Goal: Information Seeking & Learning: Find specific page/section

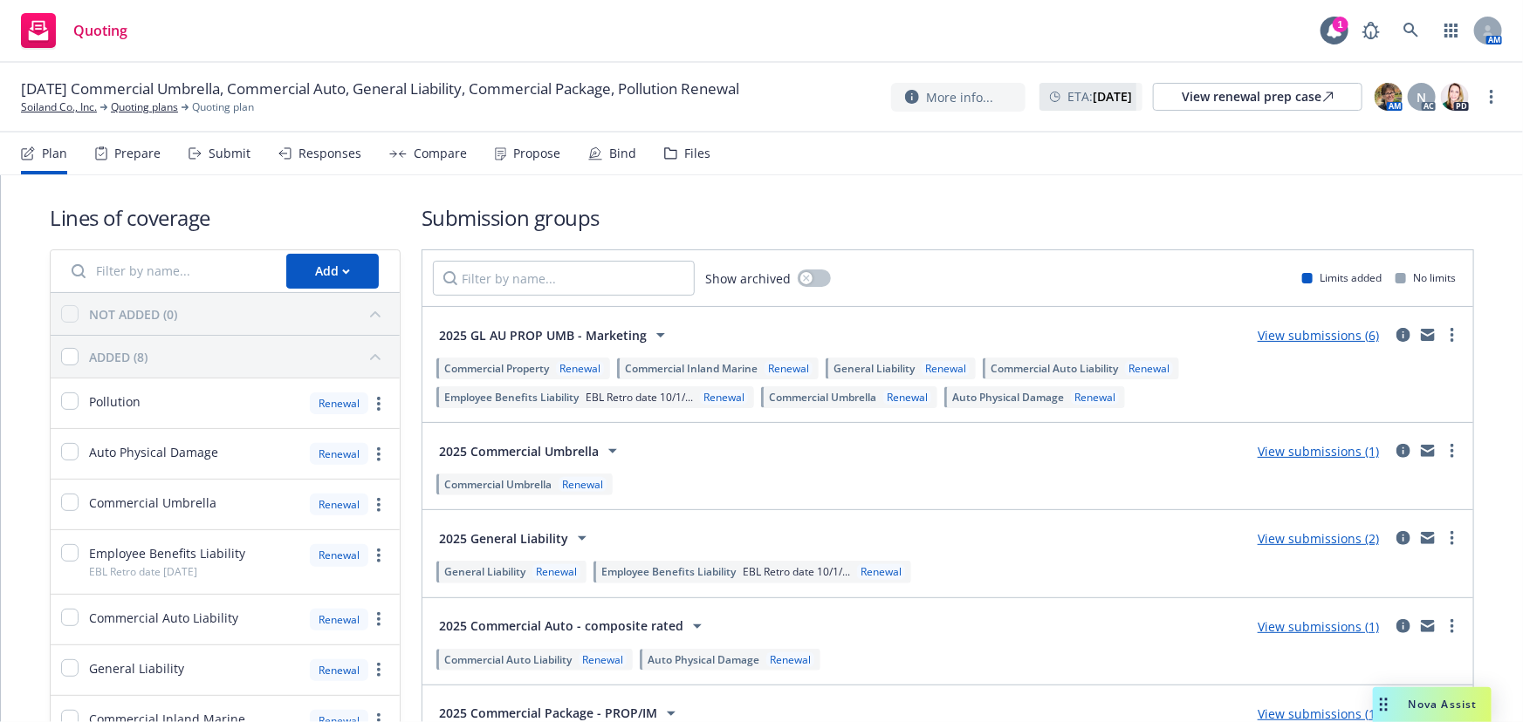
click at [609, 152] on div "Bind" at bounding box center [622, 154] width 27 height 14
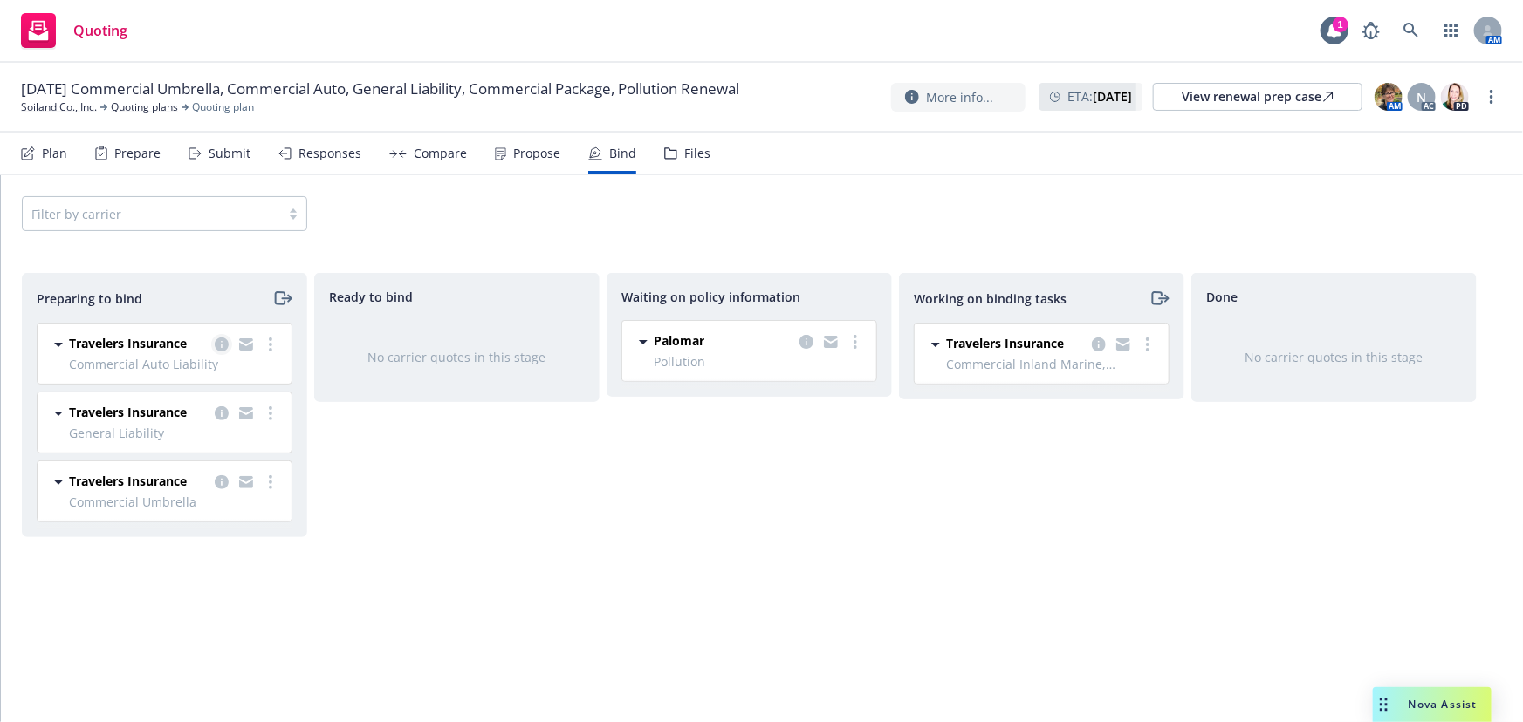
click at [217, 342] on icon "copy logging email" at bounding box center [222, 345] width 14 height 14
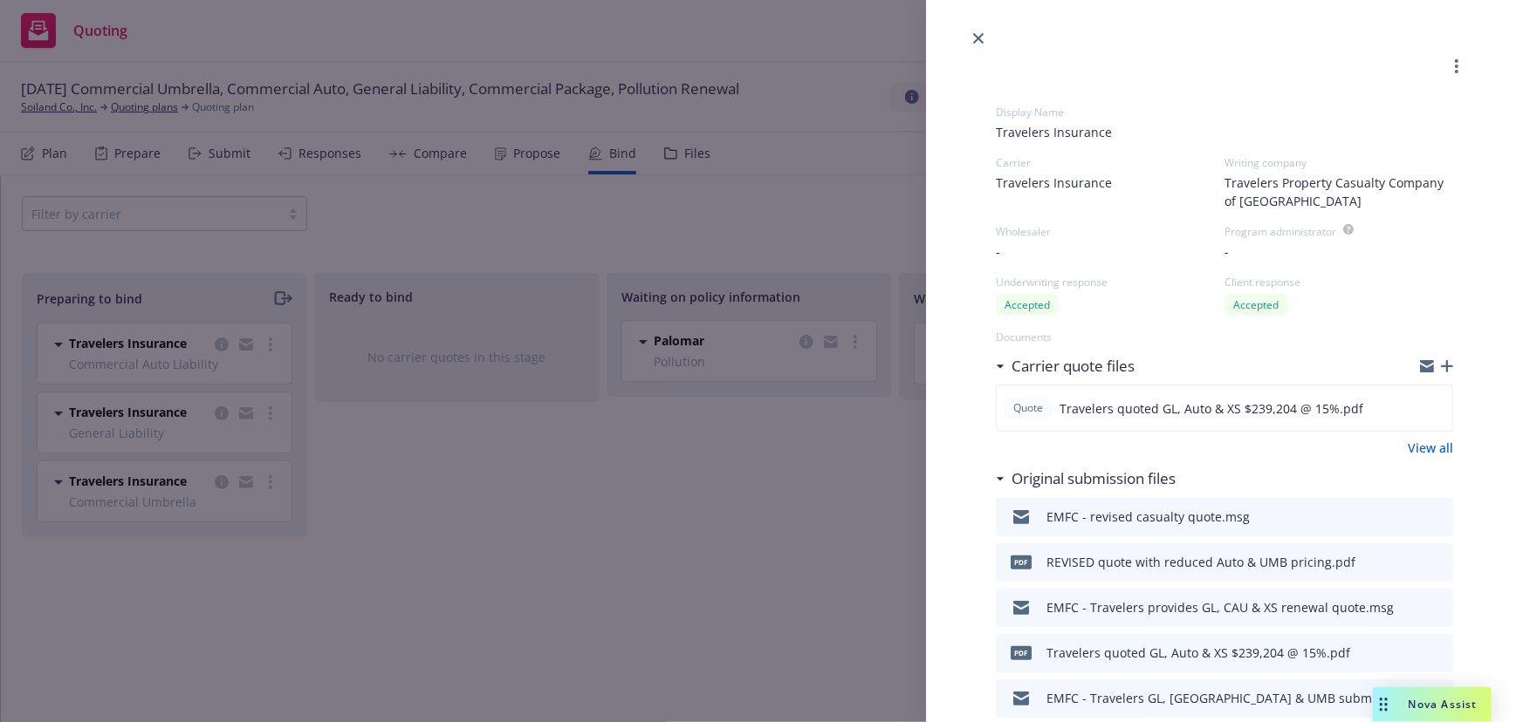
click at [1440, 366] on icon "button" at bounding box center [1446, 366] width 12 height 12
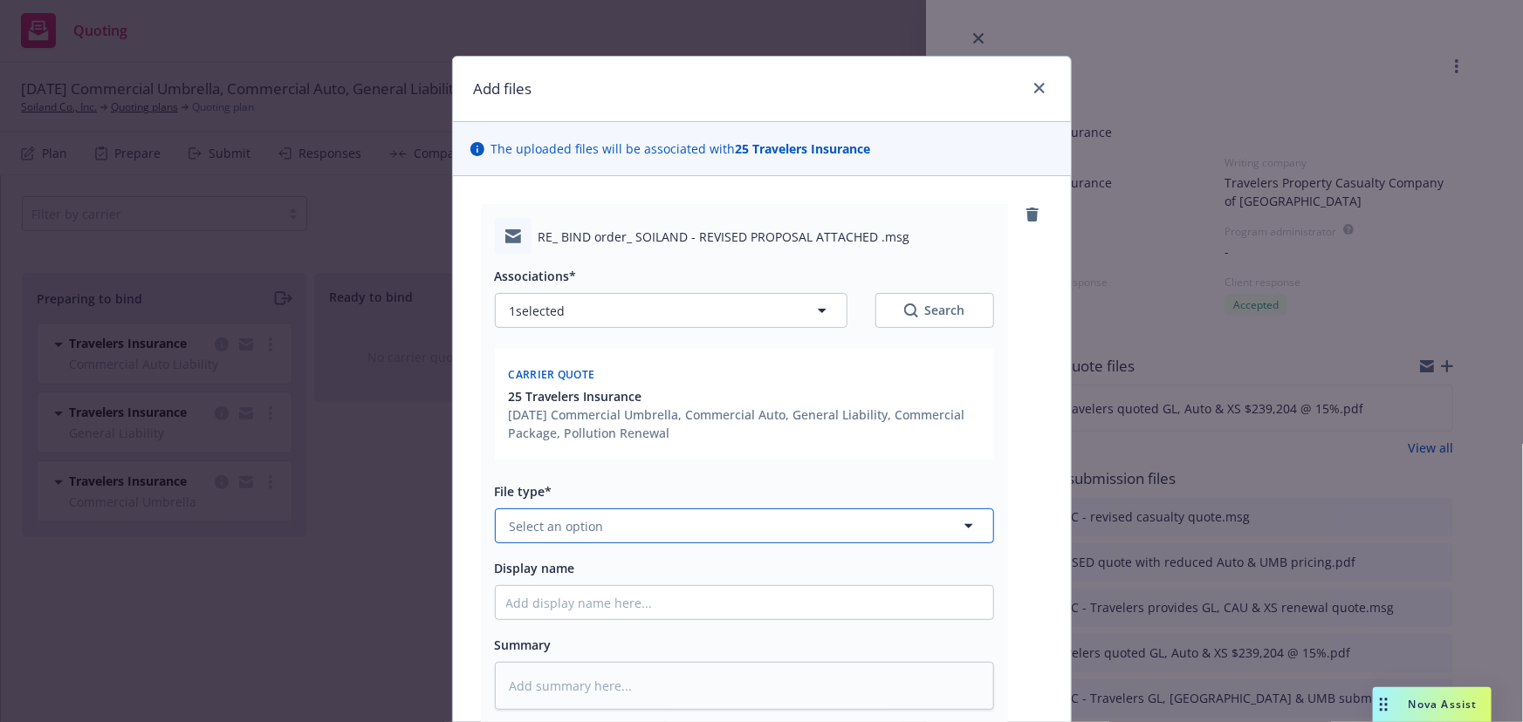
click at [647, 528] on button "Select an option" at bounding box center [744, 526] width 499 height 35
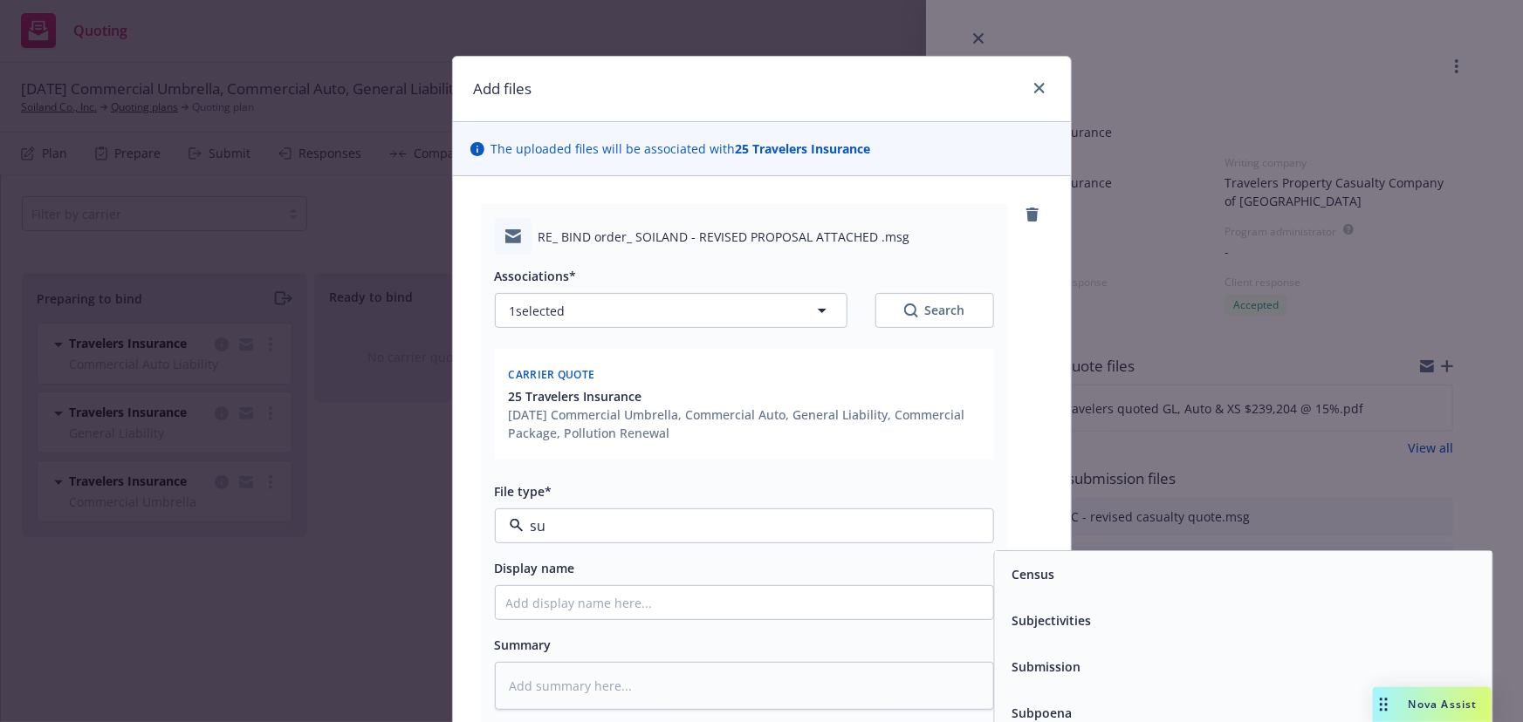
type input "sub"
click at [1064, 578] on span "Subjectivities" at bounding box center [1050, 575] width 79 height 18
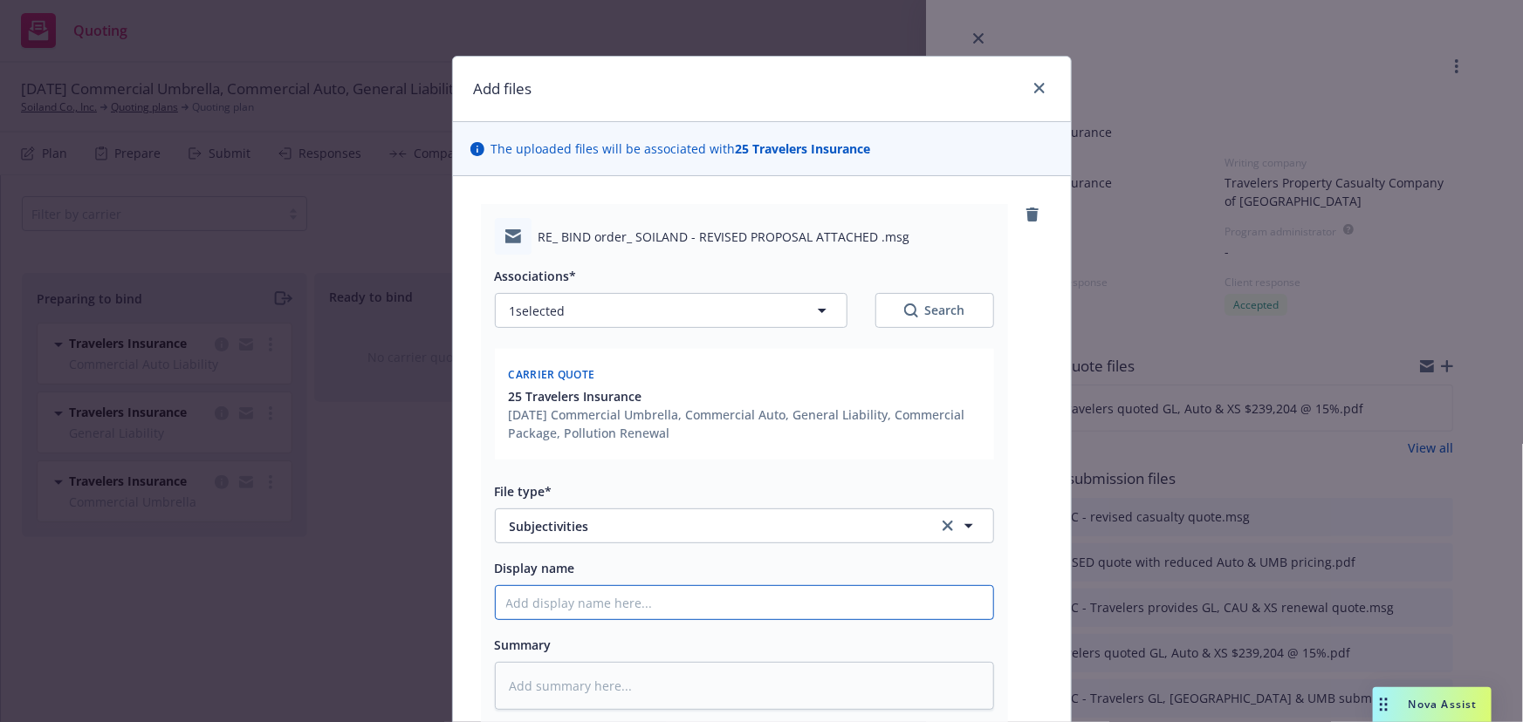
click at [683, 600] on input "Display name" at bounding box center [744, 602] width 497 height 33
type textarea "x"
type input "EM"
type textarea "x"
type input "EMT"
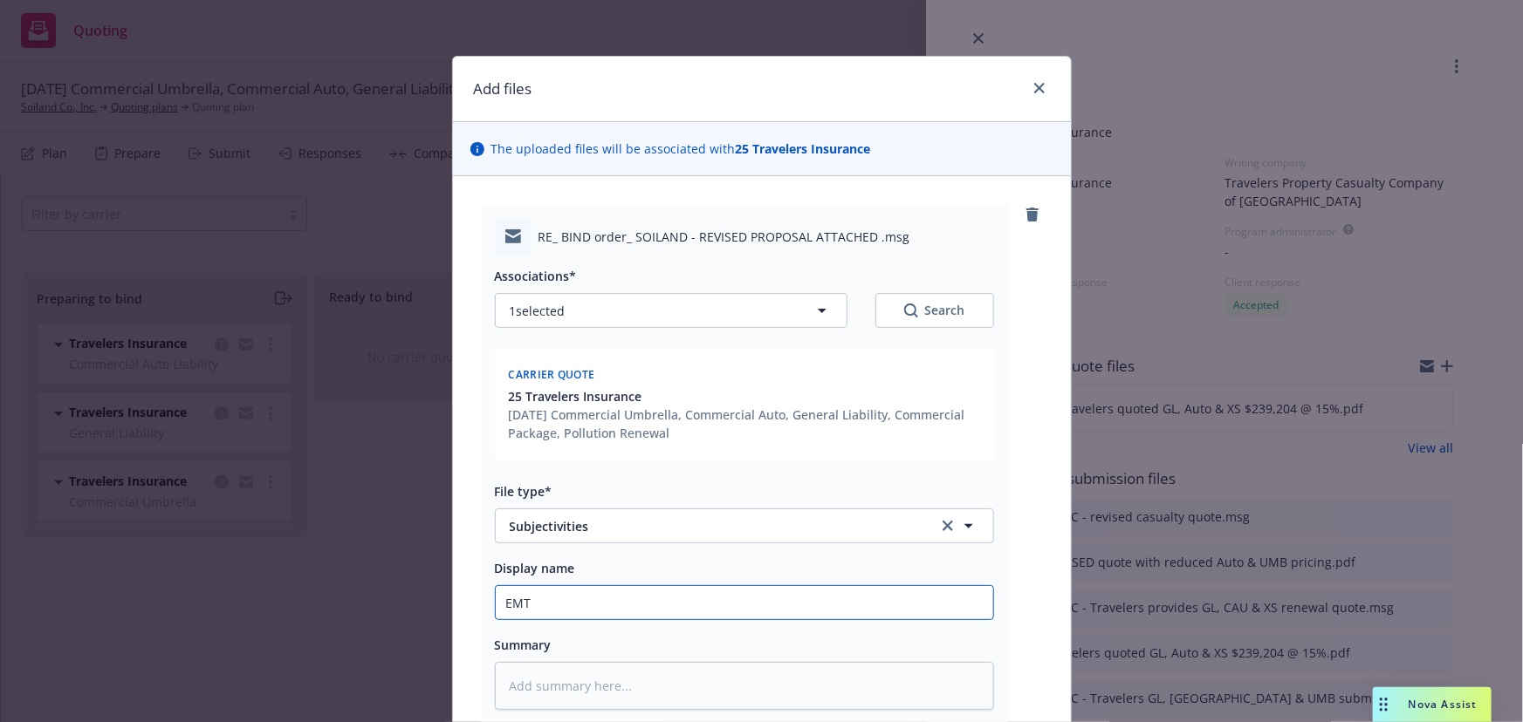
type textarea "x"
type input "EMTC"
type textarea "x"
type input "EMTC"
type textarea "x"
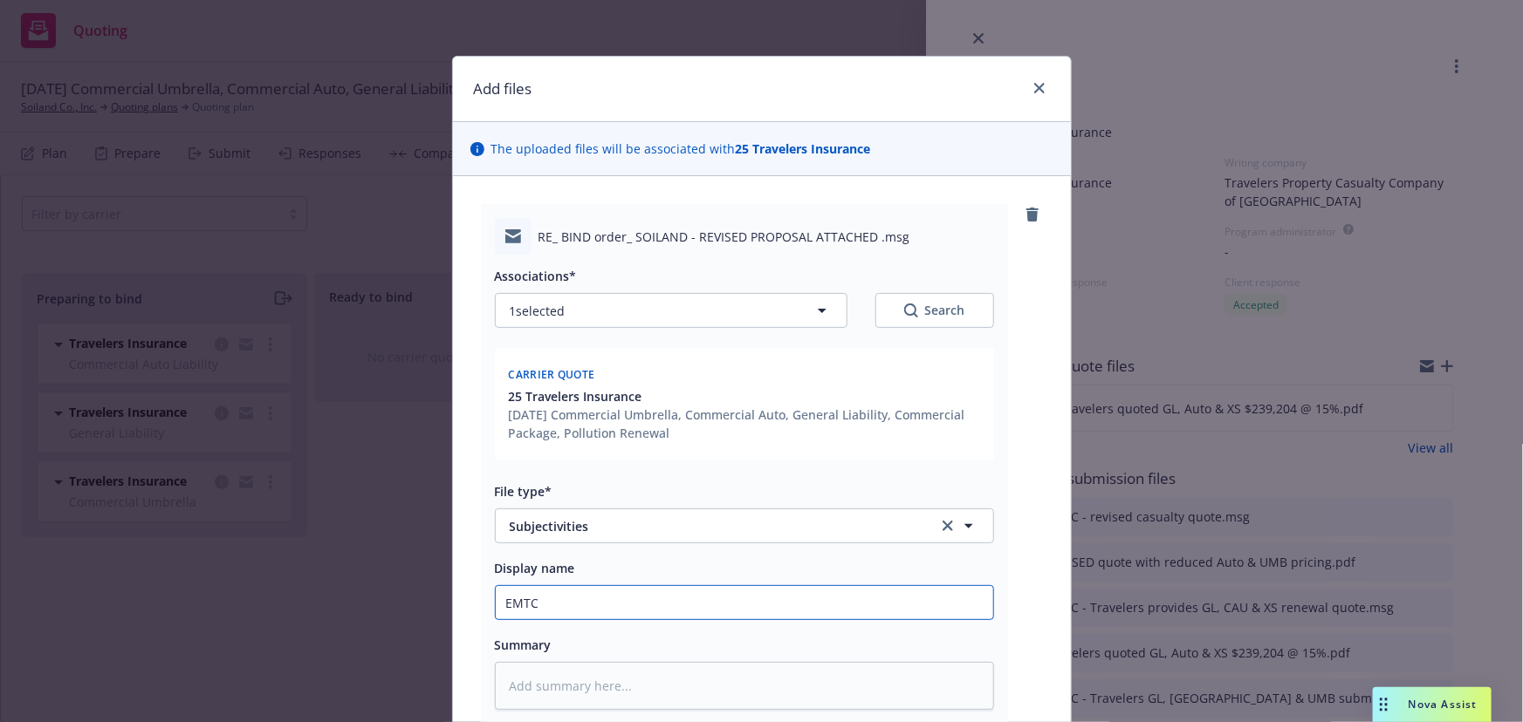
type input "EMTC -"
type textarea "x"
type input "EMTC - s"
type textarea "x"
type input "EMTC - si"
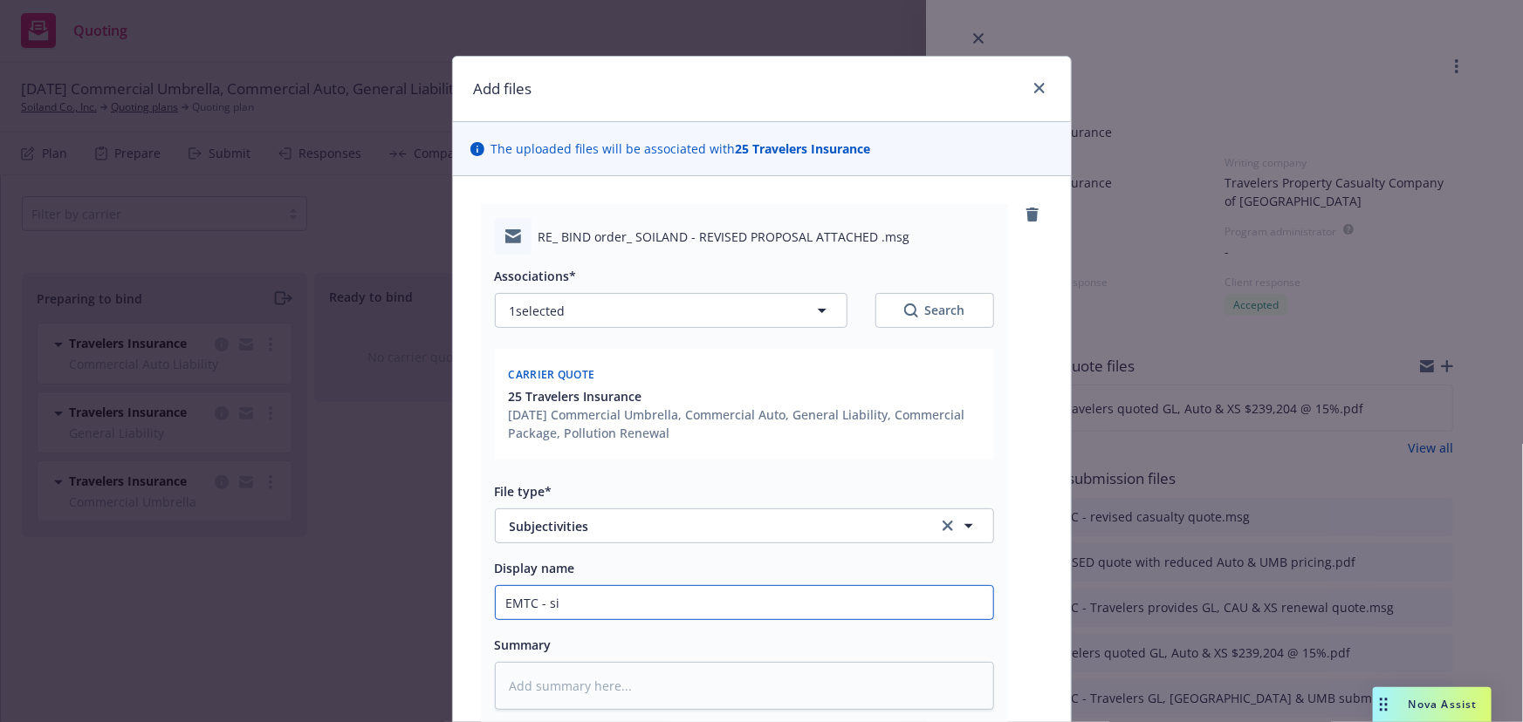
type textarea "x"
type input "EMTC - sig"
type textarea "x"
type input "EMTC - sign"
type textarea "x"
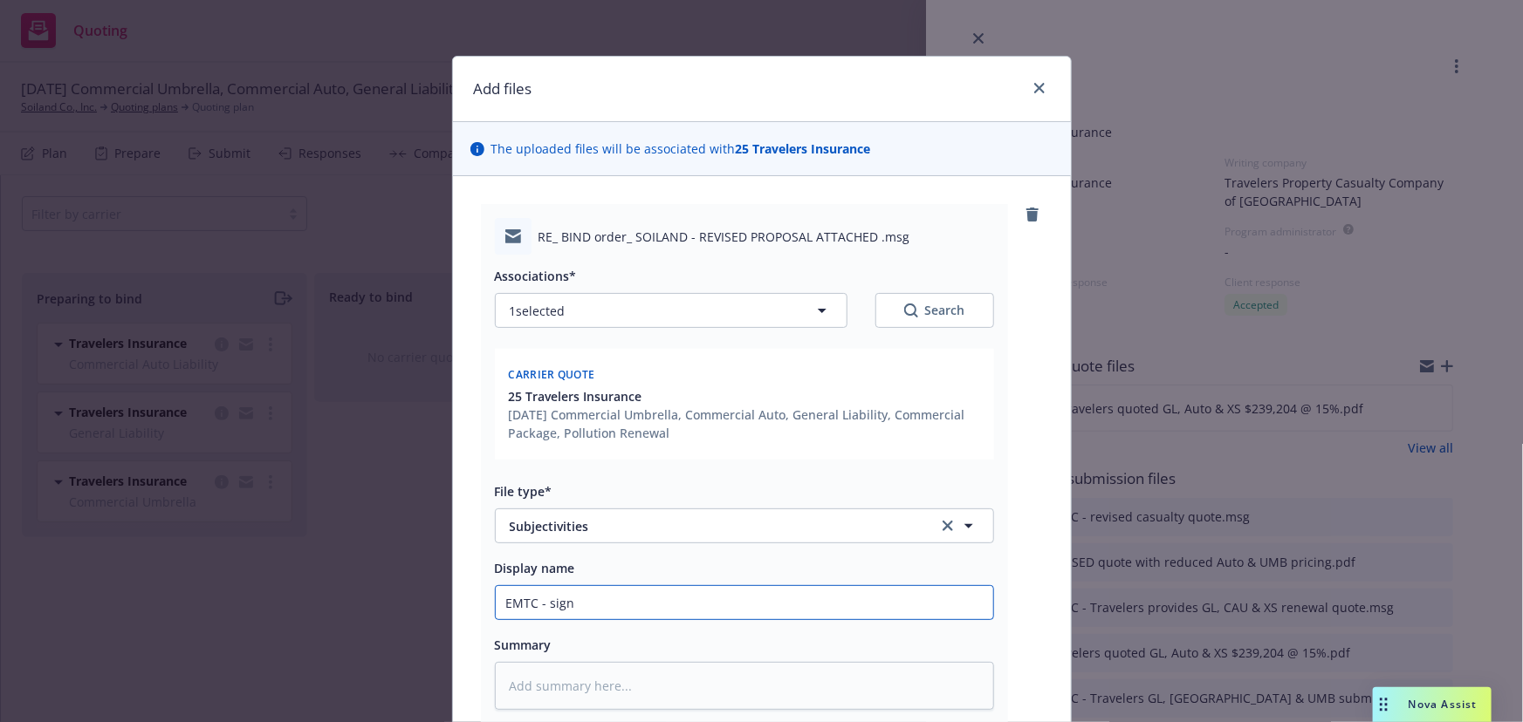
type input "EMTC - signe"
type textarea "x"
type input "EMTC - signed"
type textarea "x"
type input "EMTC - signed"
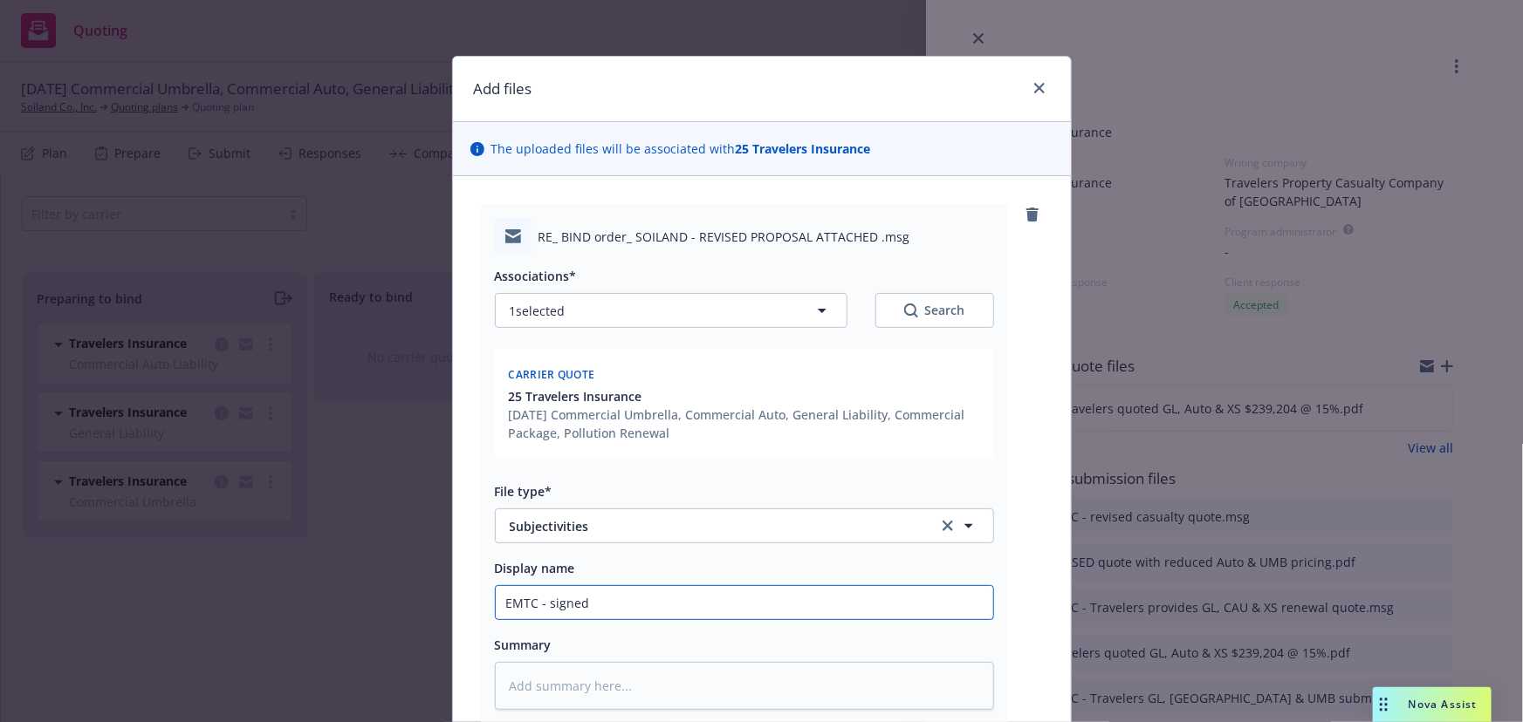
type textarea "x"
type input "EMTC - signed U"
type textarea "x"
type input "EMTC - signed UM"
type textarea "x"
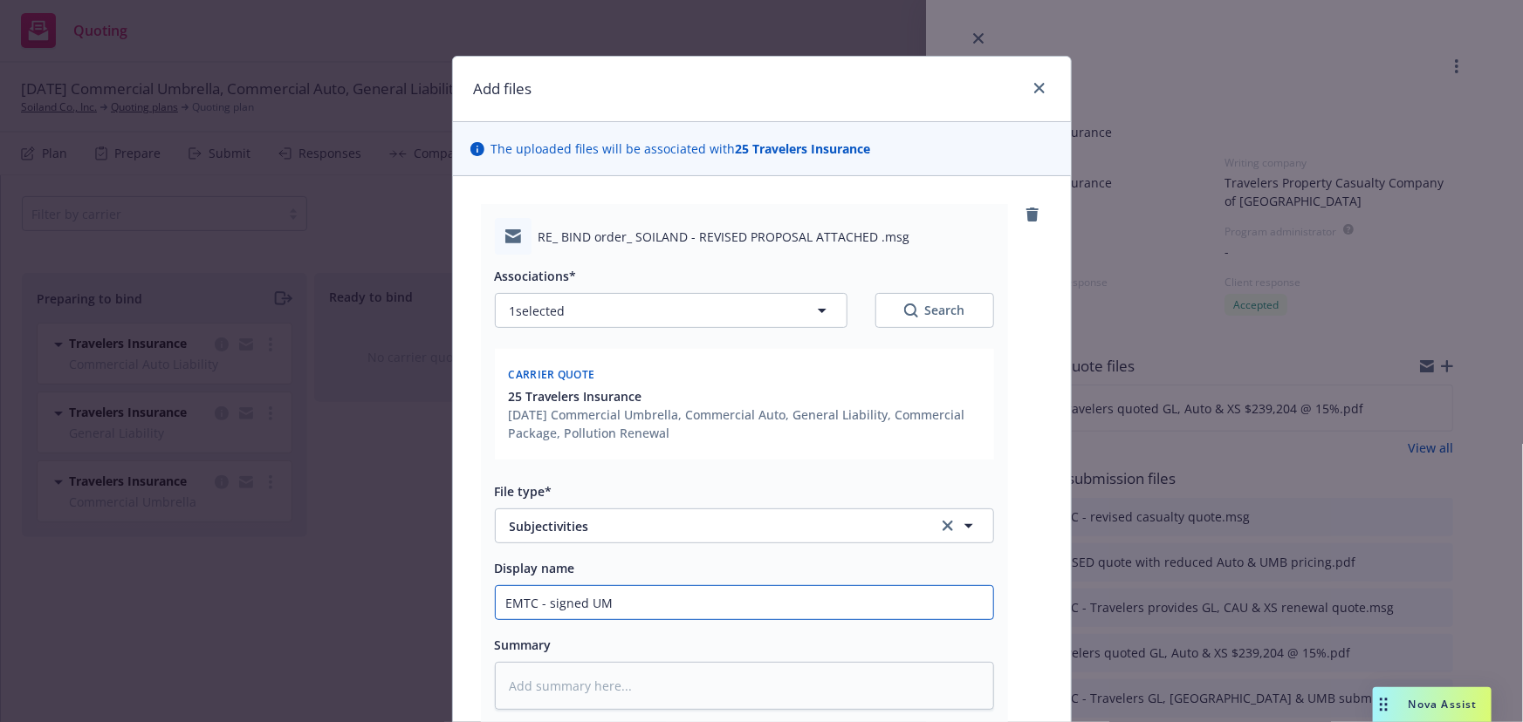
type input "EMTC - signed UM/"
type textarea "x"
type input "EMTC - signed UM/U"
type textarea "x"
type input "EMTC - signed UM/UI"
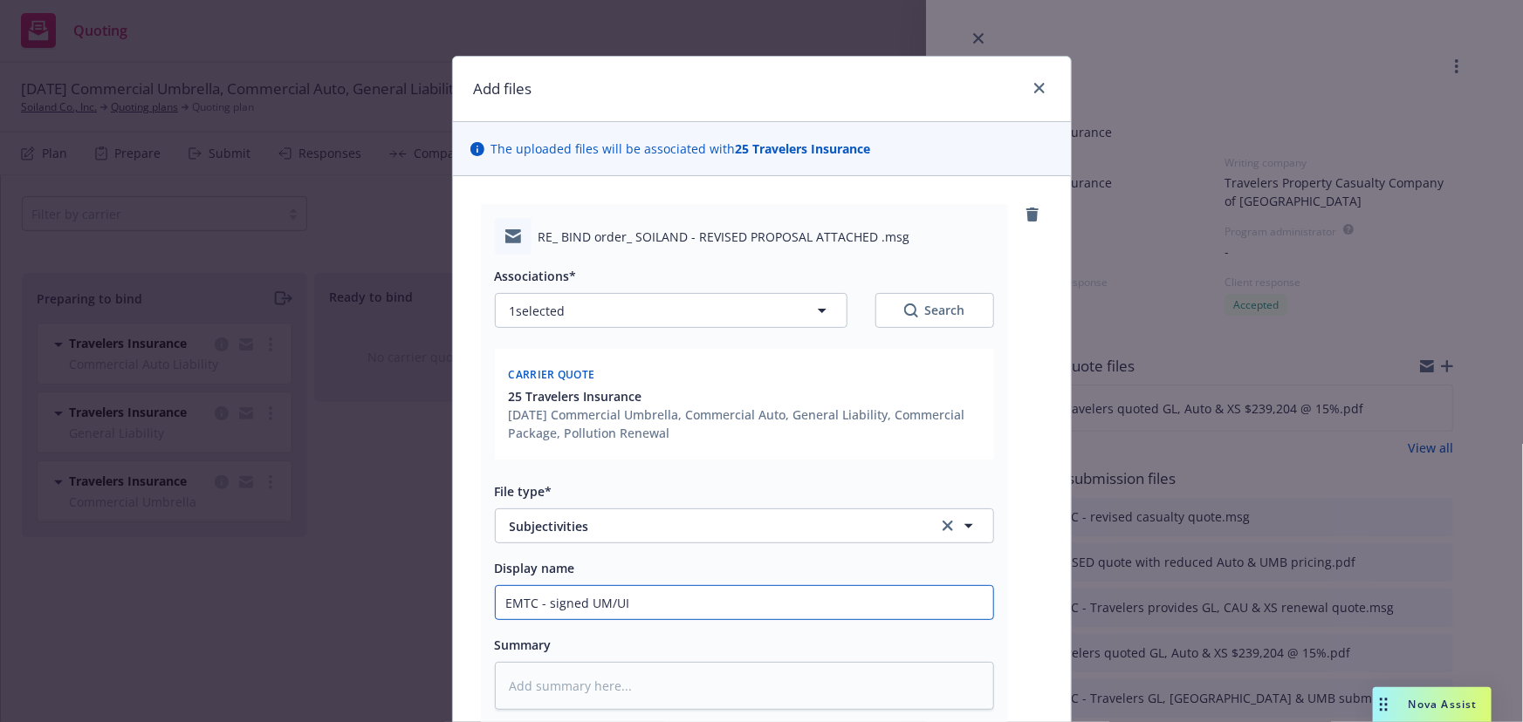
type textarea "x"
type input "EMTC - signed UM/UIM"
type textarea "x"
type input "EMTC - signed UM/UIM f"
type textarea "x"
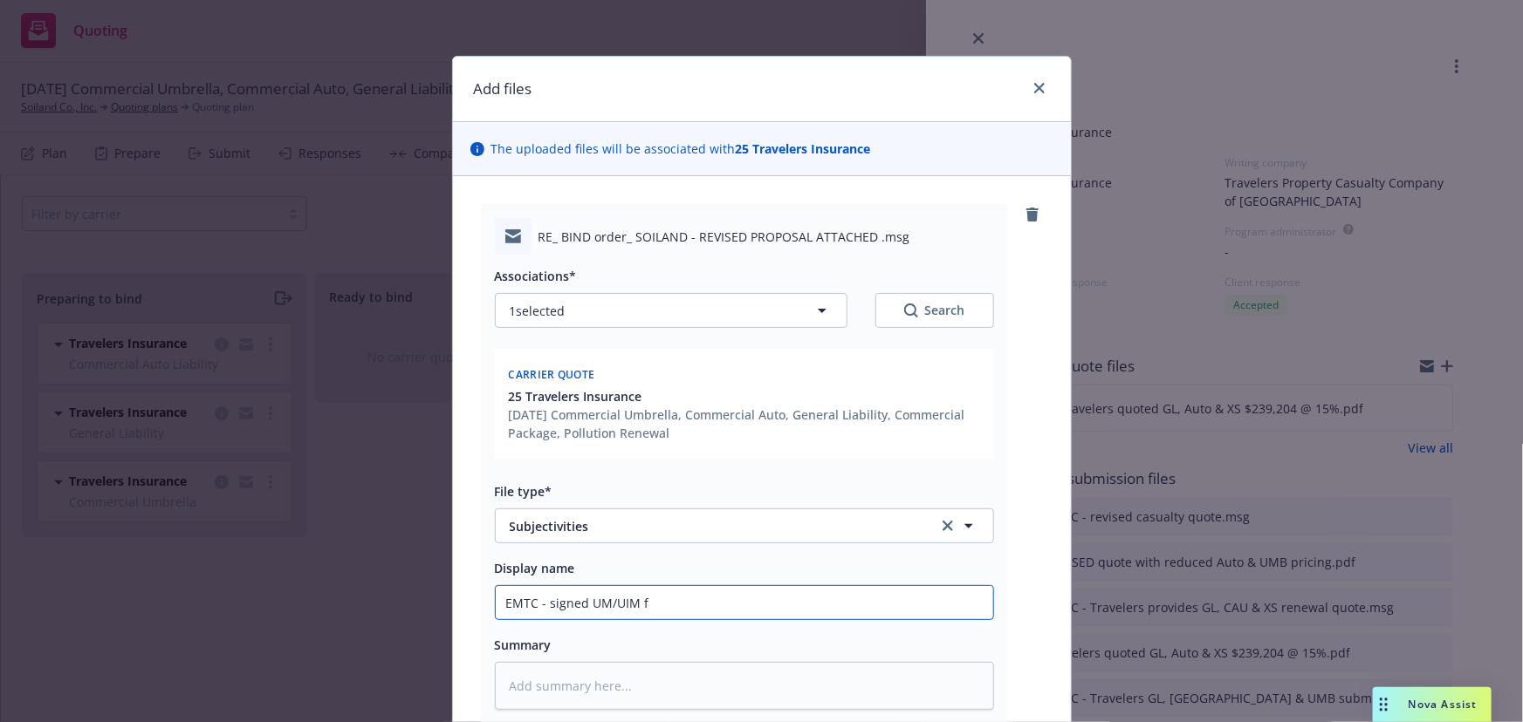
type input "EMTC - signed UM/UIM fo"
type textarea "x"
type input "EMTC - signed UM/UIM for"
type textarea "x"
type input "EMTC - signed UM/UIM form"
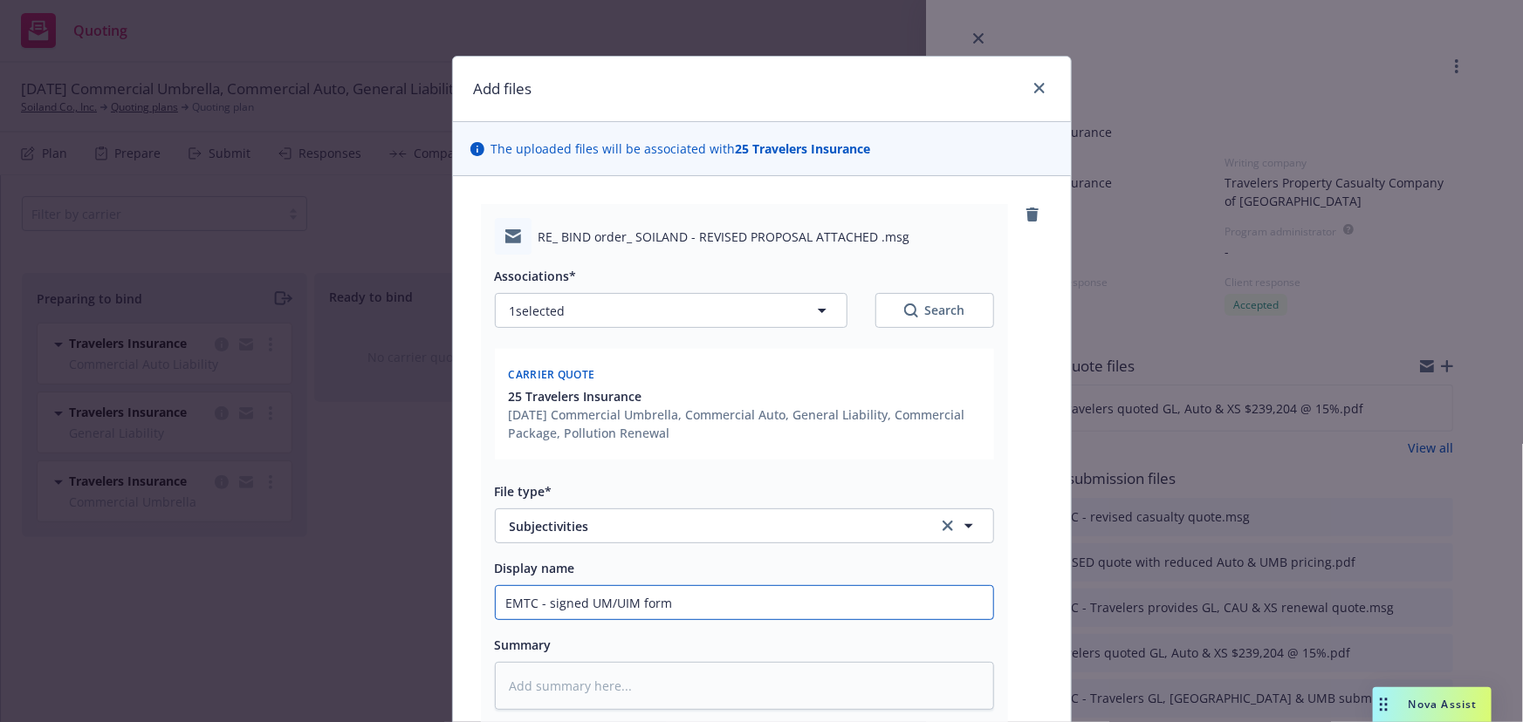
type textarea "x"
type input "EMTC - signed UM/UIM form,"
type textarea "x"
type input "EMTC - signed UM/UIM form,"
type textarea "x"
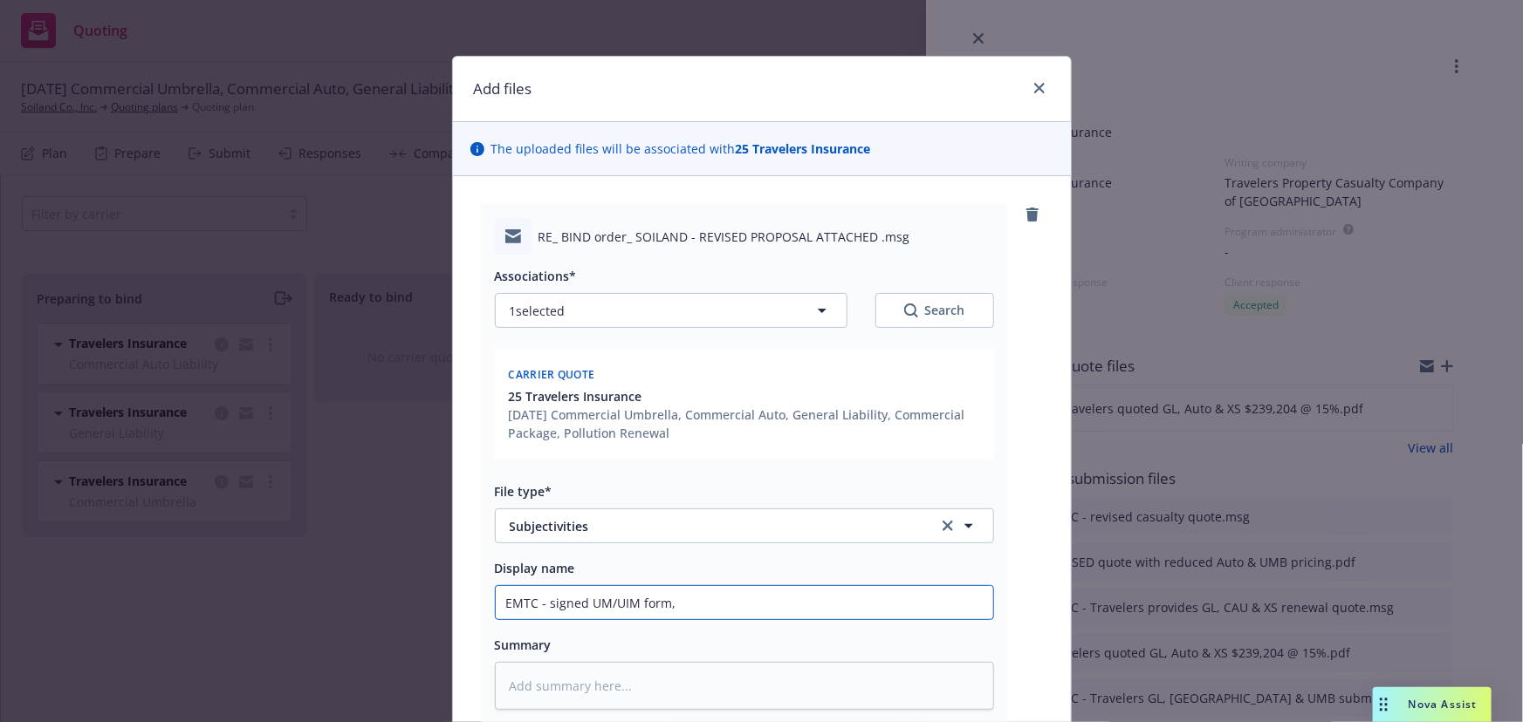
type input "EMTC - signed UM/UIM form, u"
type textarea "x"
type input "EMTC - signed UM/UIM form, up"
type textarea "x"
type input "EMTC - signed UM/UIM form, upd"
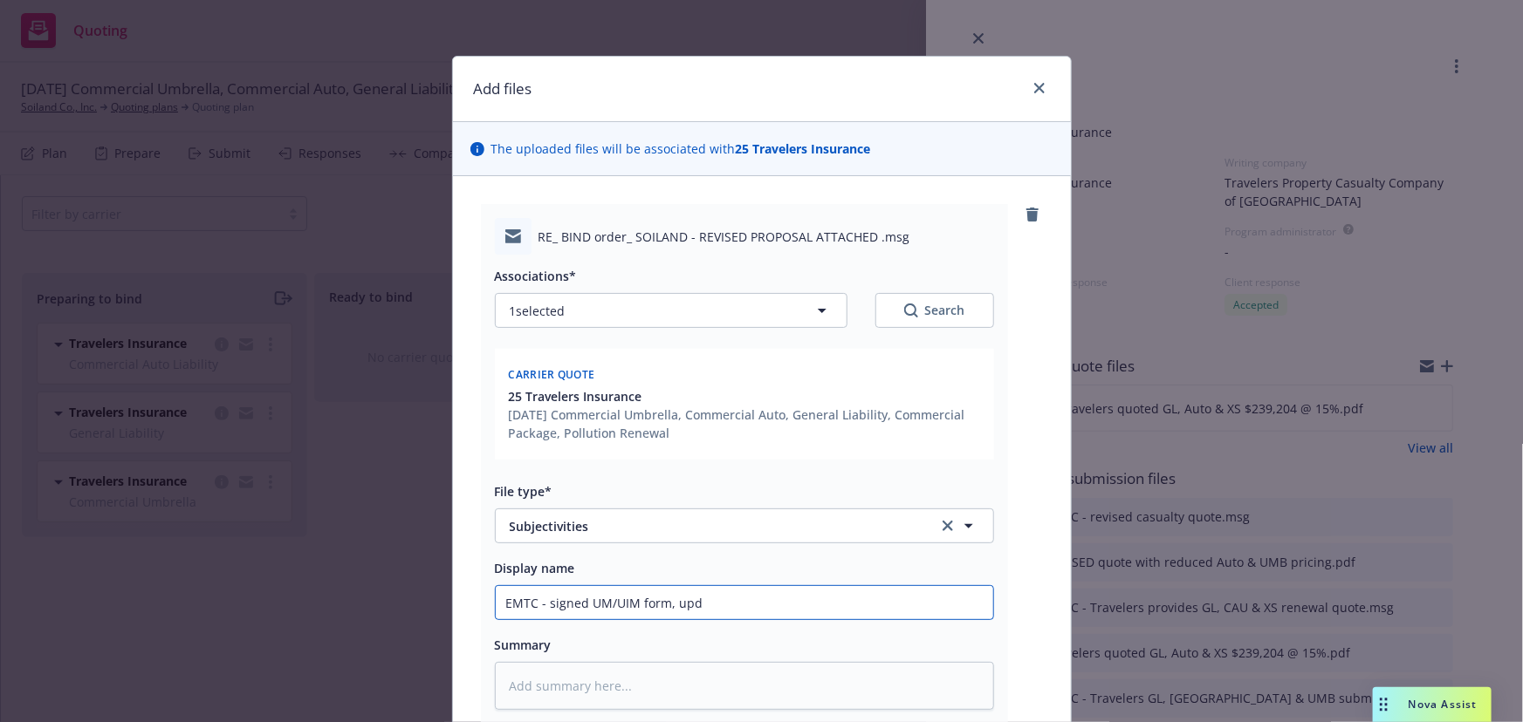
type textarea "x"
type input "EMTC - signed UM/UIM form, upda"
type textarea "x"
type input "EMTC - signed UM/UIM form, updat"
type textarea "x"
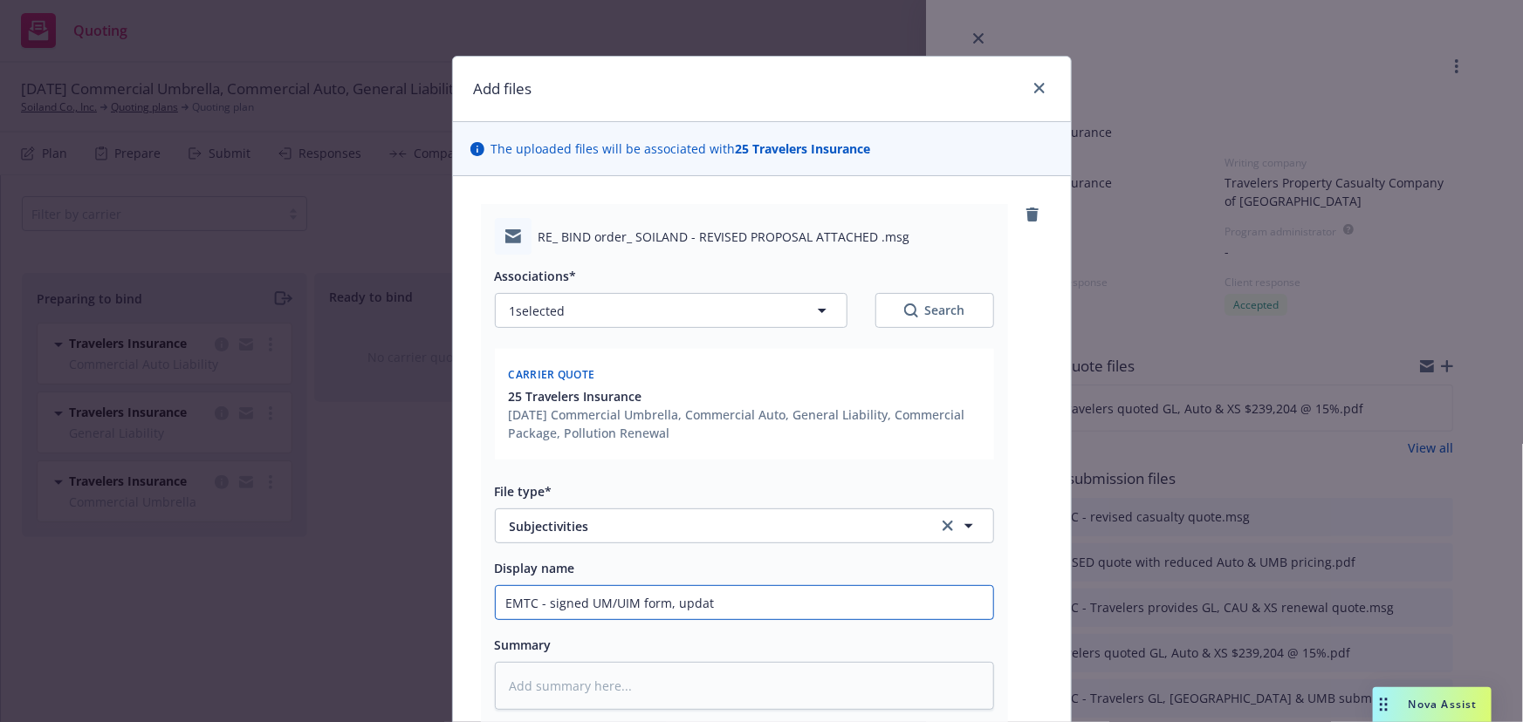
type input "EMTC - signed UM/UIM form, update"
type textarea "x"
type input "EMTC - signed UM/UIM form, updated"
type textarea "x"
type input "EMTC - signed UM/UIM form, updated"
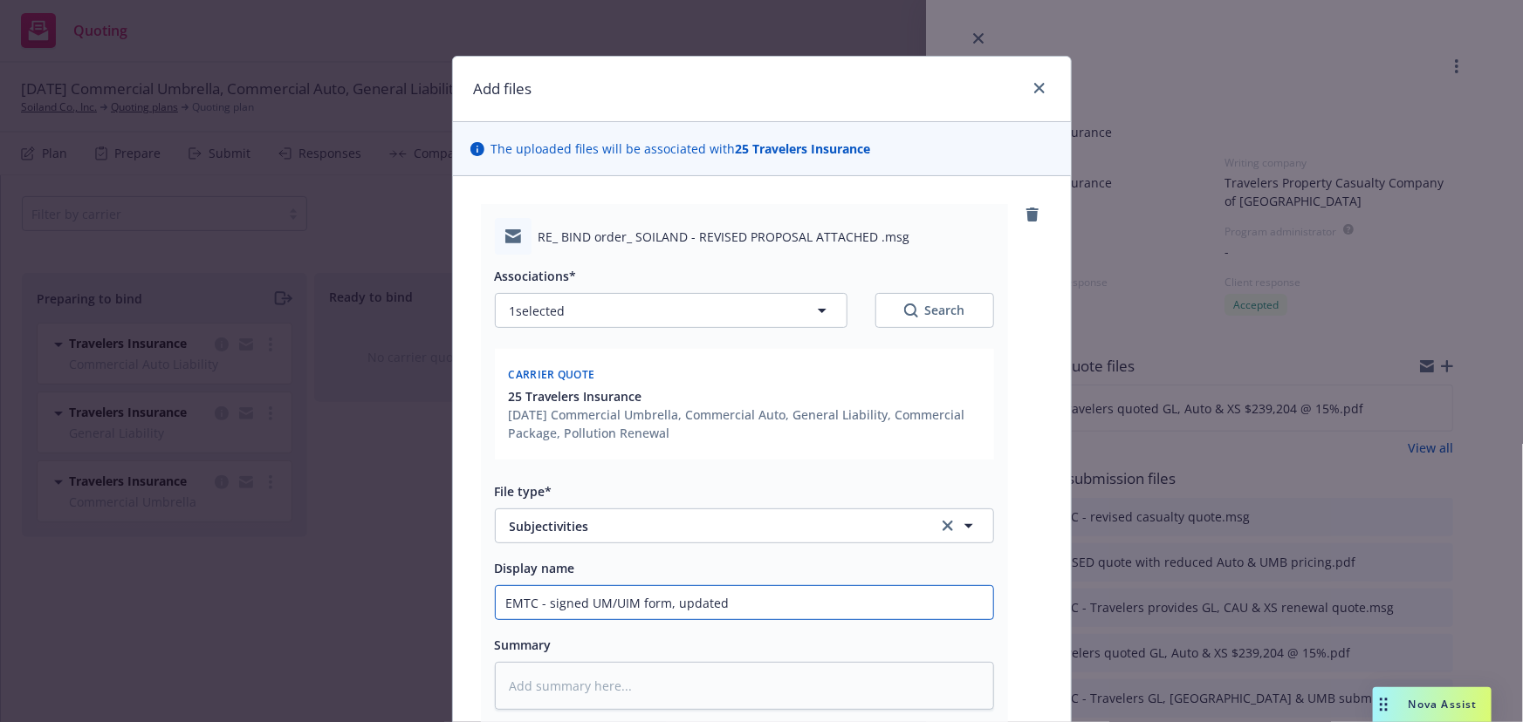
type textarea "x"
type input "EMTC - signed UM/UIM form, updated d"
type textarea "x"
type input "EMTC - signed UM/UIM form, updated da"
type textarea "x"
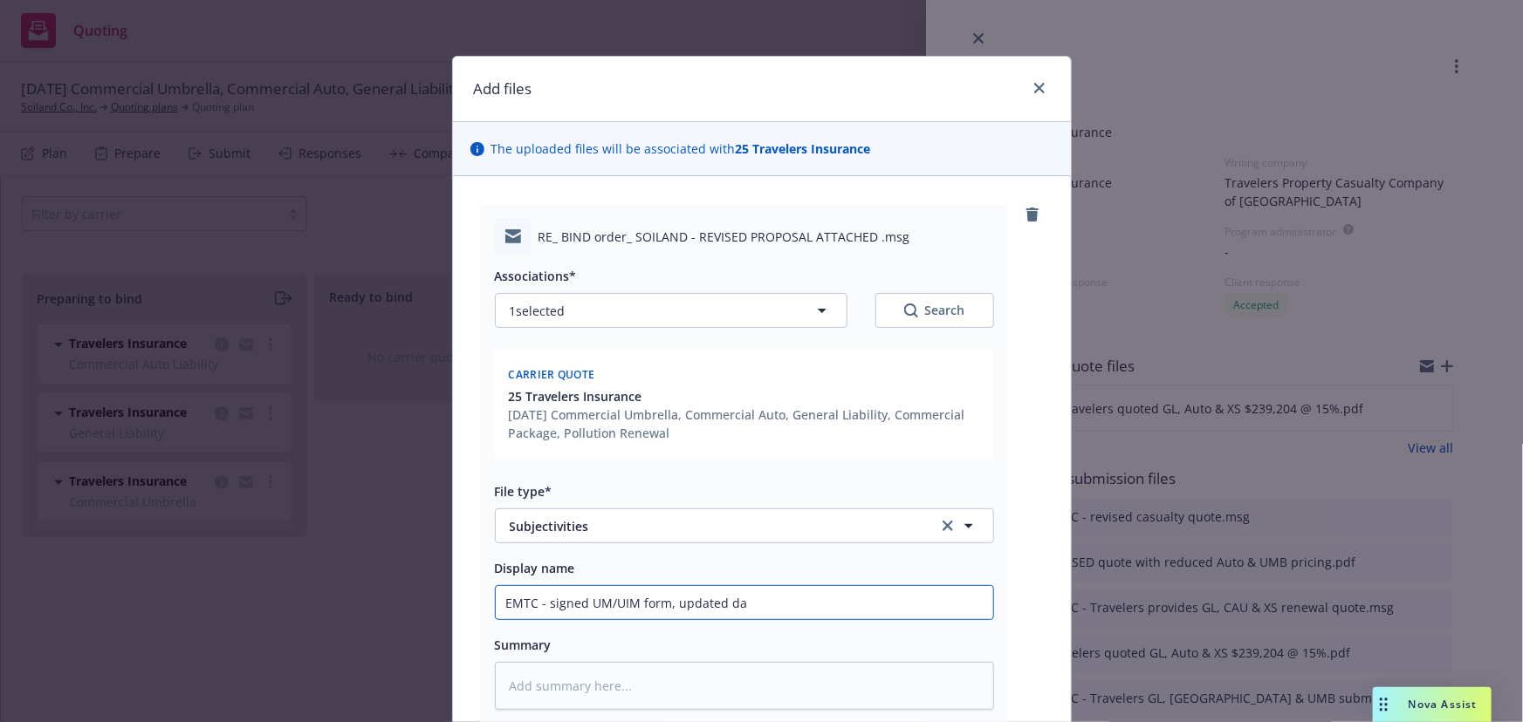
type input "EMTC - signed UM/UIM form, updated dat"
type textarea "x"
type input "EMTC - signed UM/UIM form, updated da"
type textarea "x"
type input "EMTC - signed UM/UIM form, updated d"
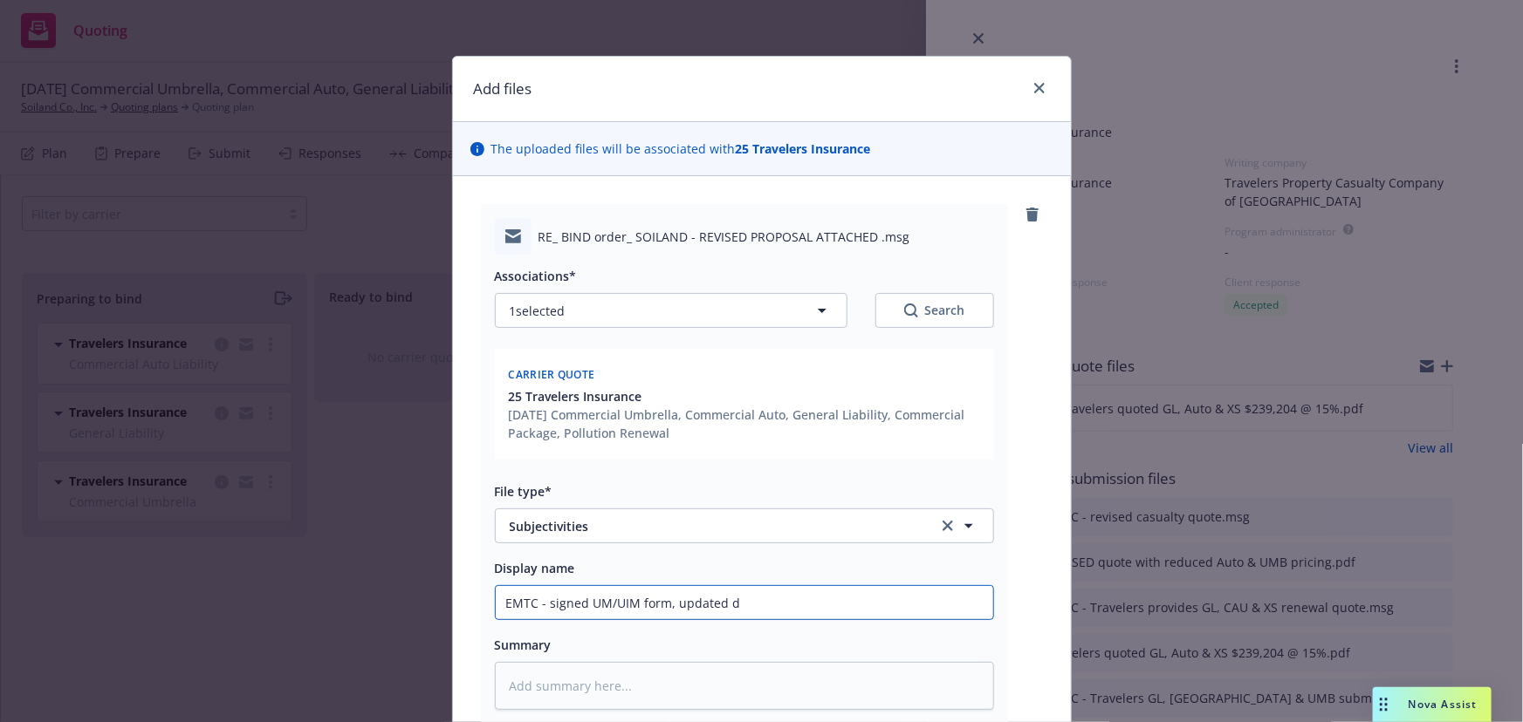
type textarea "x"
type input "EMTC - signed UM/UIM form, updated"
type textarea "x"
type input "EMTC - signed UM/UIM form, updated d"
type textarea "x"
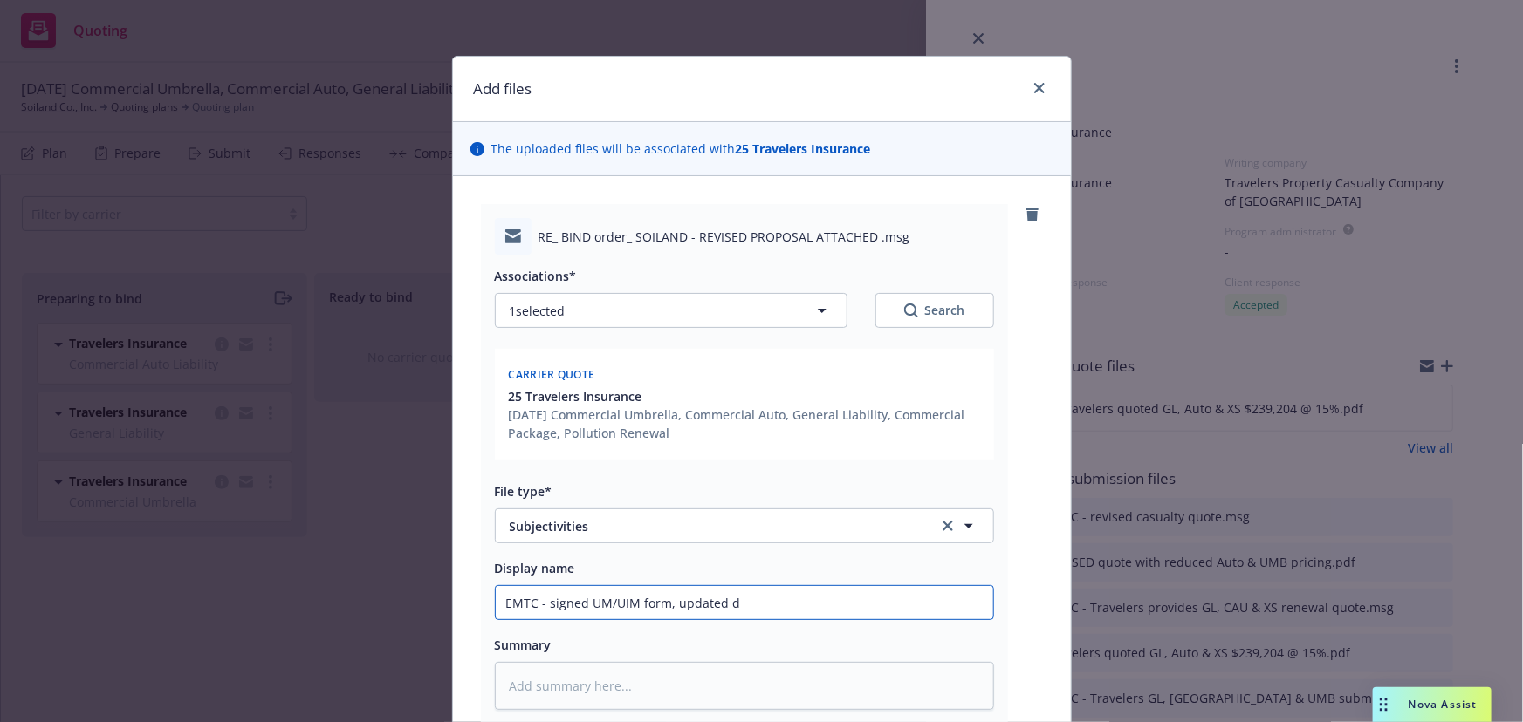
type input "EMTC - signed UM/UIM form, updated dr"
type textarea "x"
type input "EMTC - signed UM/UIM form, updated dri"
type textarea "x"
type input "EMTC - signed UM/UIM form, updated driv"
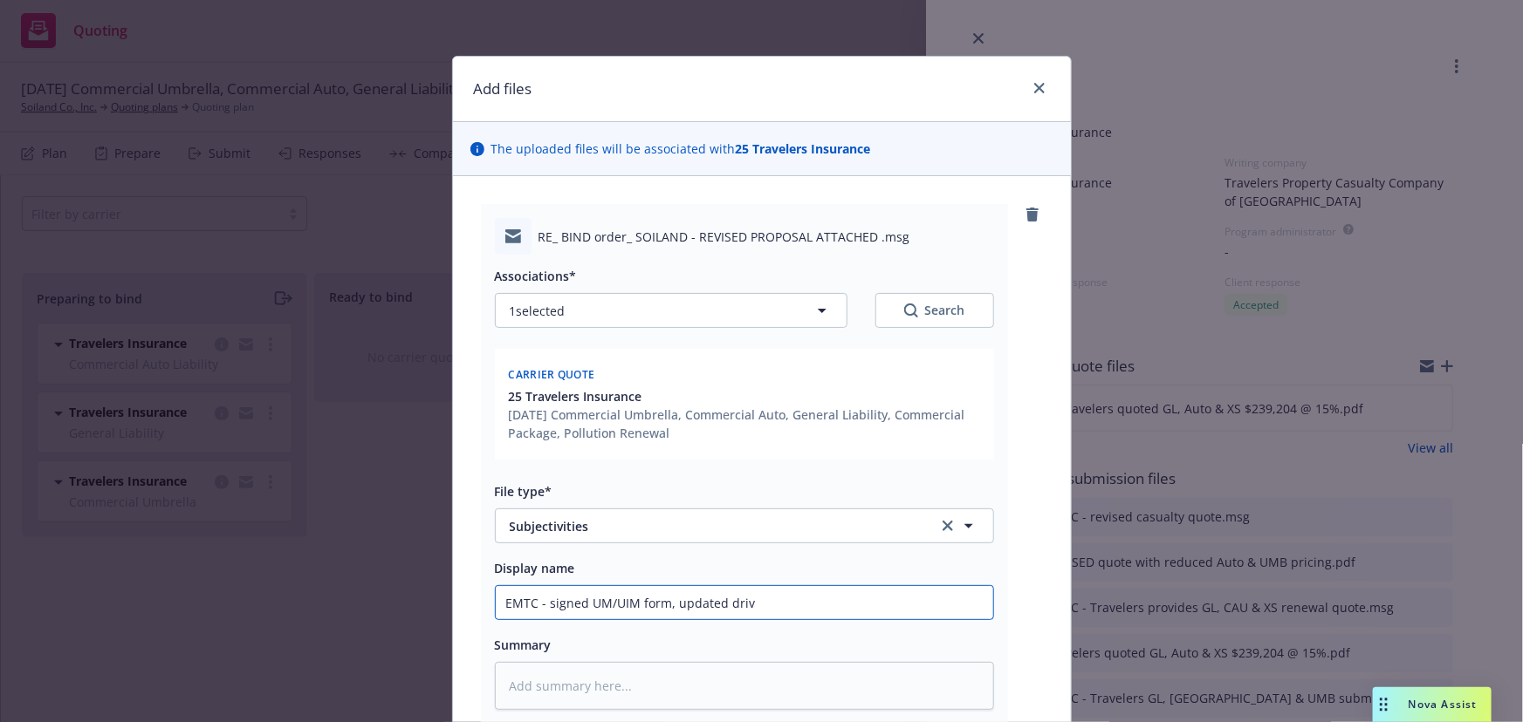
type textarea "x"
type input "EMTC - signed UM/UIM form, updated drive"
type textarea "x"
type input "EMTC - signed UM/UIM form, updated driver"
type textarea "x"
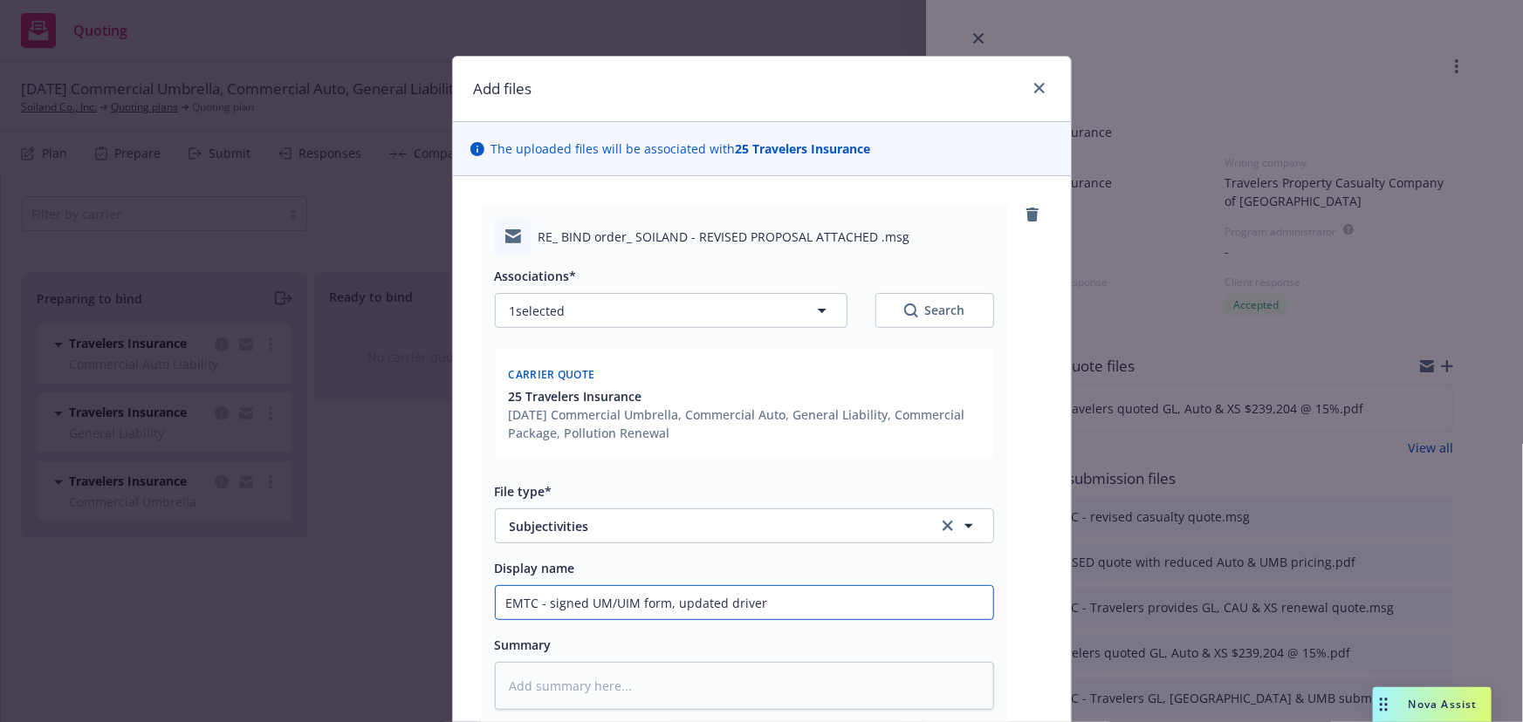
type input "EMTC - signed UM/UIM form, updated drivers"
click at [663, 603] on input "EMTC - signed UM/UIM form, updated drivers" at bounding box center [744, 602] width 497 height 33
type textarea "x"
type input "EMTC - signed UM/UIM form updated drivers"
type textarea "x"
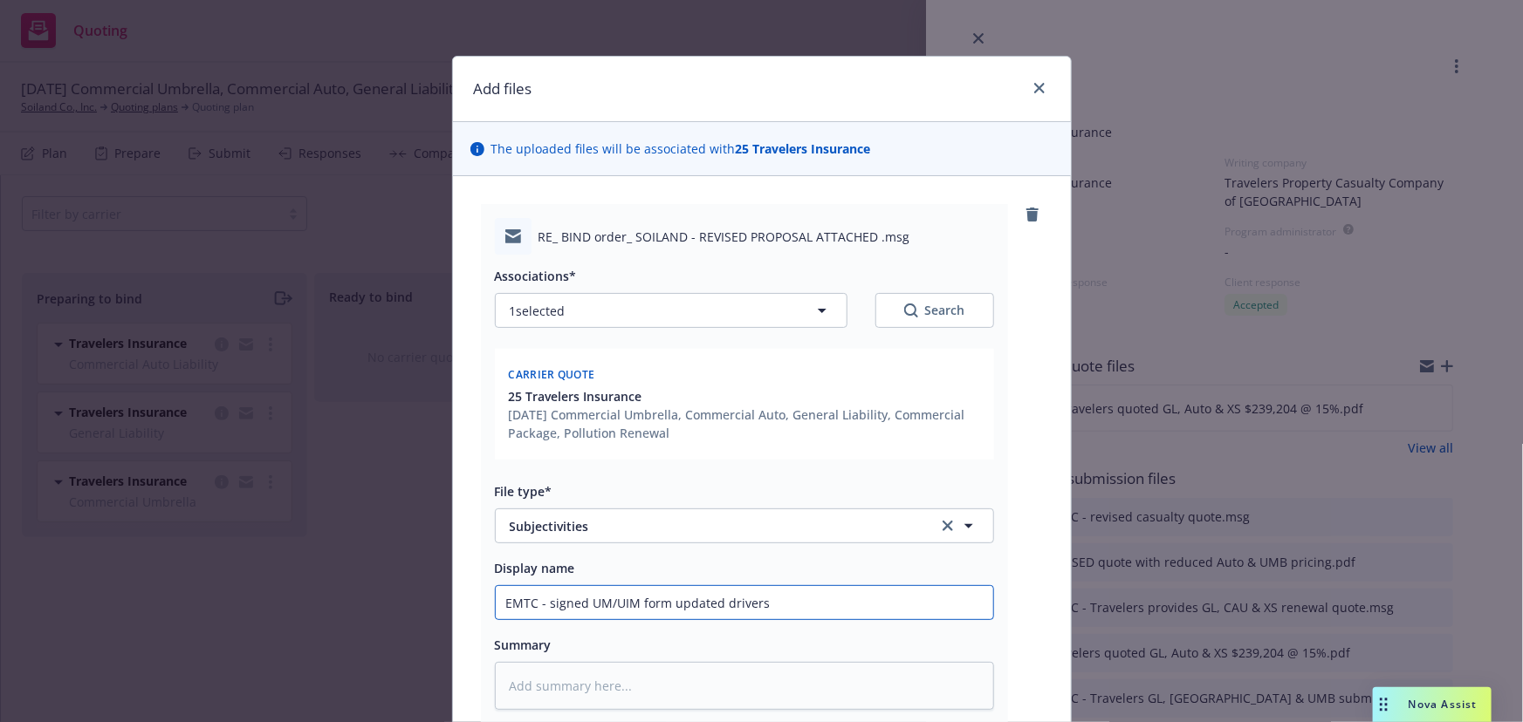
type input "EMTC - signed UM/UIM form updated drivers"
type textarea "x"
type input "EMTC - signed UM/UIM form & updated drivers"
click at [790, 612] on input "EMTC - signed UM/UIM form & updated drivers" at bounding box center [744, 602] width 497 height 33
type textarea "x"
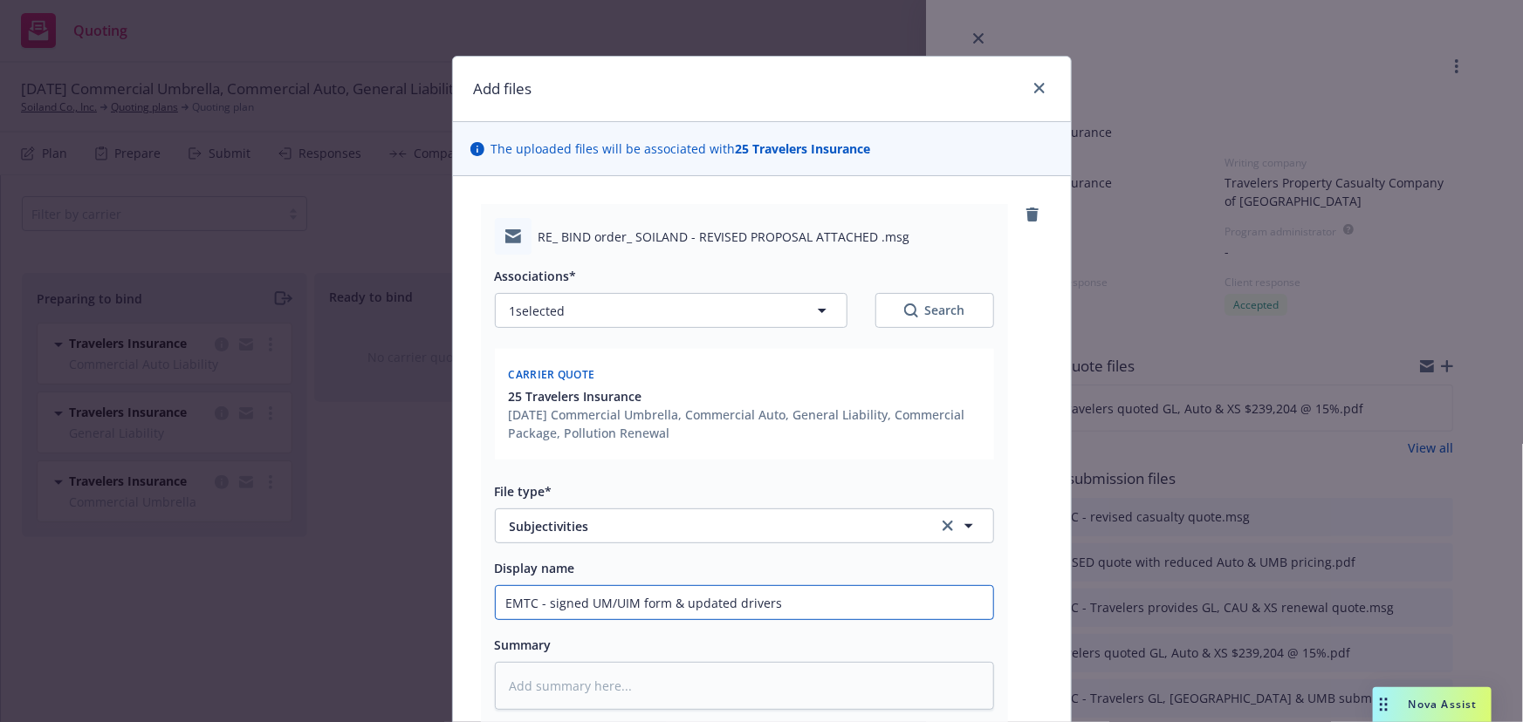
type input "EMTC - signed UM/UIM form & updated drivers"
type textarea "x"
type input "EMTC - signed UM/UIM form & updated drivers i"
type textarea "x"
type input "EMTC - signed UM/UIM form & updated drivers in"
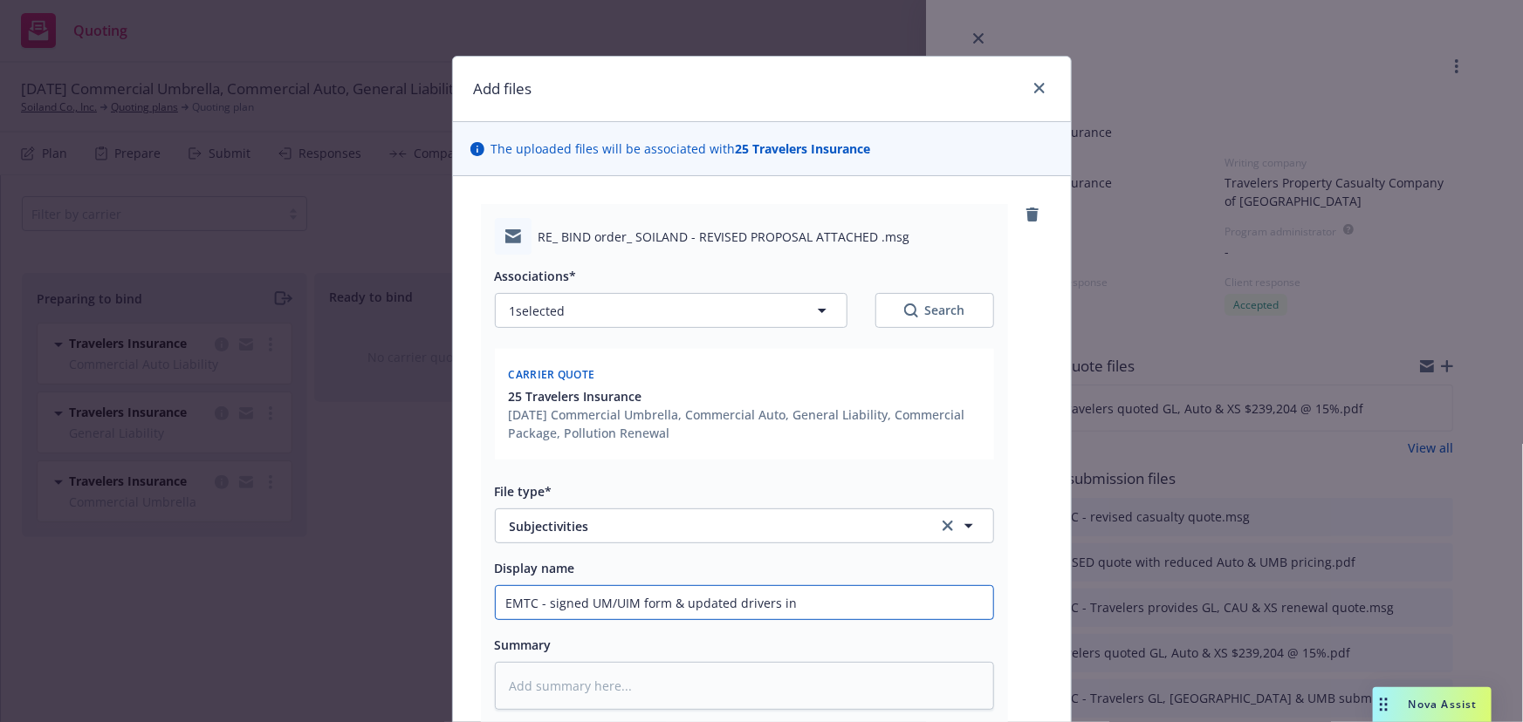
type textarea "x"
type input "EMTC - signed UM/UIM form & updated drivers inf"
type textarea "x"
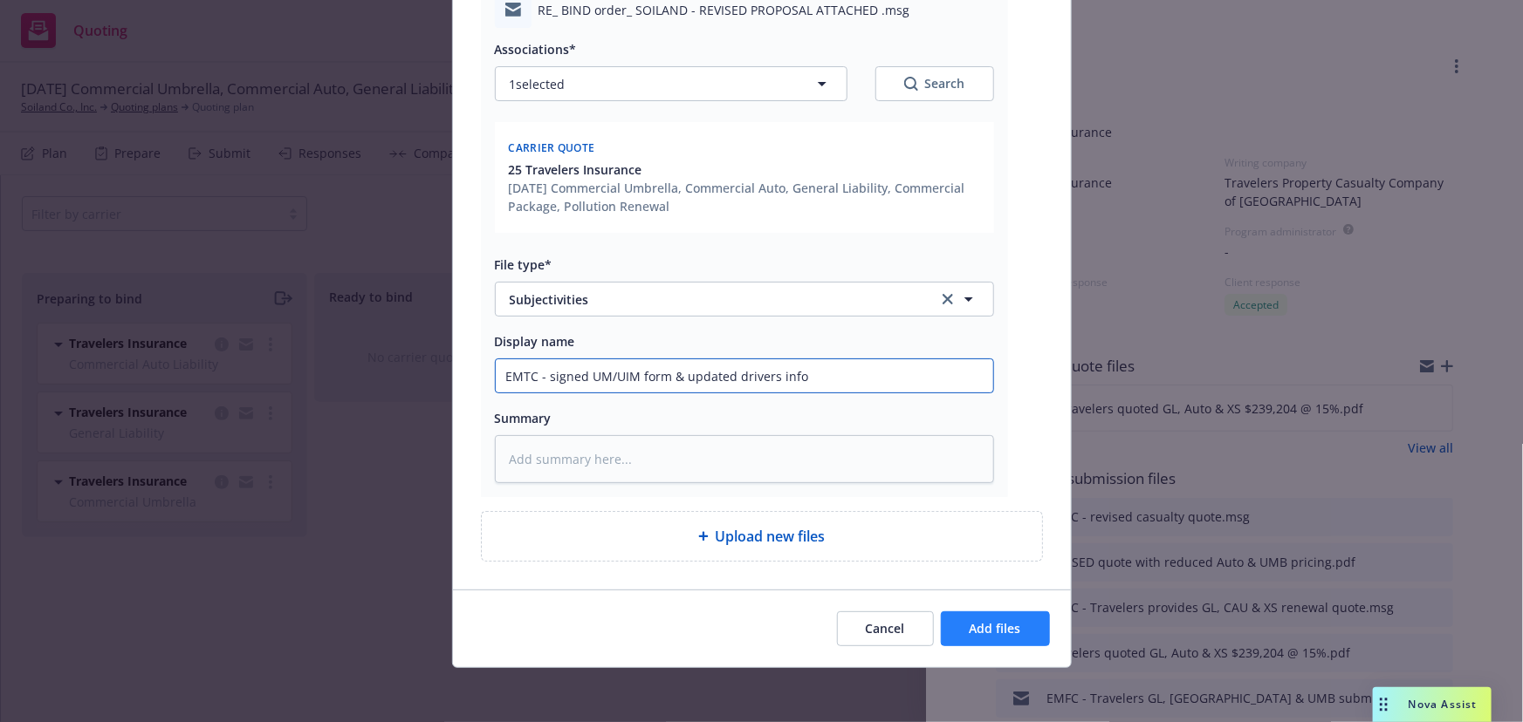
type input "EMTC - signed UM/UIM form & updated drivers info"
click at [987, 634] on span "Add files" at bounding box center [994, 628] width 51 height 17
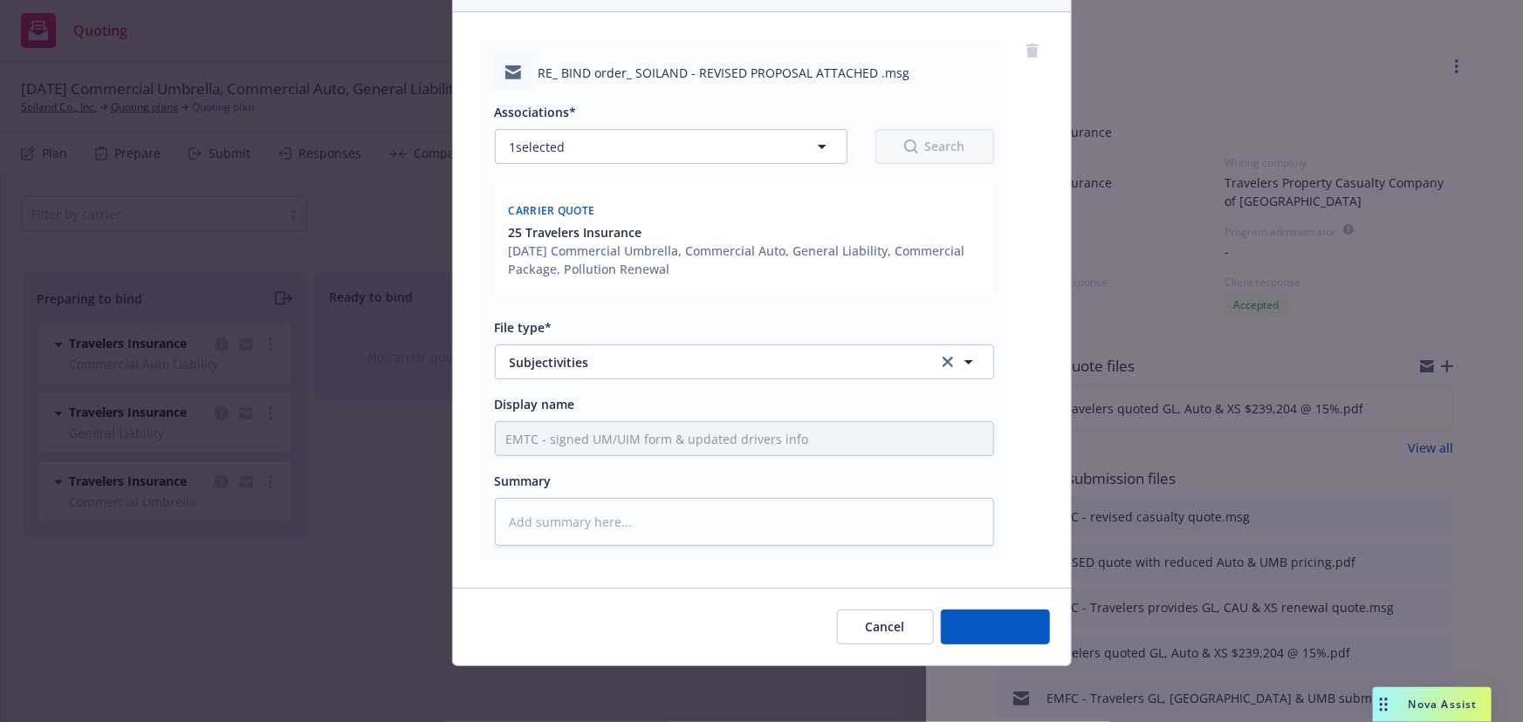
scroll to position [163, 0]
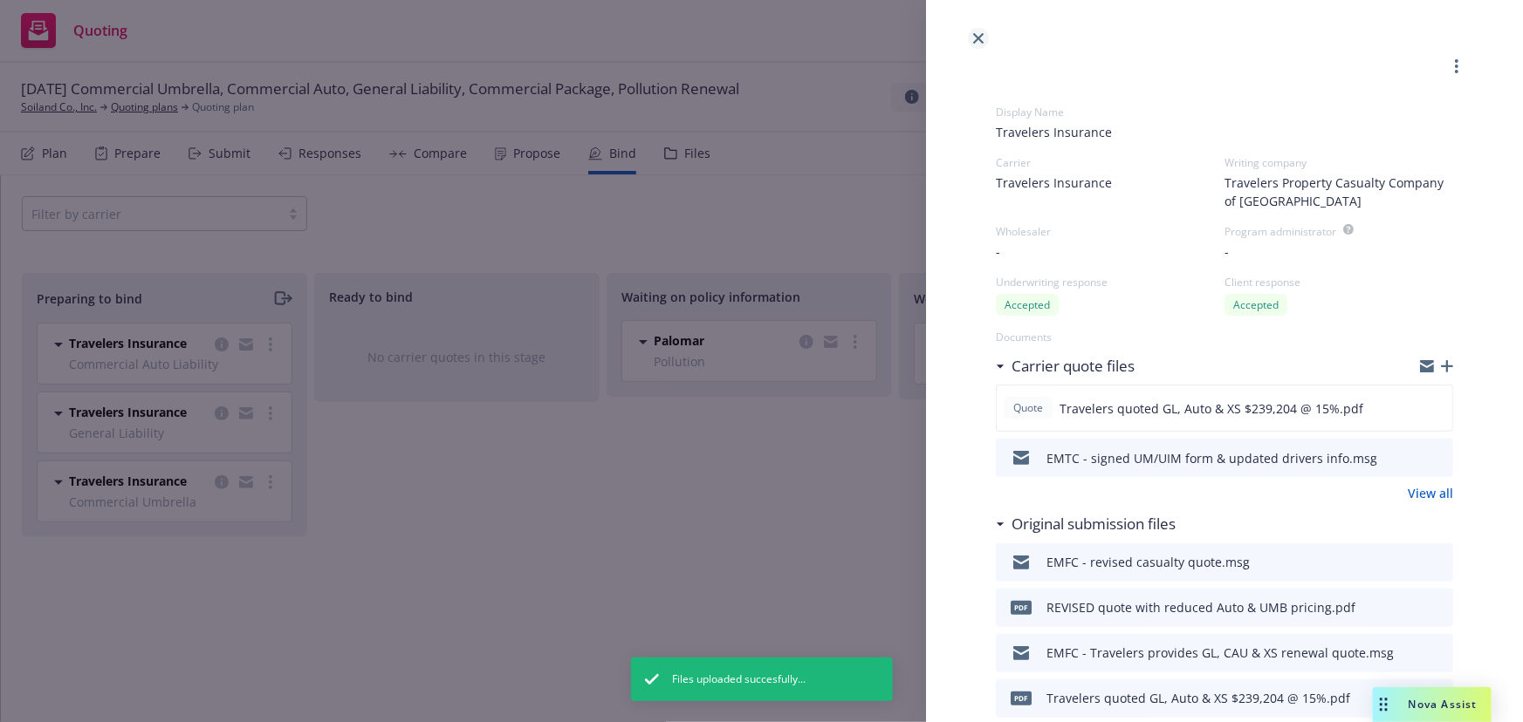
click at [976, 41] on icon "close" at bounding box center [978, 38] width 10 height 10
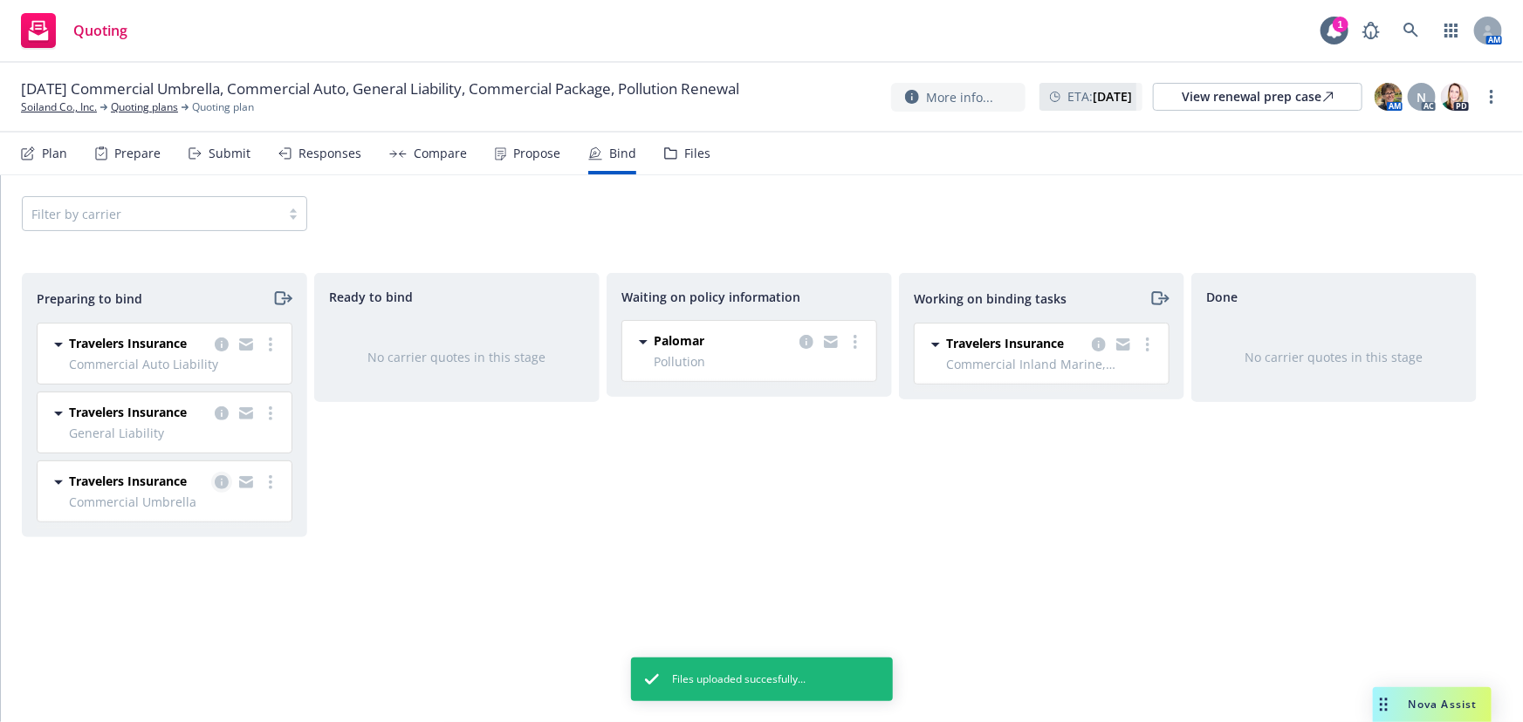
click at [218, 485] on icon "copy logging email" at bounding box center [222, 483] width 14 height 14
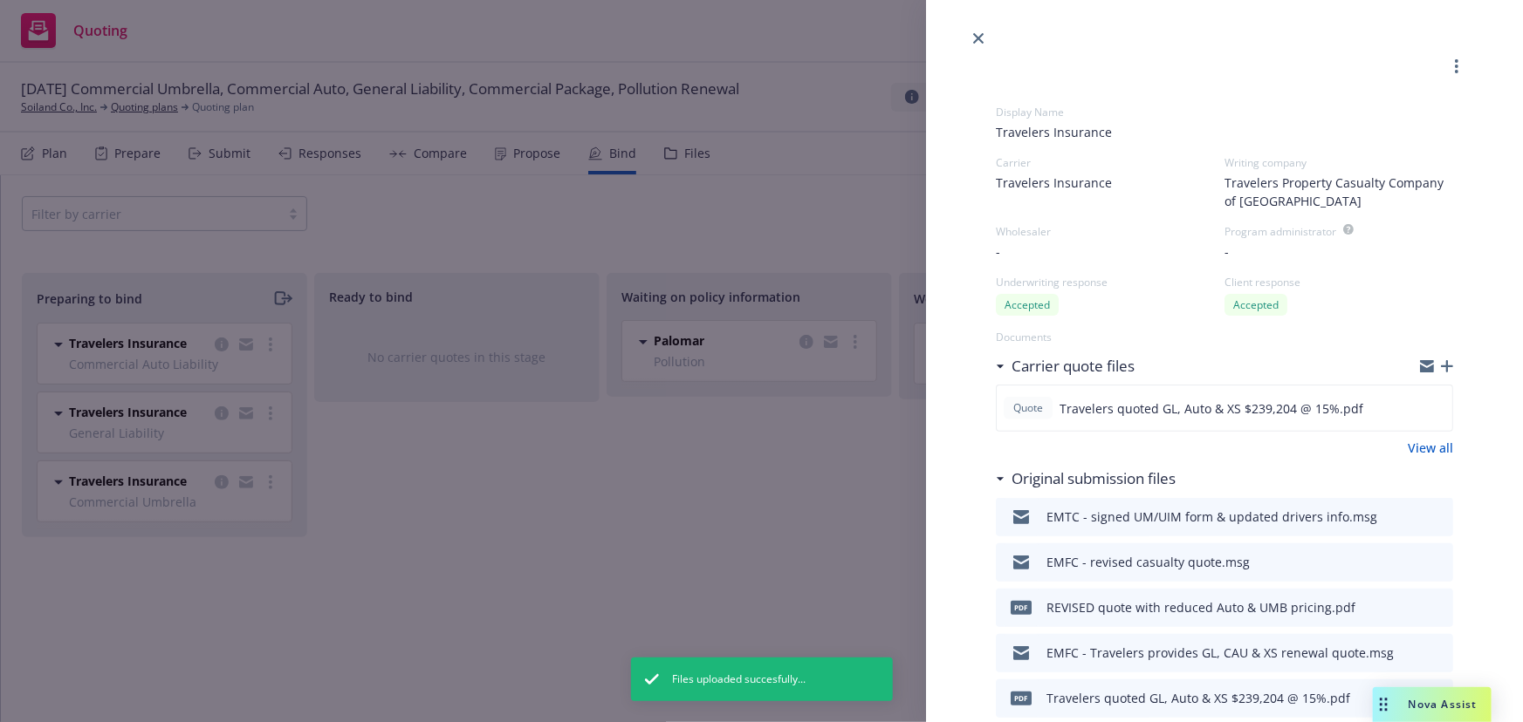
click at [1440, 361] on icon "button" at bounding box center [1446, 366] width 12 height 12
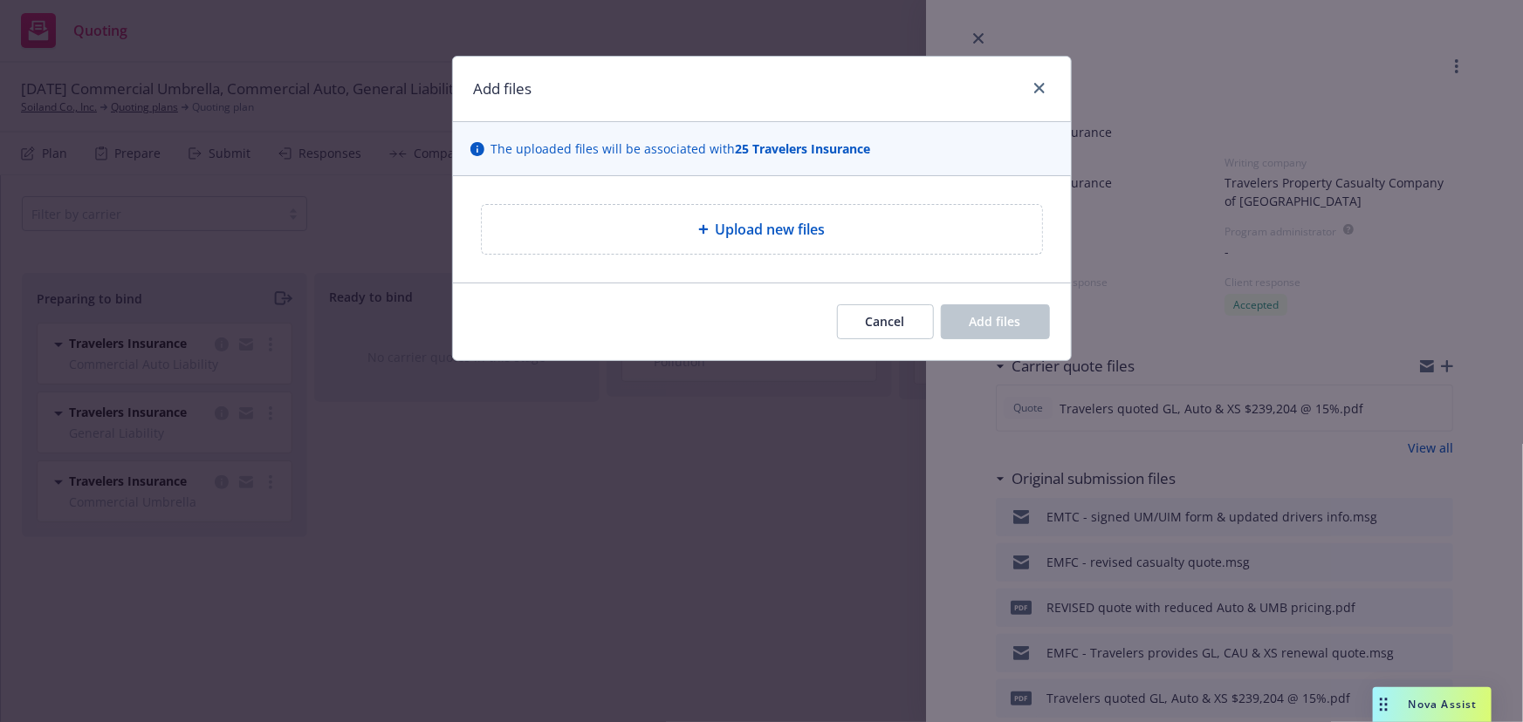
type textarea "x"
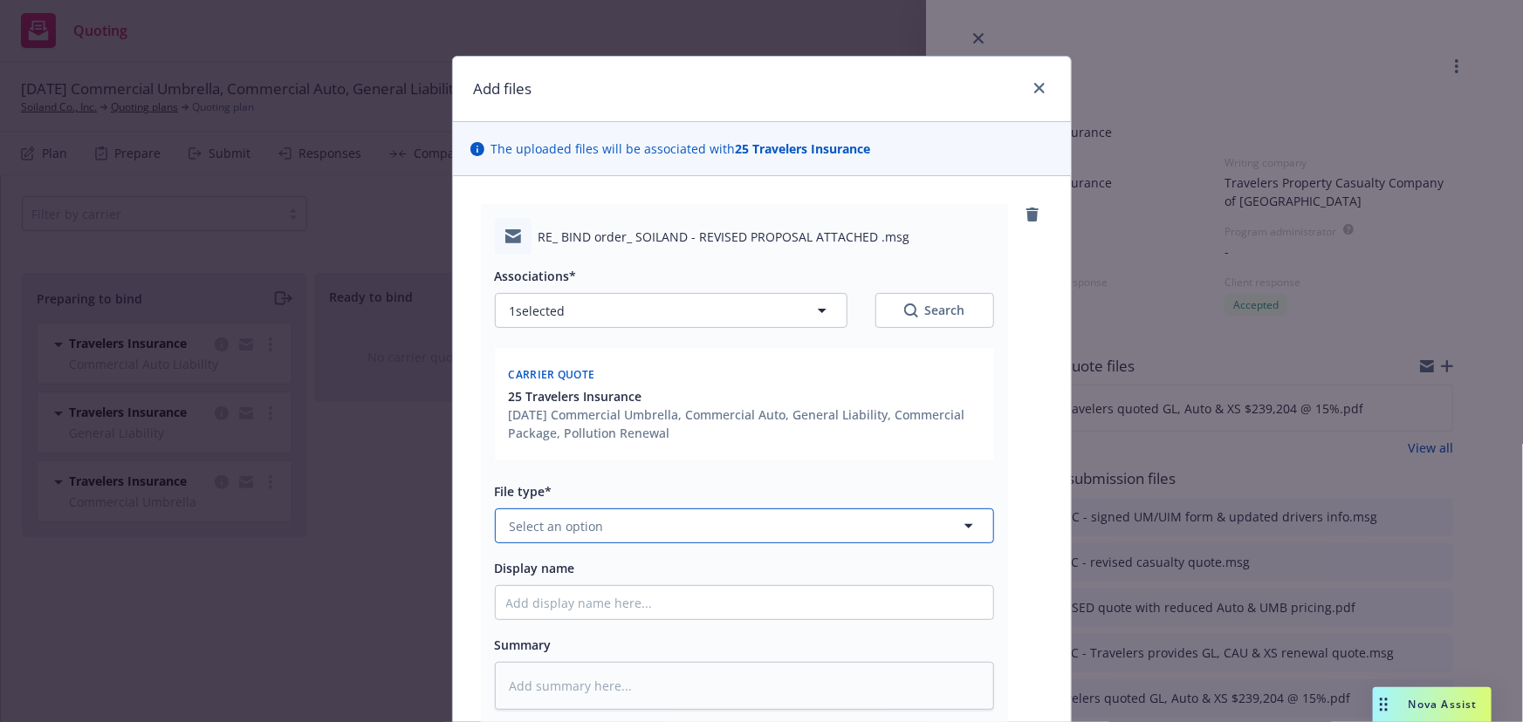
click at [602, 529] on button "Select an option" at bounding box center [744, 526] width 499 height 35
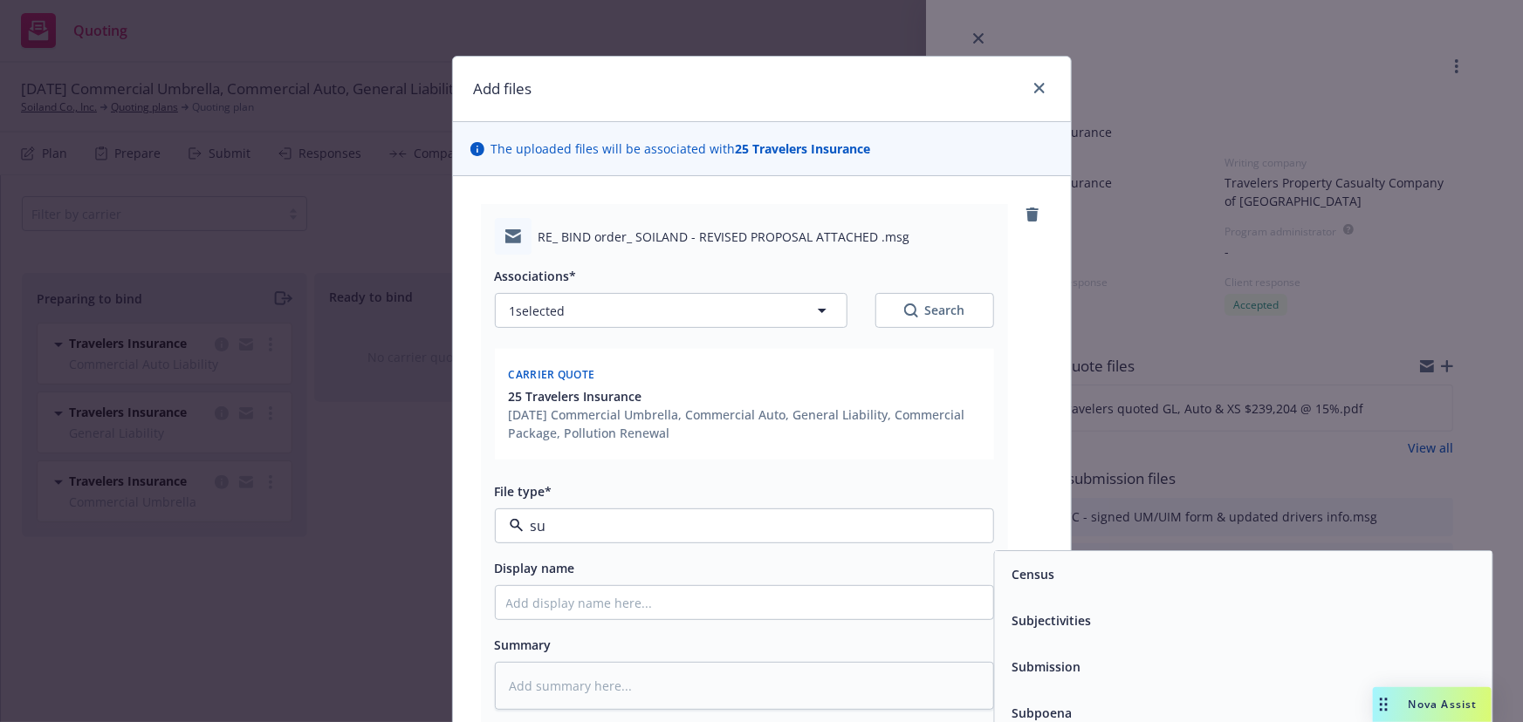
type input "sub"
drag, startPoint x: 1064, startPoint y: 623, endPoint x: 639, endPoint y: 605, distance: 425.3
click at [1057, 625] on span "Submission" at bounding box center [1045, 621] width 69 height 18
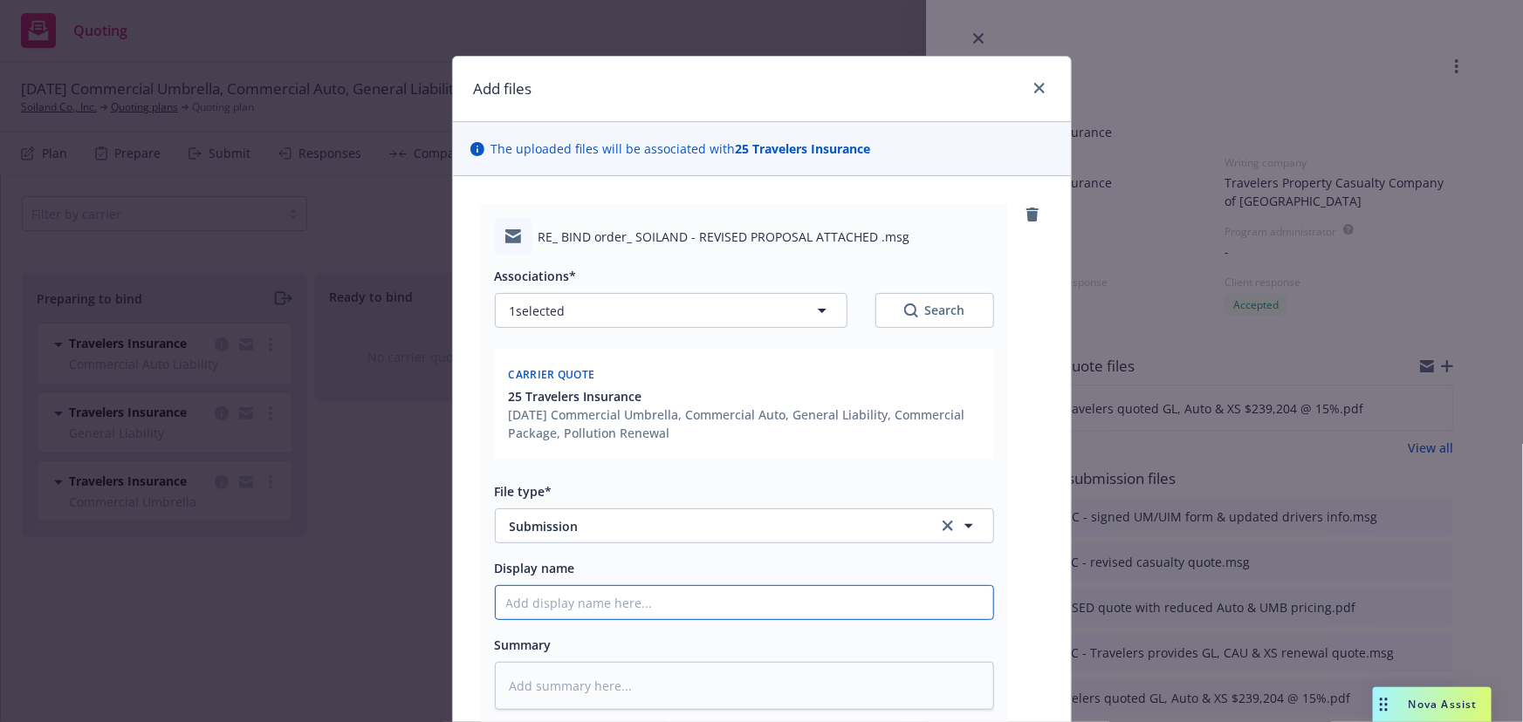
click at [615, 603] on input "Display name" at bounding box center [744, 602] width 497 height 33
type textarea "x"
type input "E"
type textarea "x"
type input "EM"
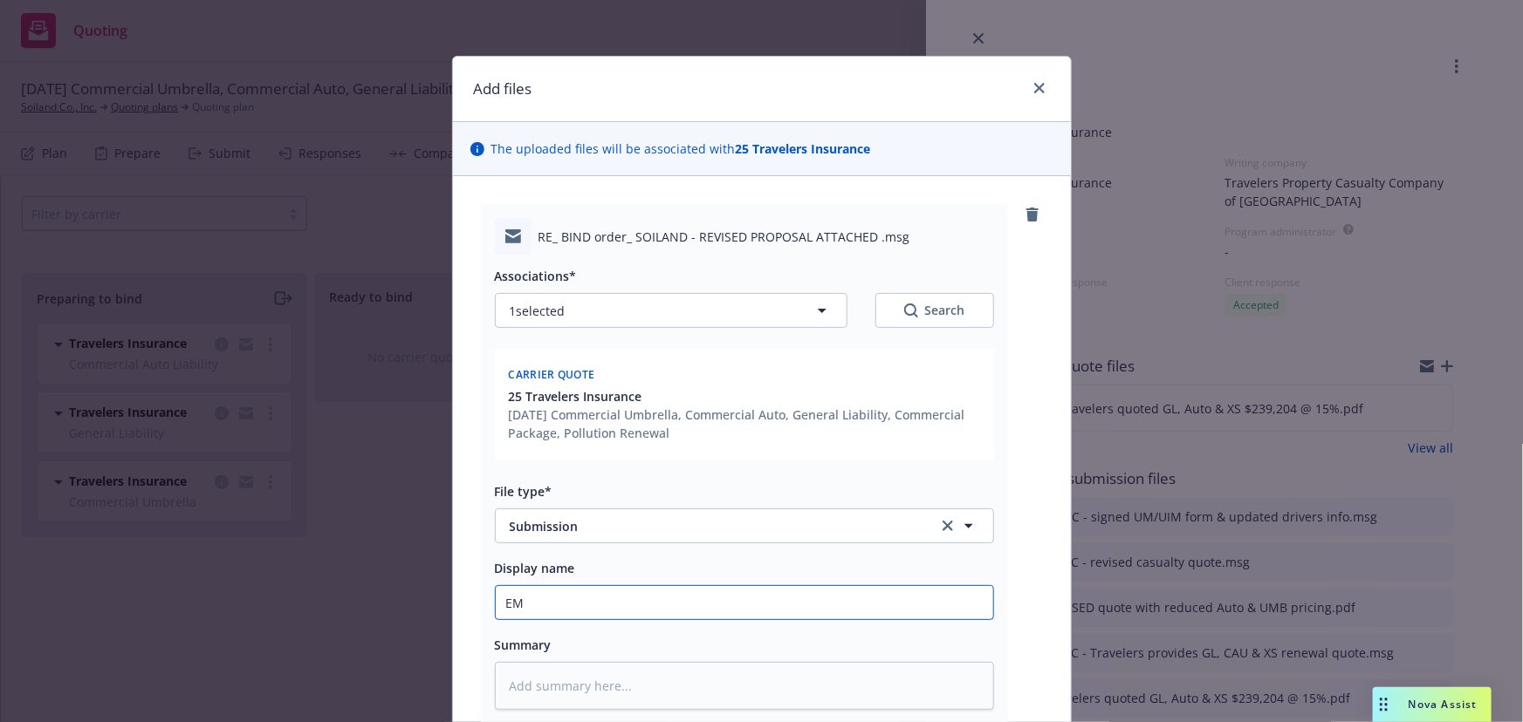
type textarea "x"
type input "EMT"
type textarea "x"
type input "EMTC"
type textarea "x"
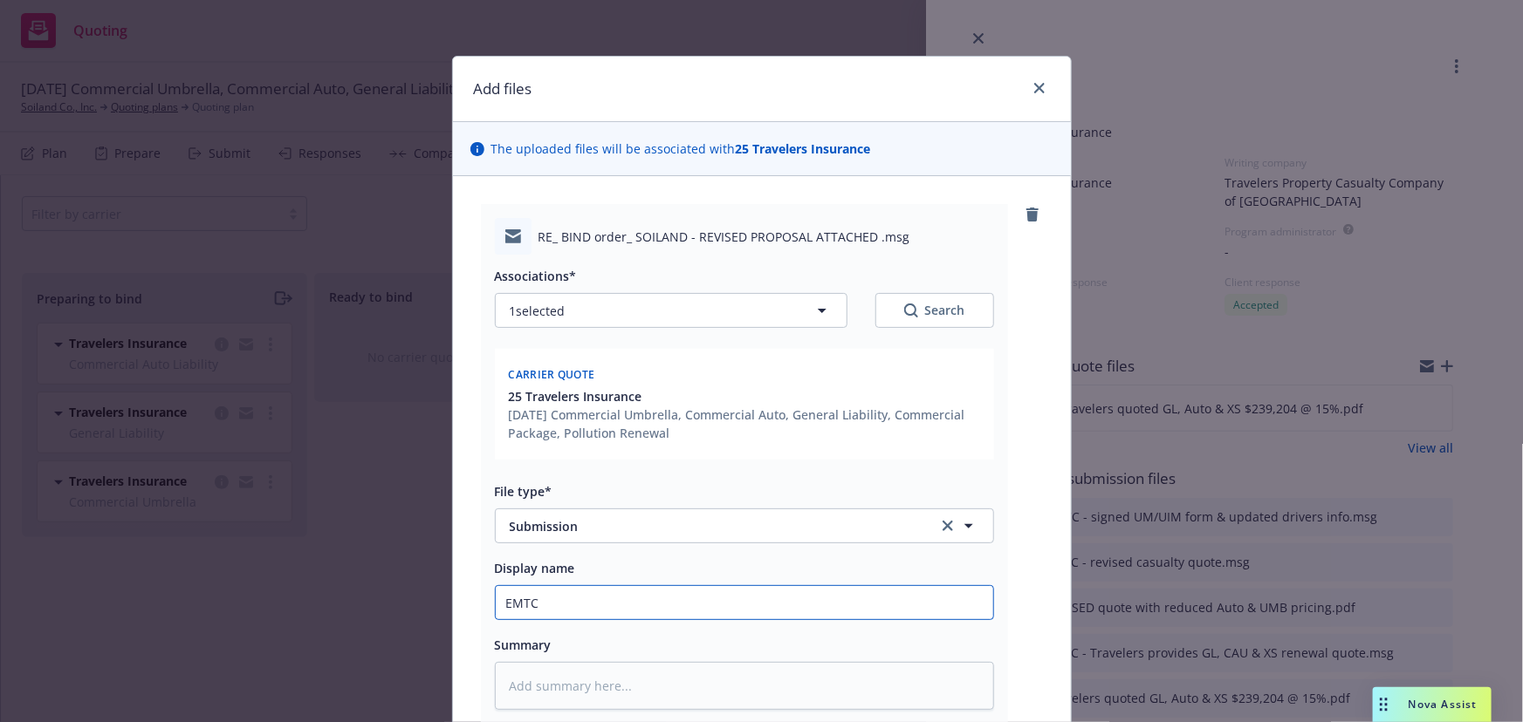
type input "EMTC"
type textarea "x"
type input "EMTC -"
type textarea "x"
type input "EMTC -"
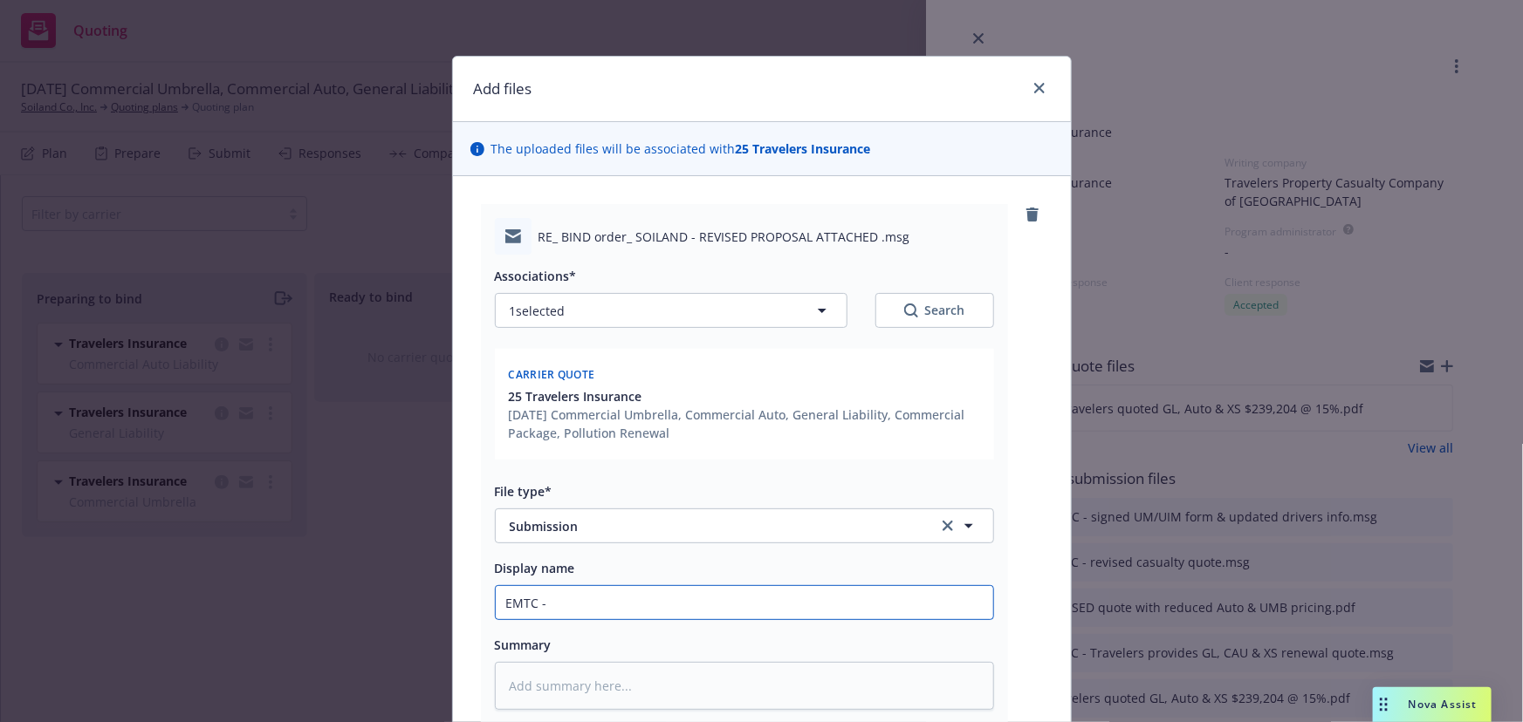
type textarea "x"
type input "EMTC - r"
type textarea "x"
type input "EMTC - re"
type textarea "x"
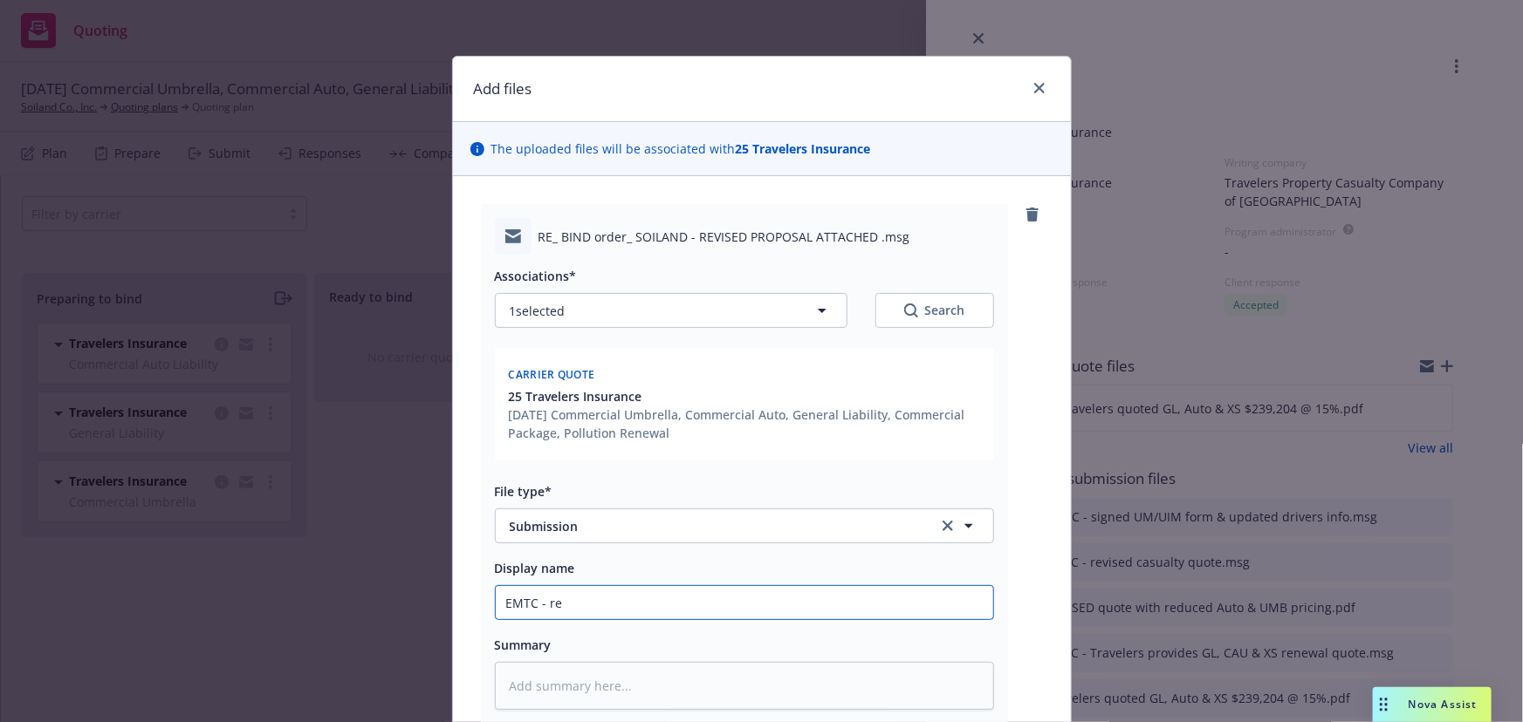
type input "EMTC - req"
type textarea "x"
type input "EMTC - requ"
type textarea "x"
type input "EMTC - reque"
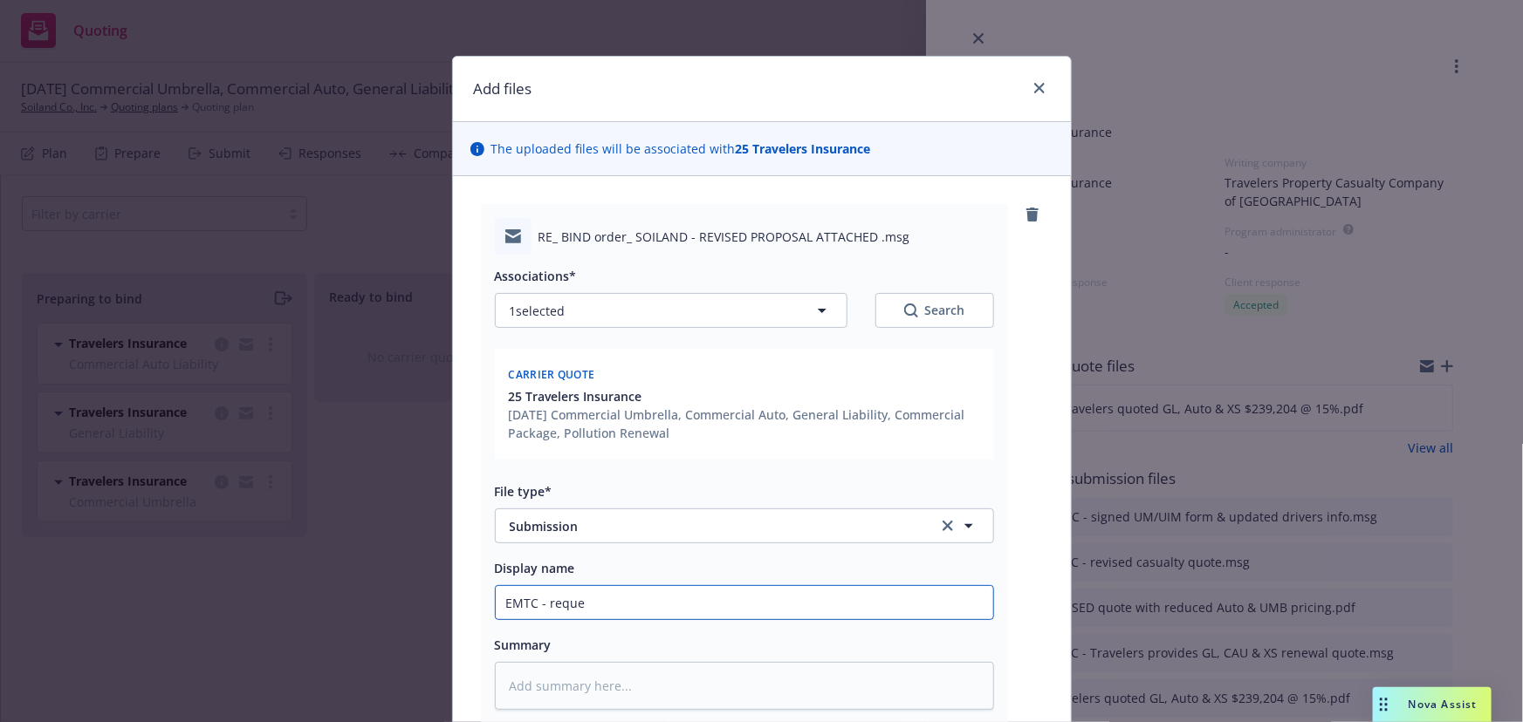
type textarea "x"
type input "EMTC - reques"
type textarea "x"
type input "EMTC - request"
type textarea "x"
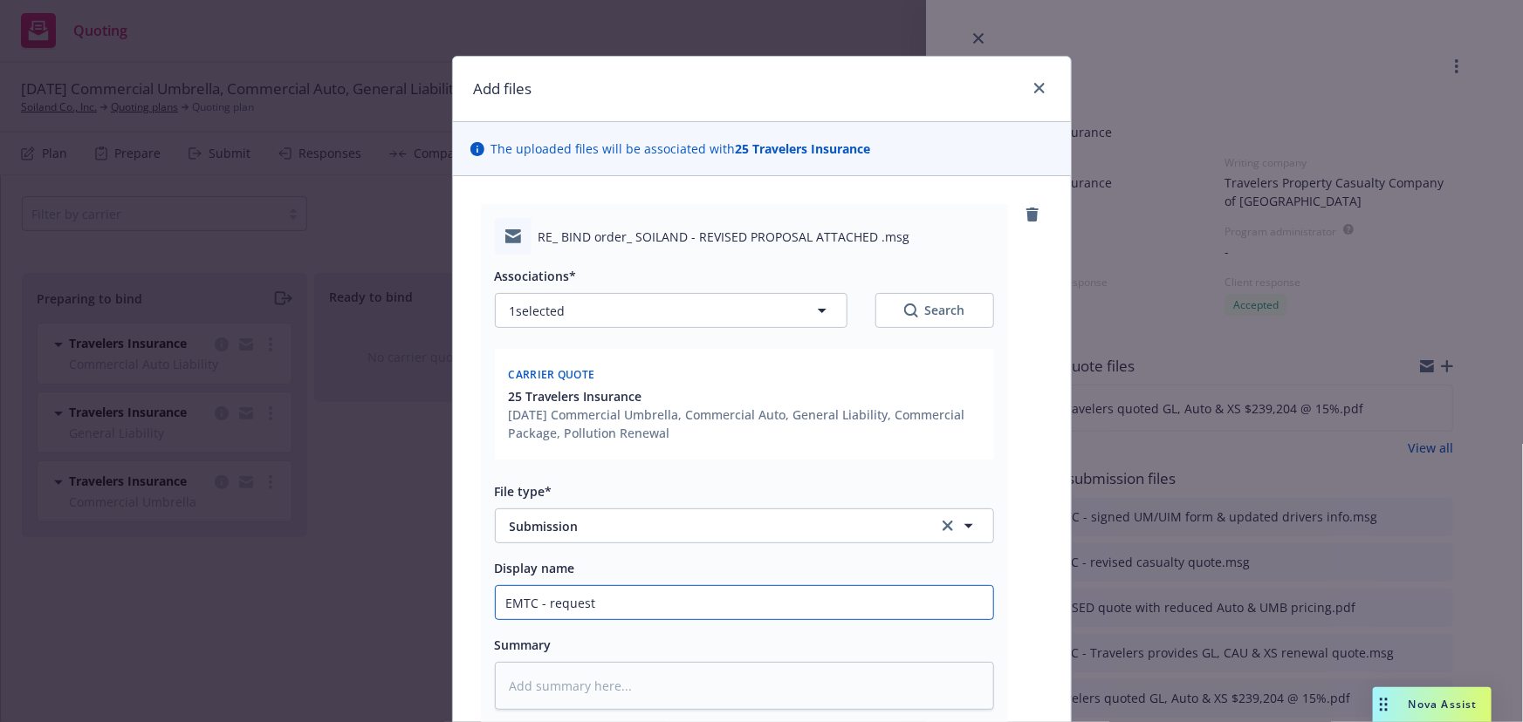
type input "EMTC - requeste"
type textarea "x"
type input "EMTC - requested"
type textarea "x"
type input "EMTC - requested"
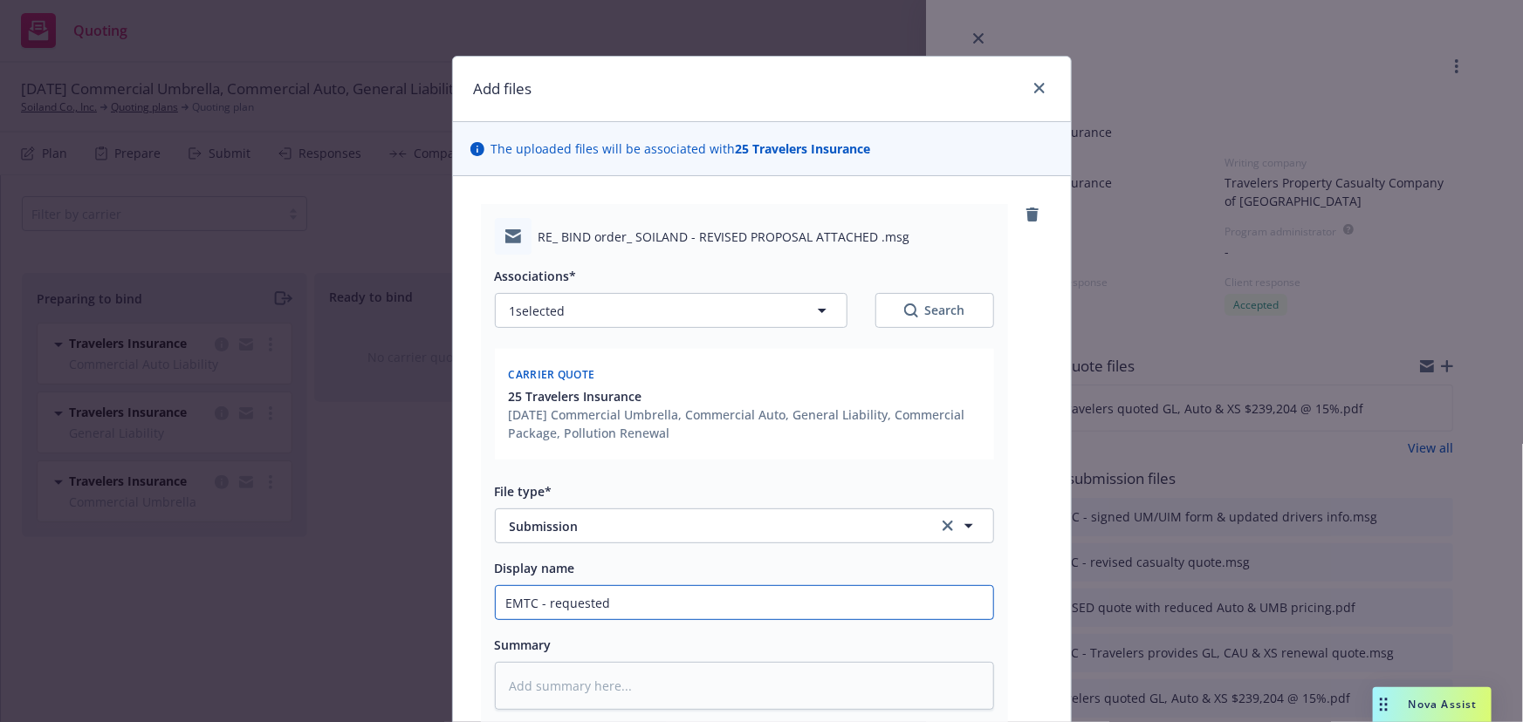
type textarea "x"
type input "EMTC - requested q"
type textarea "x"
type input "EMTC - requested qu"
type textarea "x"
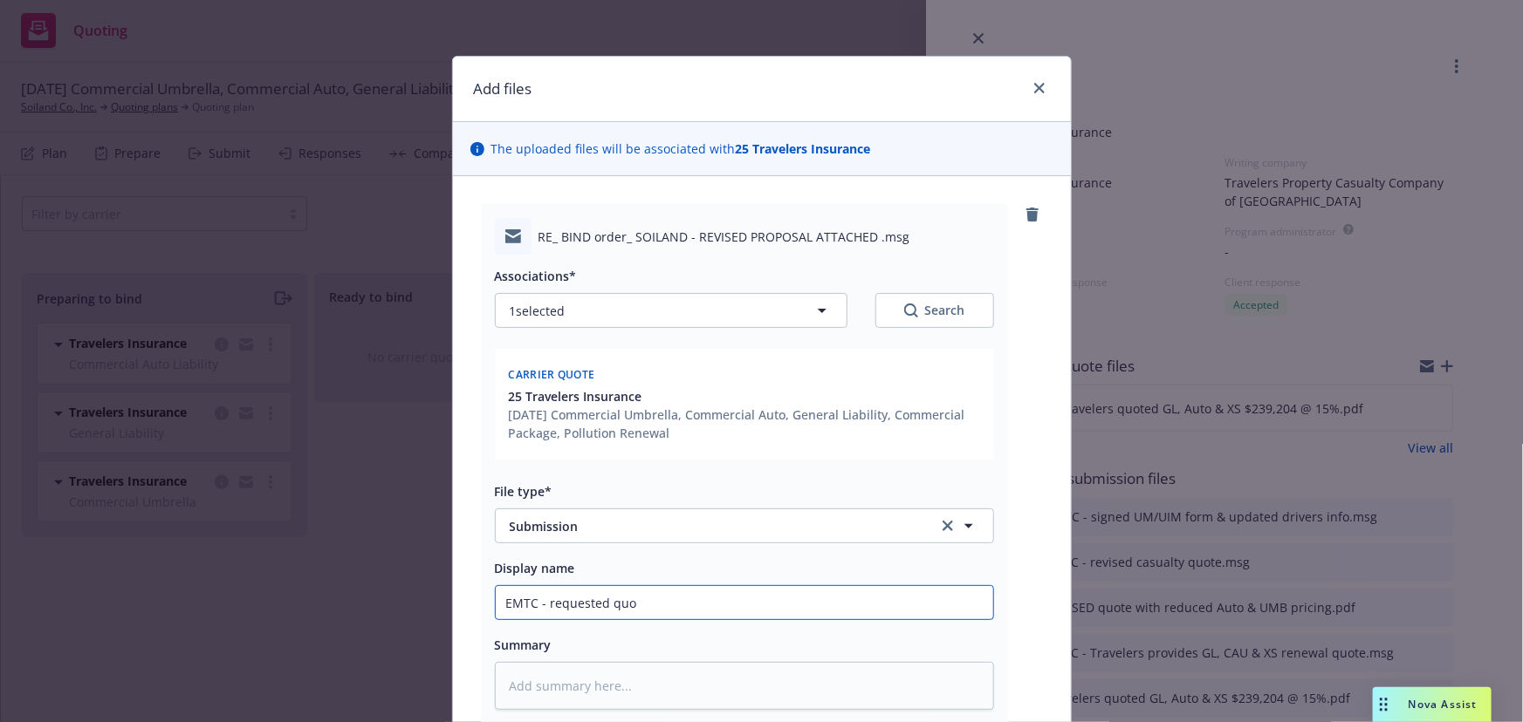
type input "EMTC - requested quot"
type textarea "x"
type input "EMTC - requested quote"
type textarea "x"
type input "EMTC - requested quote"
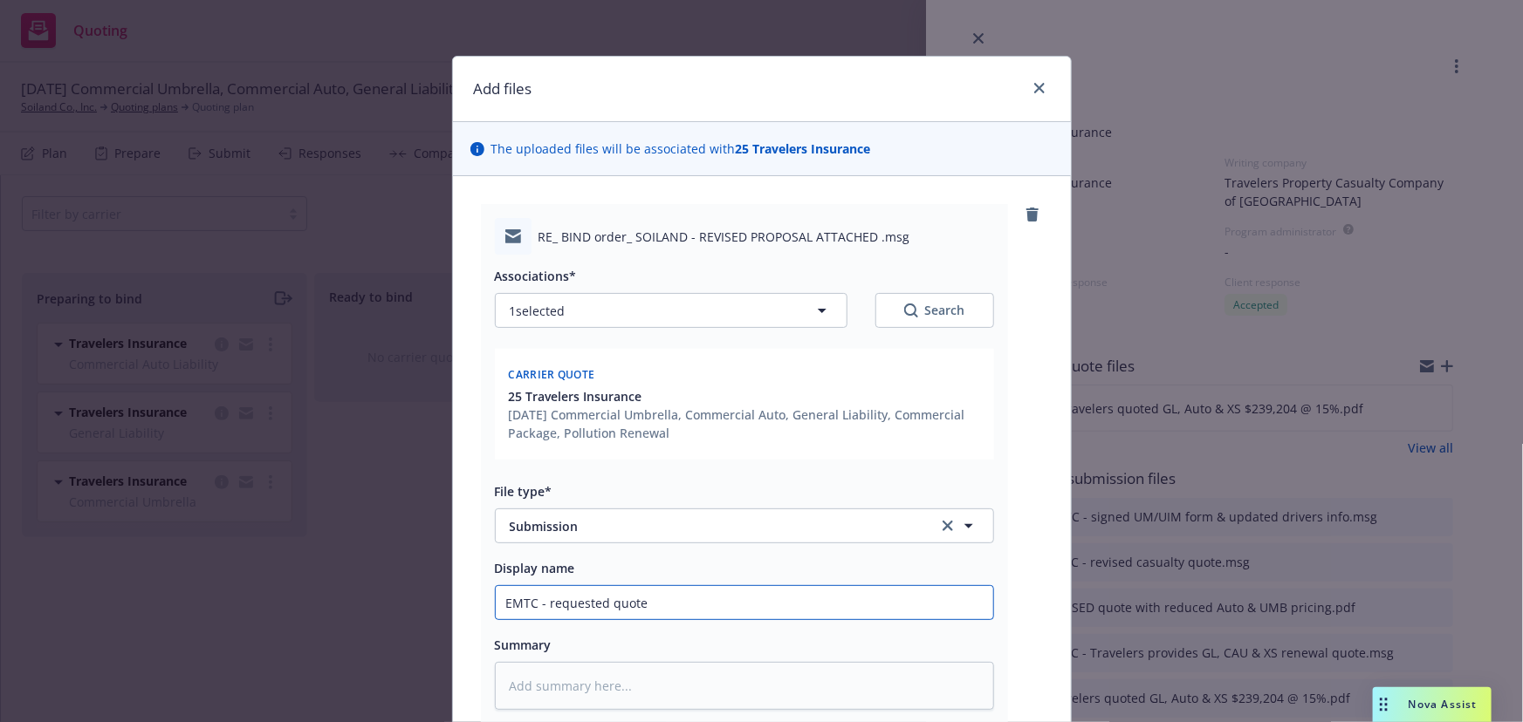
type textarea "x"
type input "EMTC - requested quote t"
type textarea "x"
type input "EMTC - requested quote to"
type textarea "x"
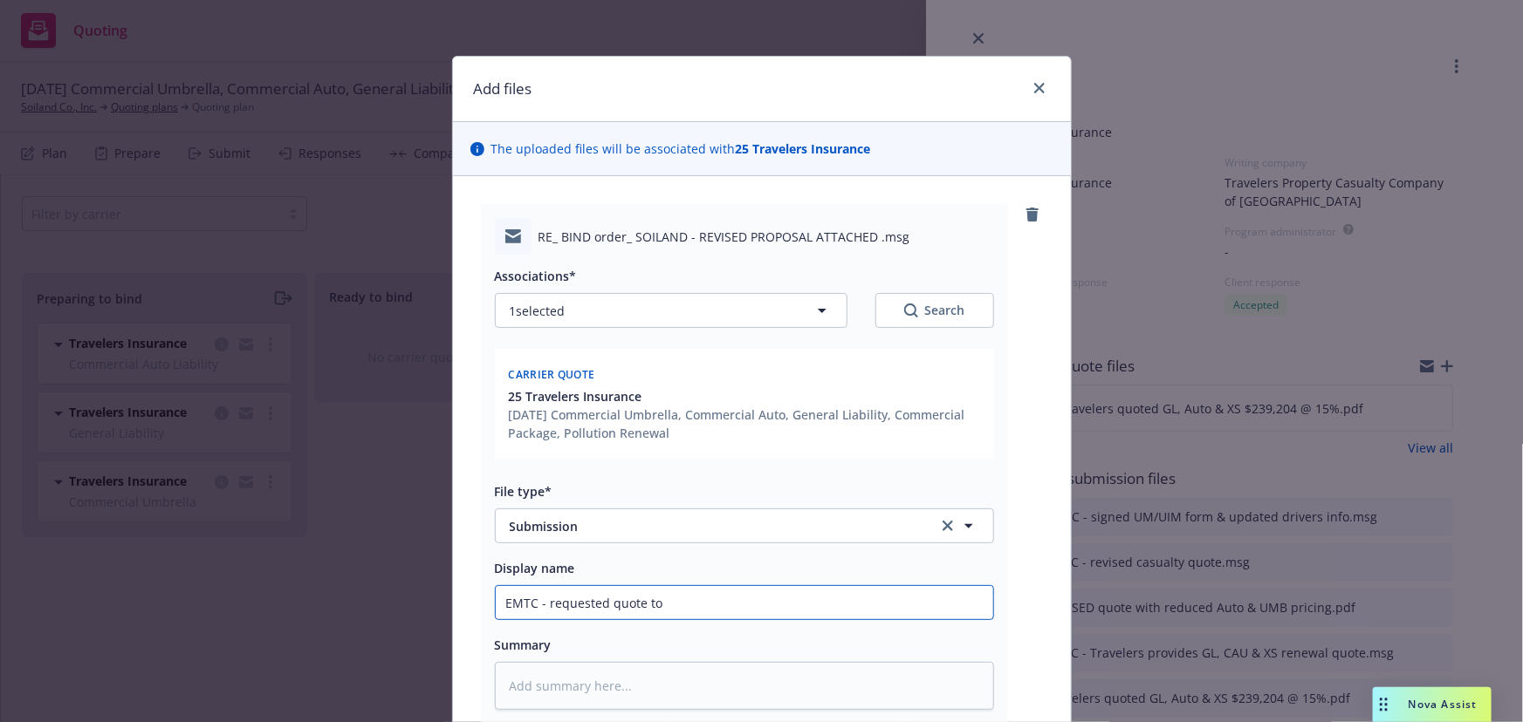
type input "EMTC - requested quote to"
type textarea "x"
type input "EMTC - requested quote to i"
type textarea "x"
type input "EMTC - requested quote to inc"
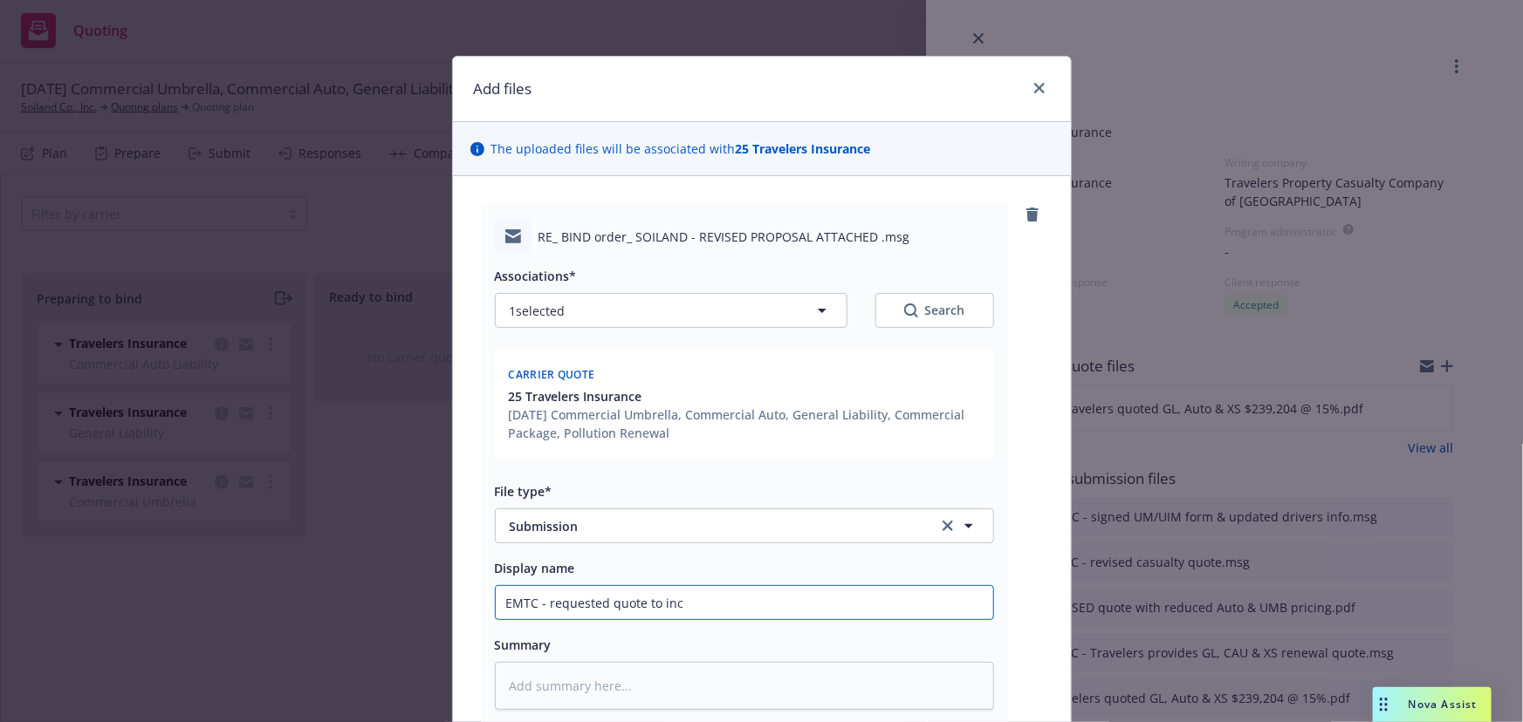
type textarea "x"
type input "EMTC - requested quote to incr"
type textarea "x"
type input "EMTC - requested quote to incre"
type textarea "x"
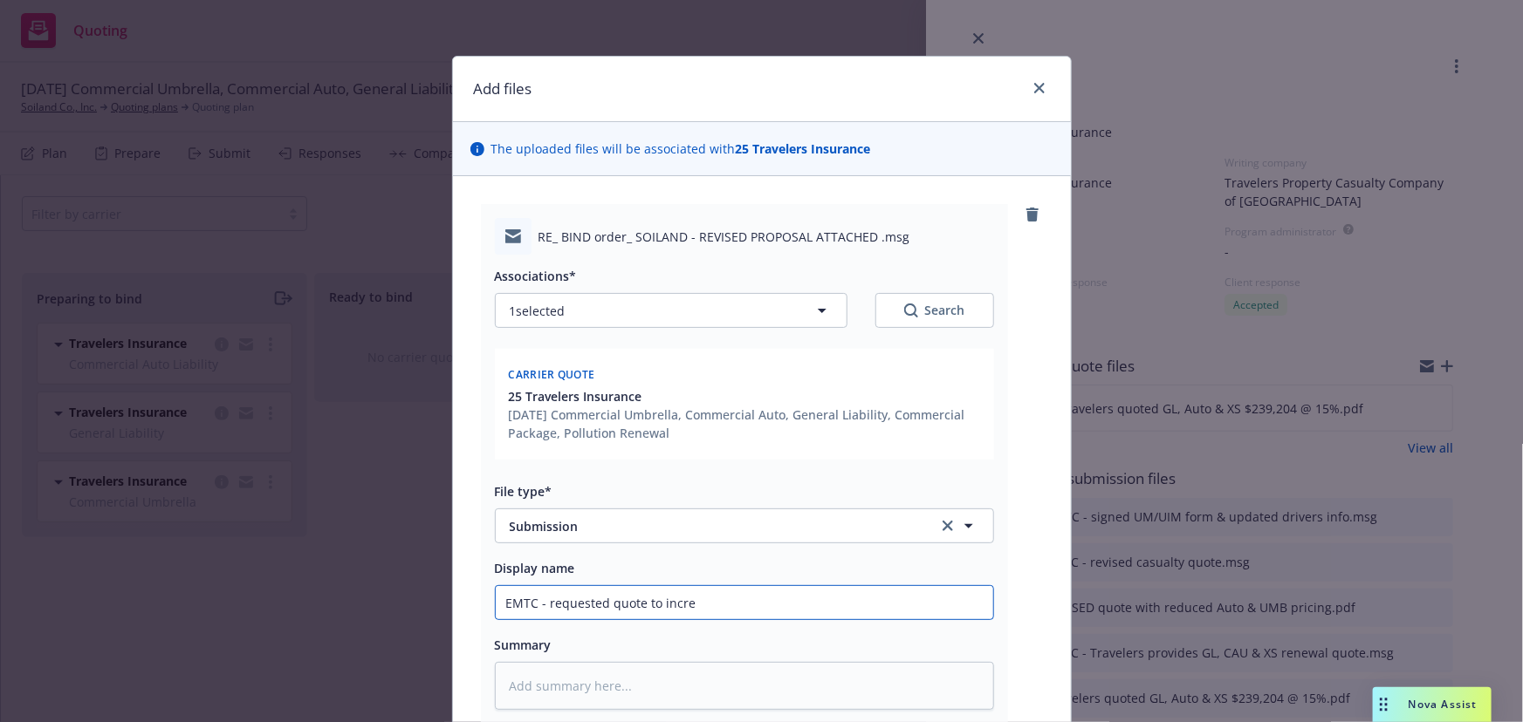
type input "EMTC - requested quote to increa"
type textarea "x"
type input "EMTC - requested quote to increas"
type textarea "x"
type input "EMTC - requested quote to increase"
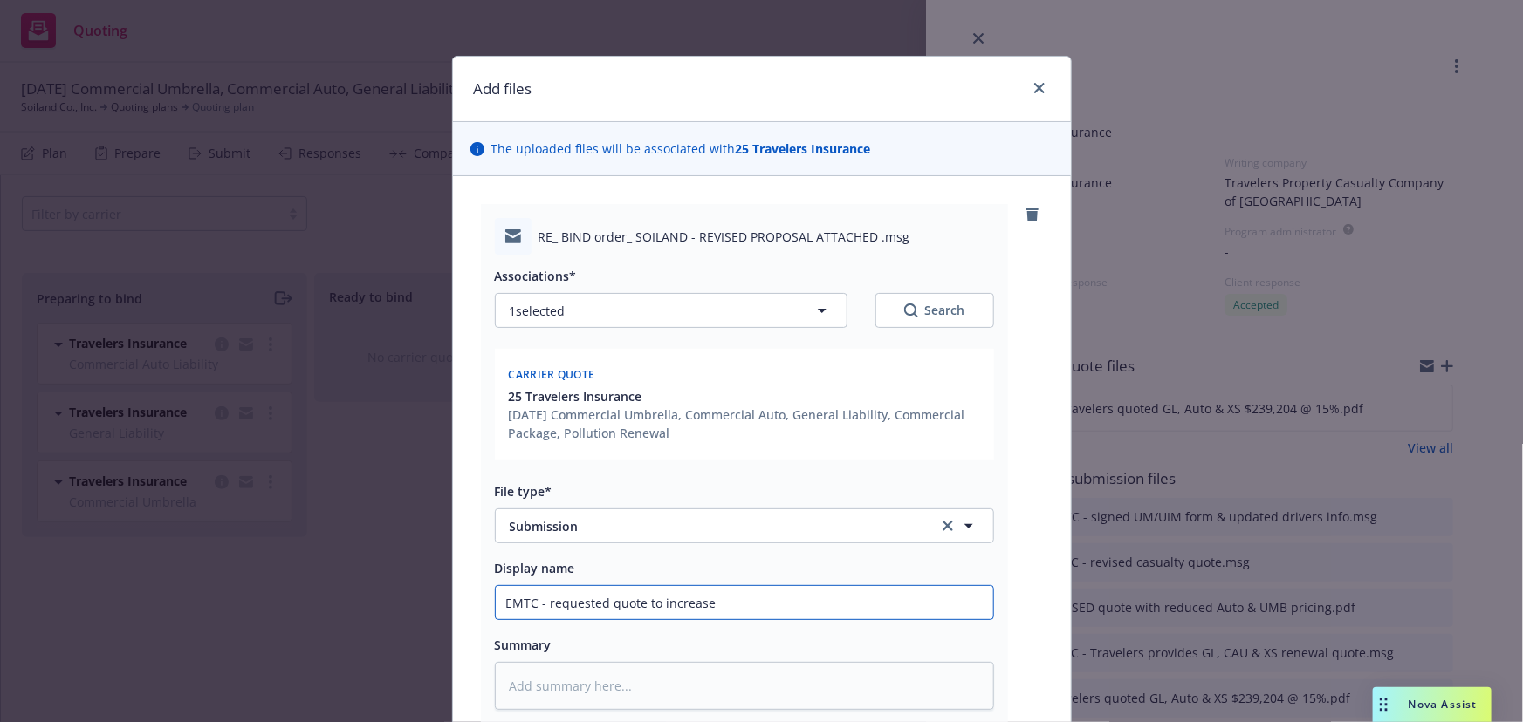
type textarea "x"
type input "EMTC - requested quote to increase"
type textarea "x"
type input "EMTC - requested quote to increase U"
type textarea "x"
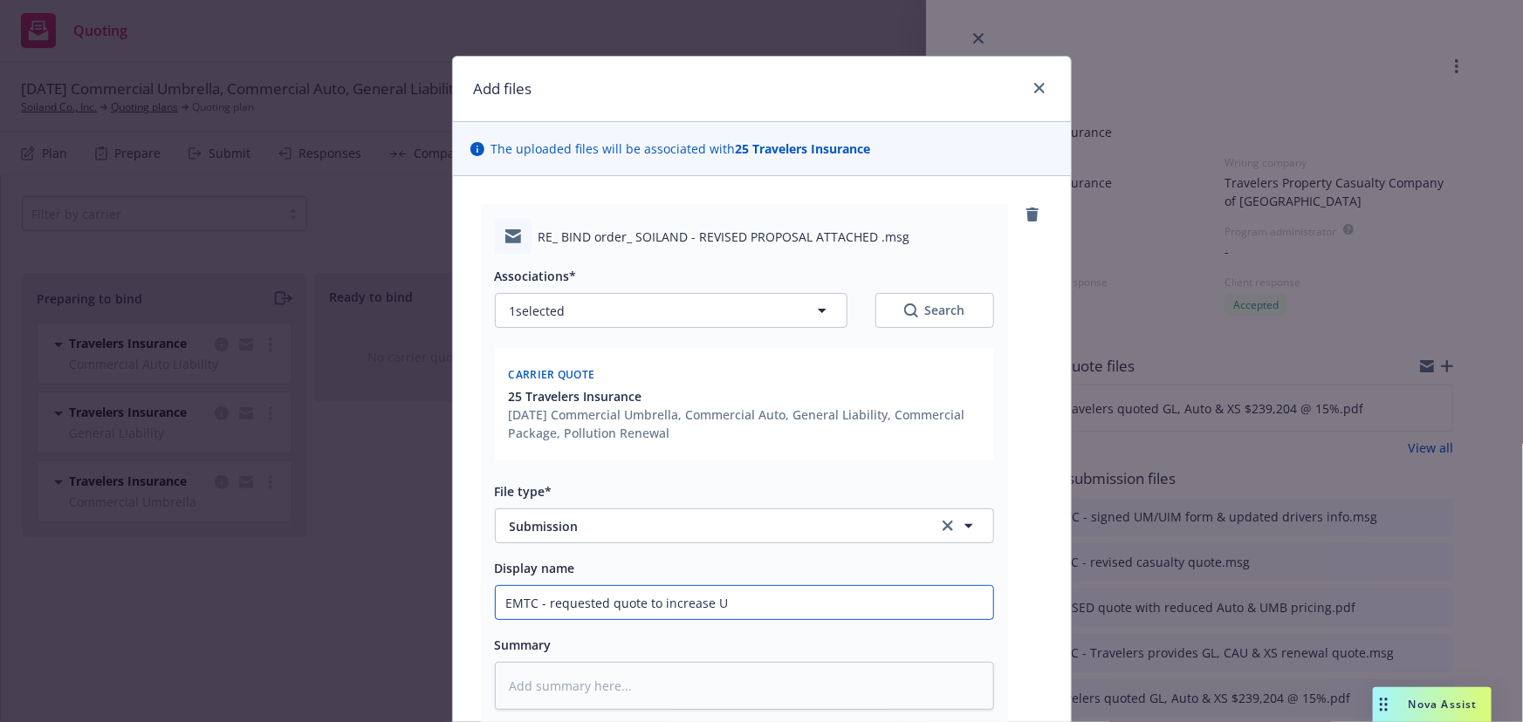
type input "EMTC - requested quote to increase UM"
type textarea "x"
type input "EMTC - requested quote to increase UMB"
type textarea "x"
type input "EMTC - requested quote to increase UMB"
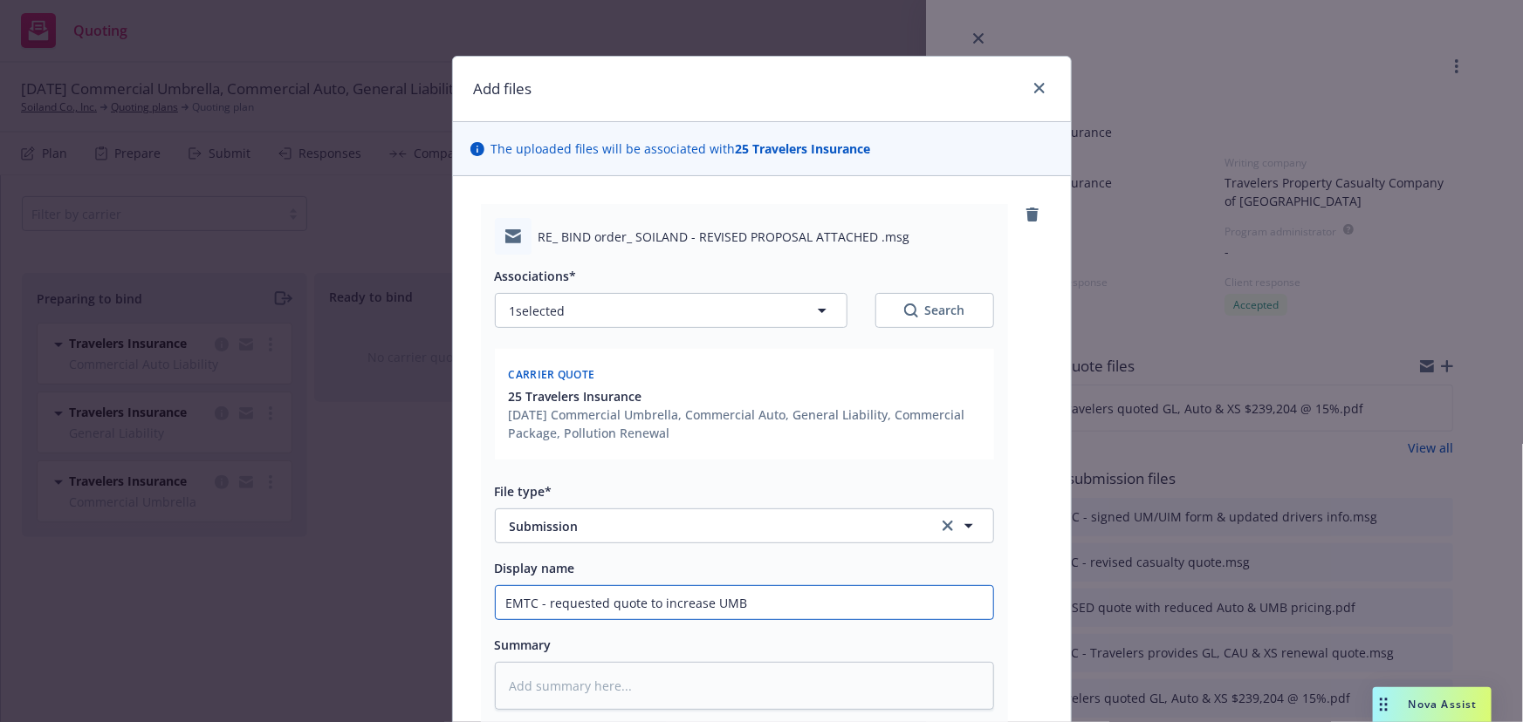
type textarea "x"
type input "EMTC - requested quote to increase UMB t"
type textarea "x"
type input "EMTC - requested quote to increase UMB to"
type textarea "x"
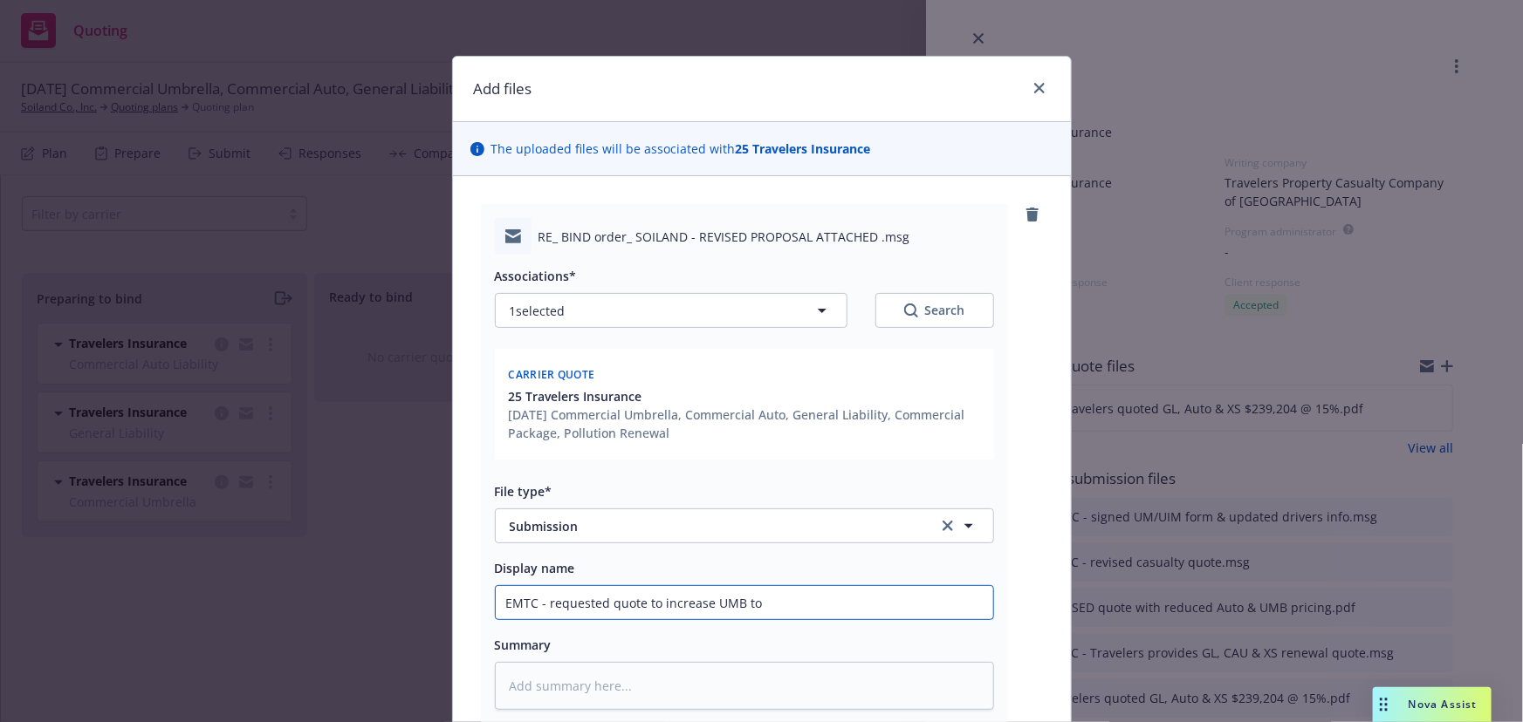
type input "EMTC - requested quote to increase UMB to"
type textarea "x"
type input "EMTC - requested quote to increase UMB to $"
type textarea "x"
type input "EMTC - requested quote to increase UMB to $2"
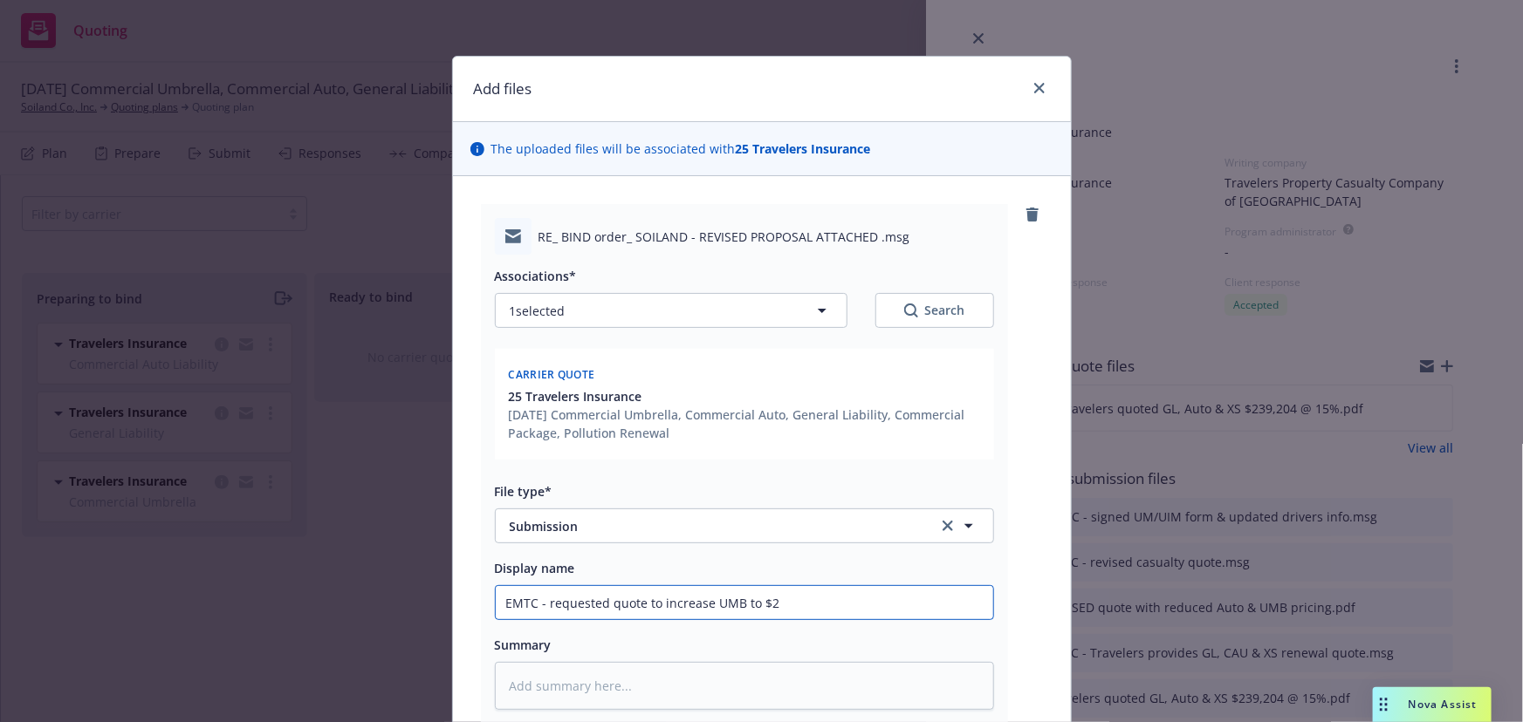
type textarea "x"
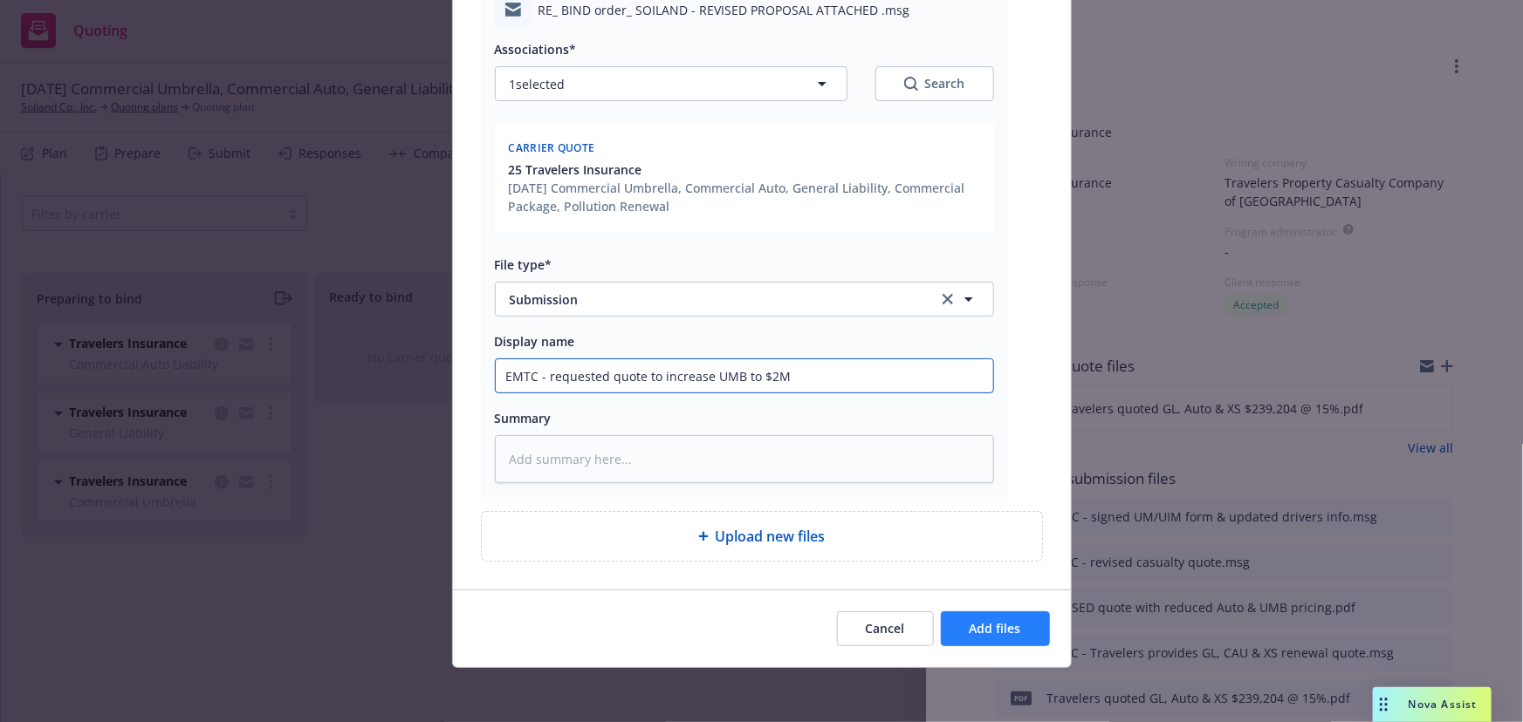
type input "EMTC - requested quote to increase UMB to $2M"
click at [947, 626] on button "Add files" at bounding box center [995, 629] width 109 height 35
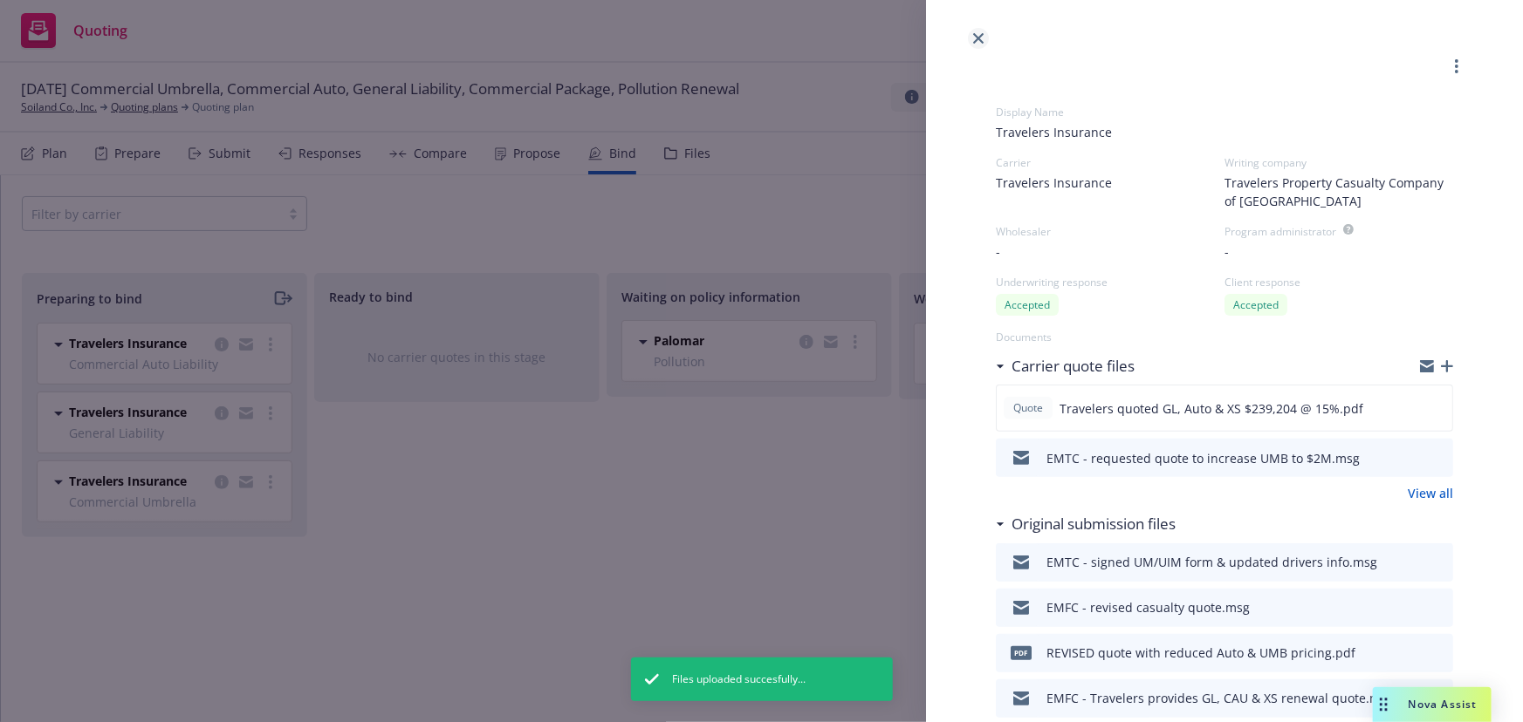
click at [981, 42] on icon "close" at bounding box center [978, 38] width 10 height 10
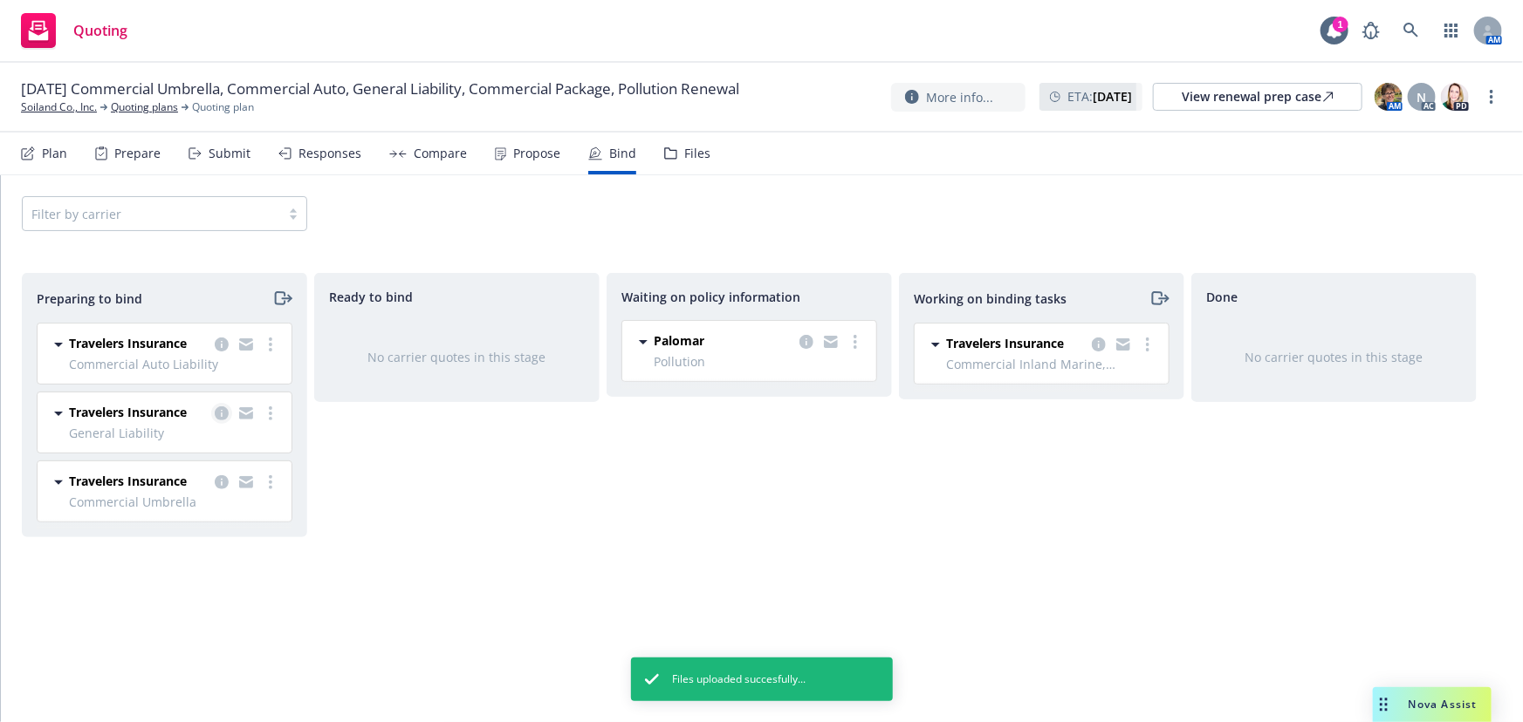
click at [224, 412] on icon "copy logging email" at bounding box center [222, 414] width 14 height 14
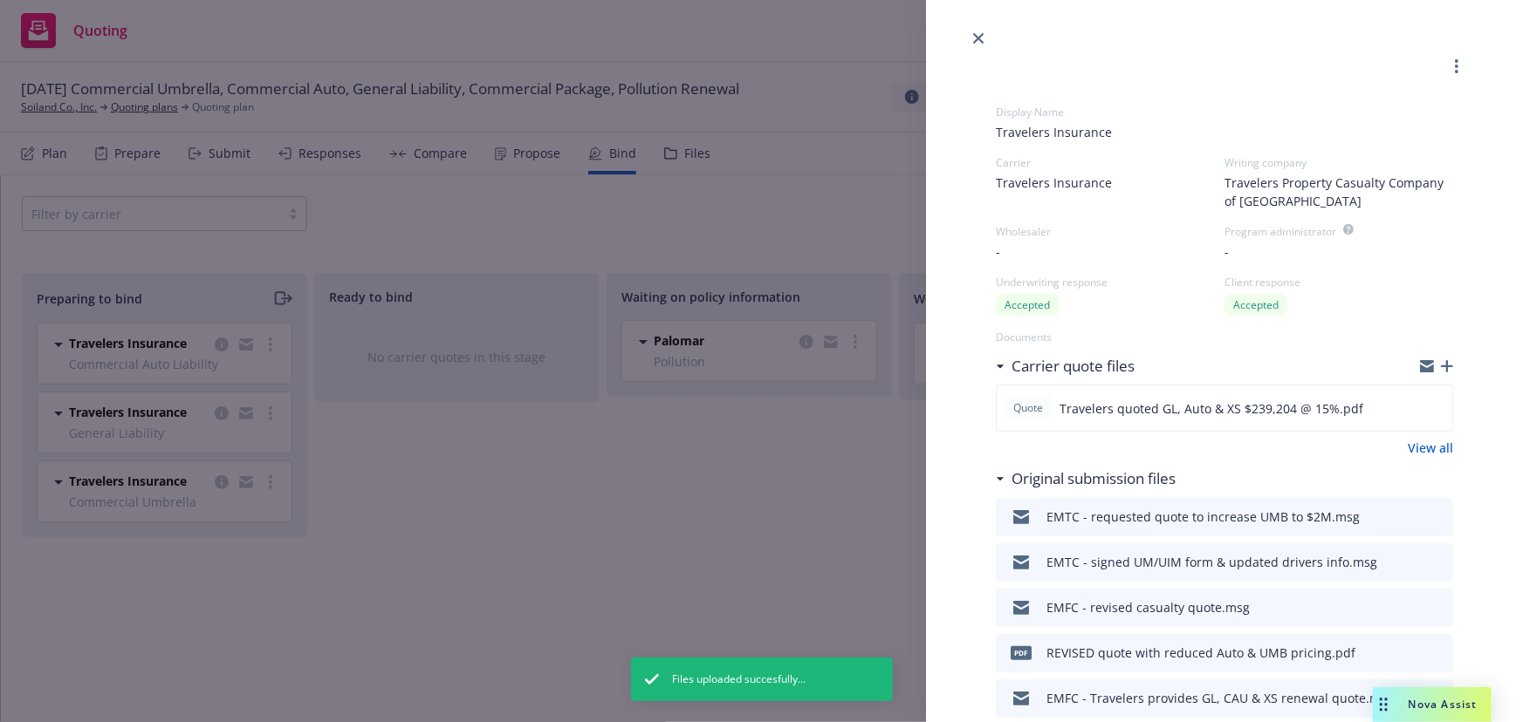
click at [1440, 366] on icon "button" at bounding box center [1446, 366] width 12 height 12
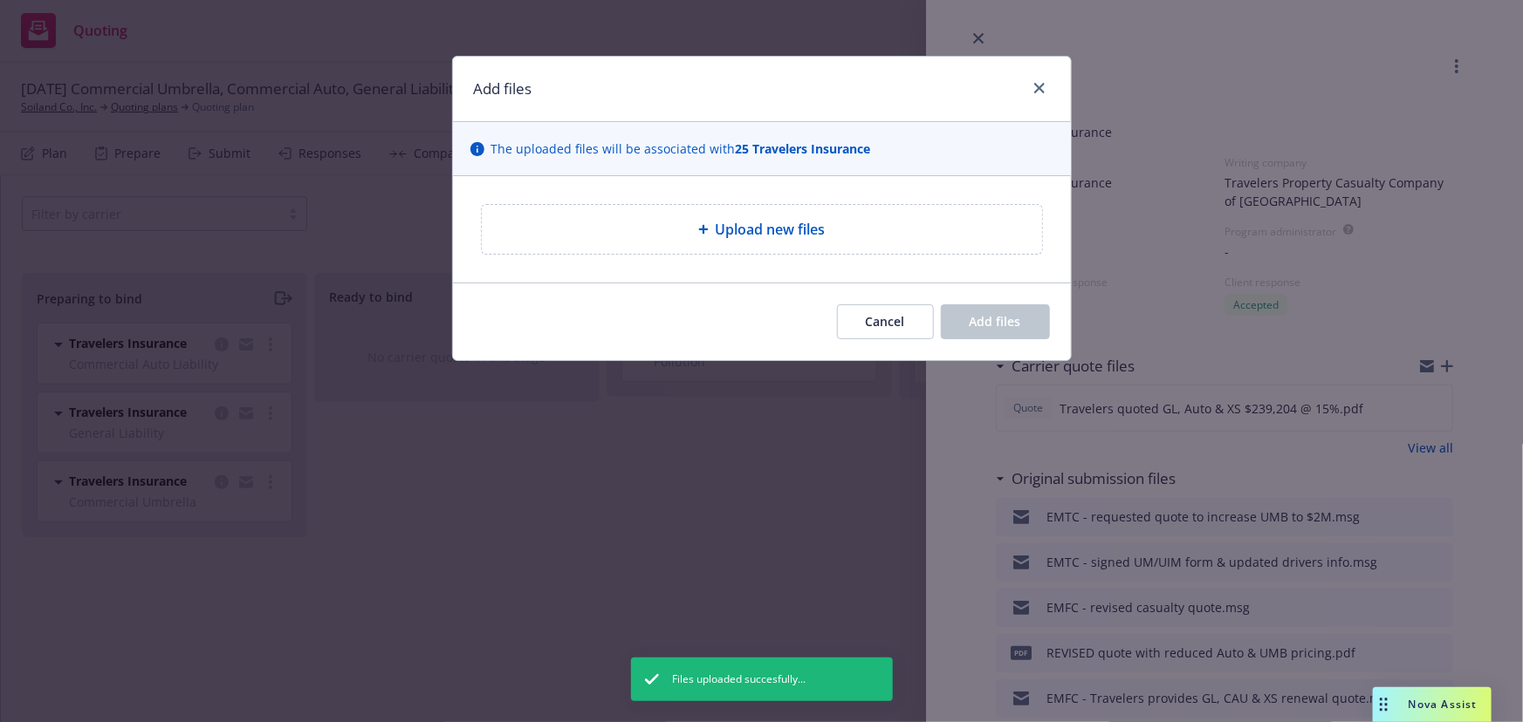
type textarea "x"
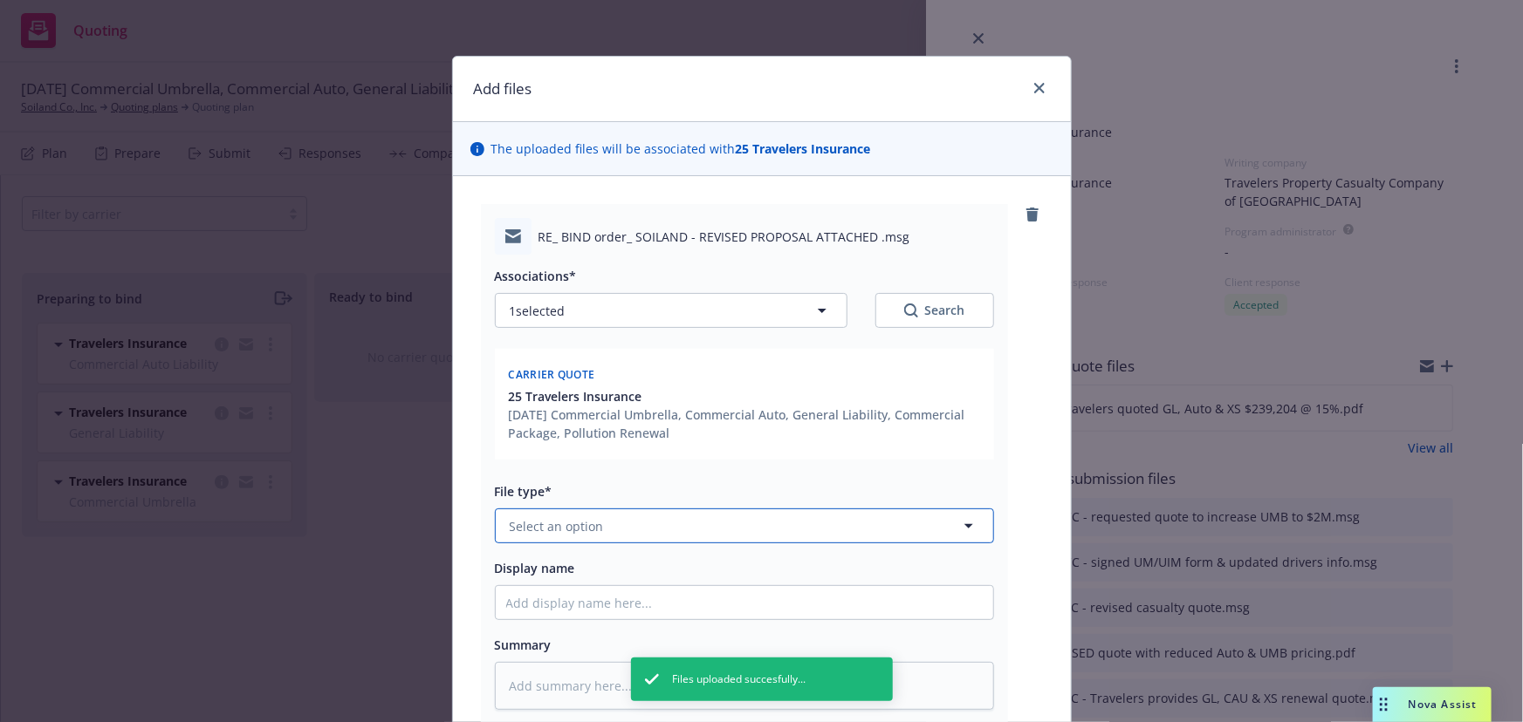
click at [620, 523] on button "Select an option" at bounding box center [744, 526] width 499 height 35
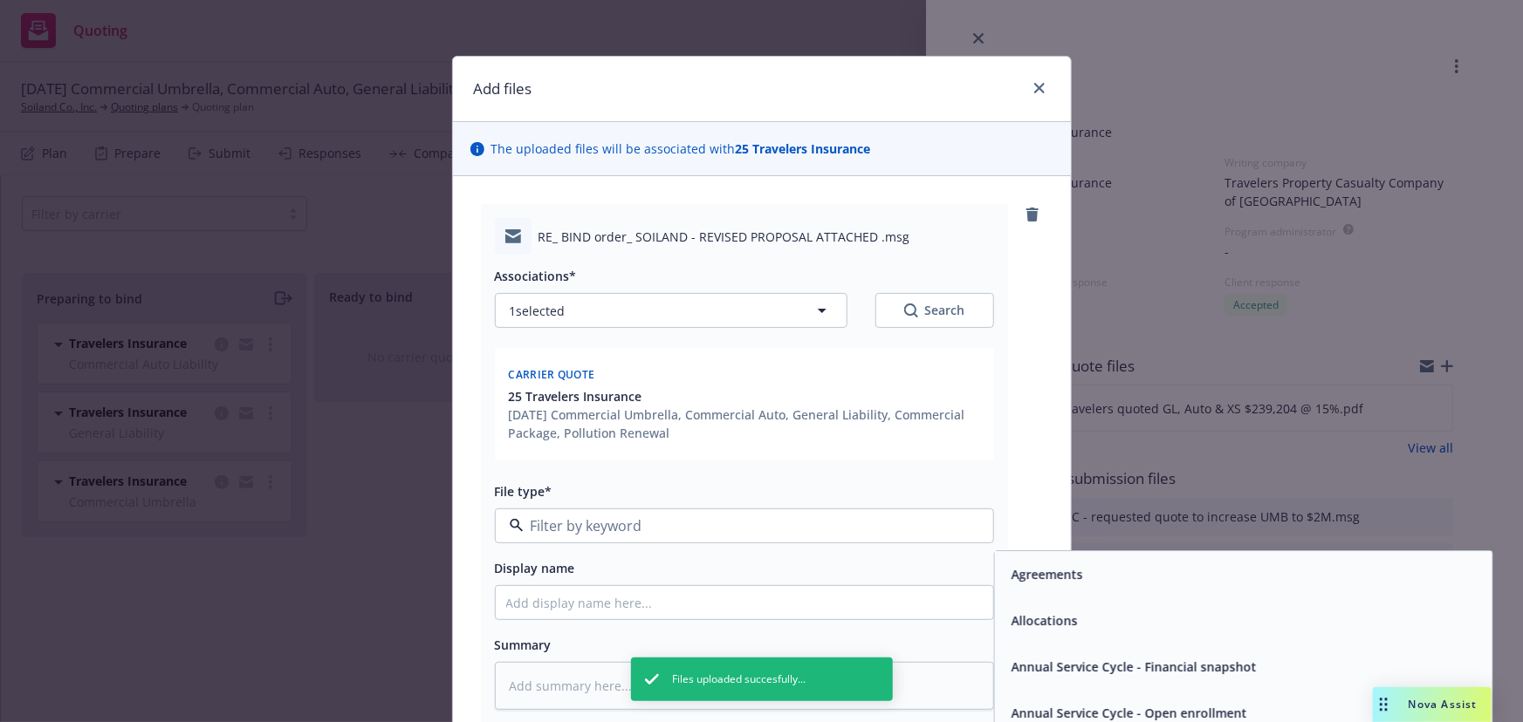
type input "s"
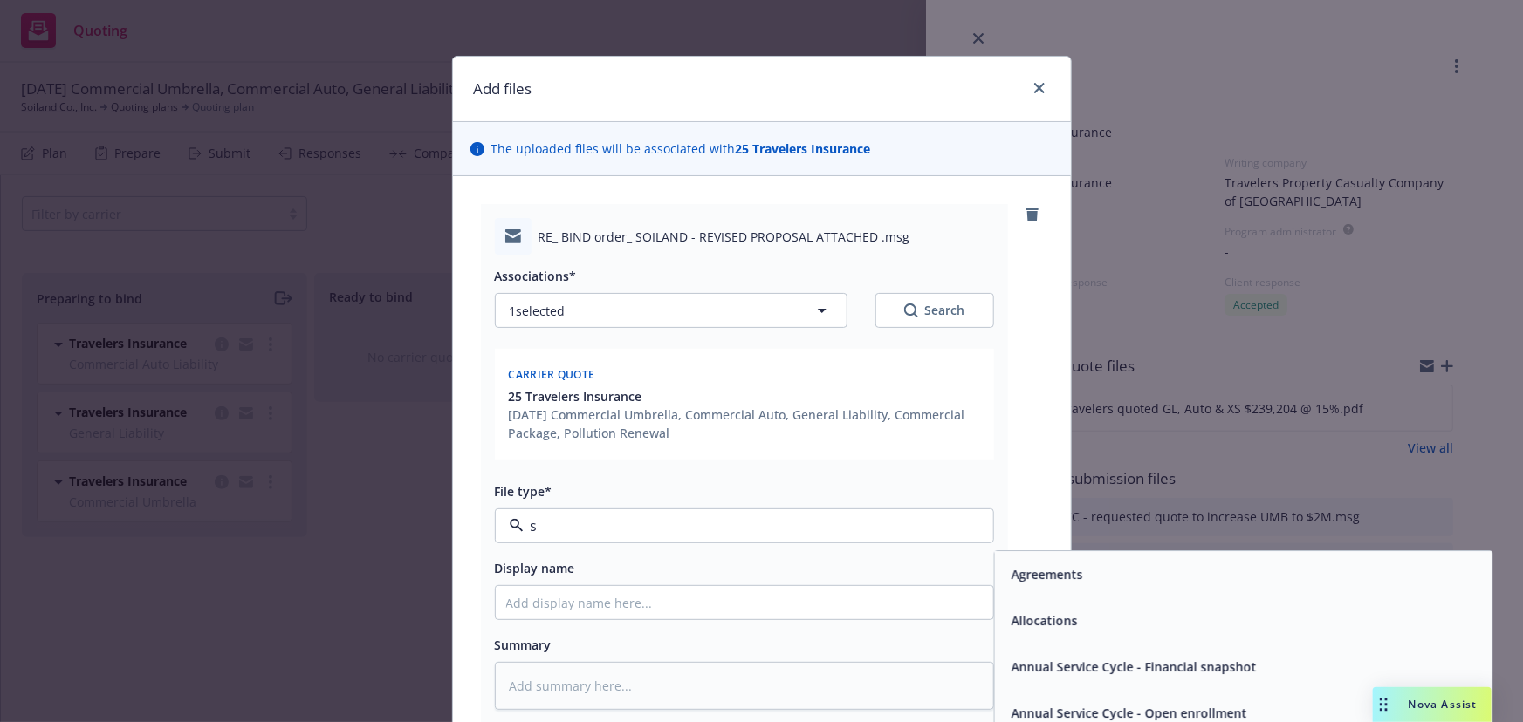
type textarea "x"
type input "sub"
click at [1054, 640] on div "Submission" at bounding box center [1242, 622] width 497 height 46
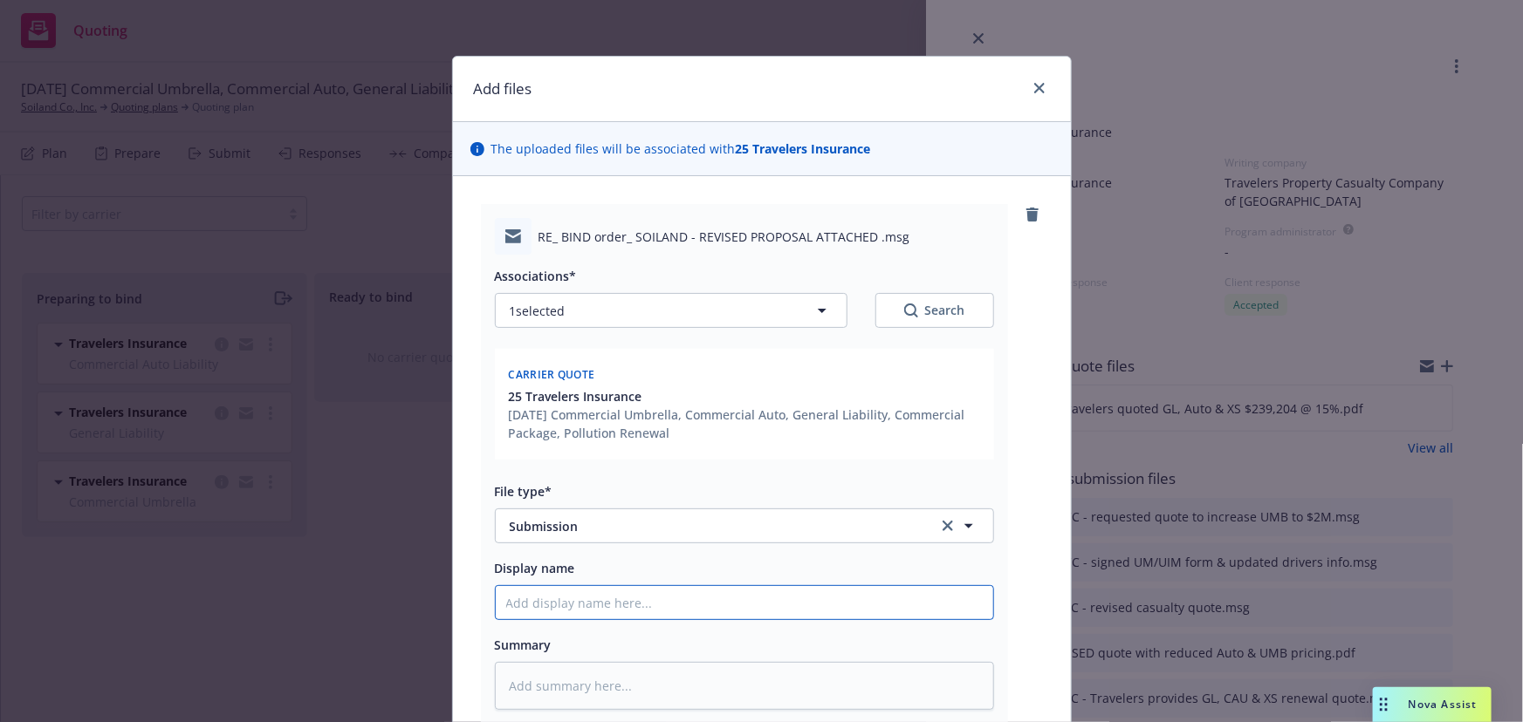
click at [531, 599] on input "Display name" at bounding box center [744, 602] width 497 height 33
type textarea "x"
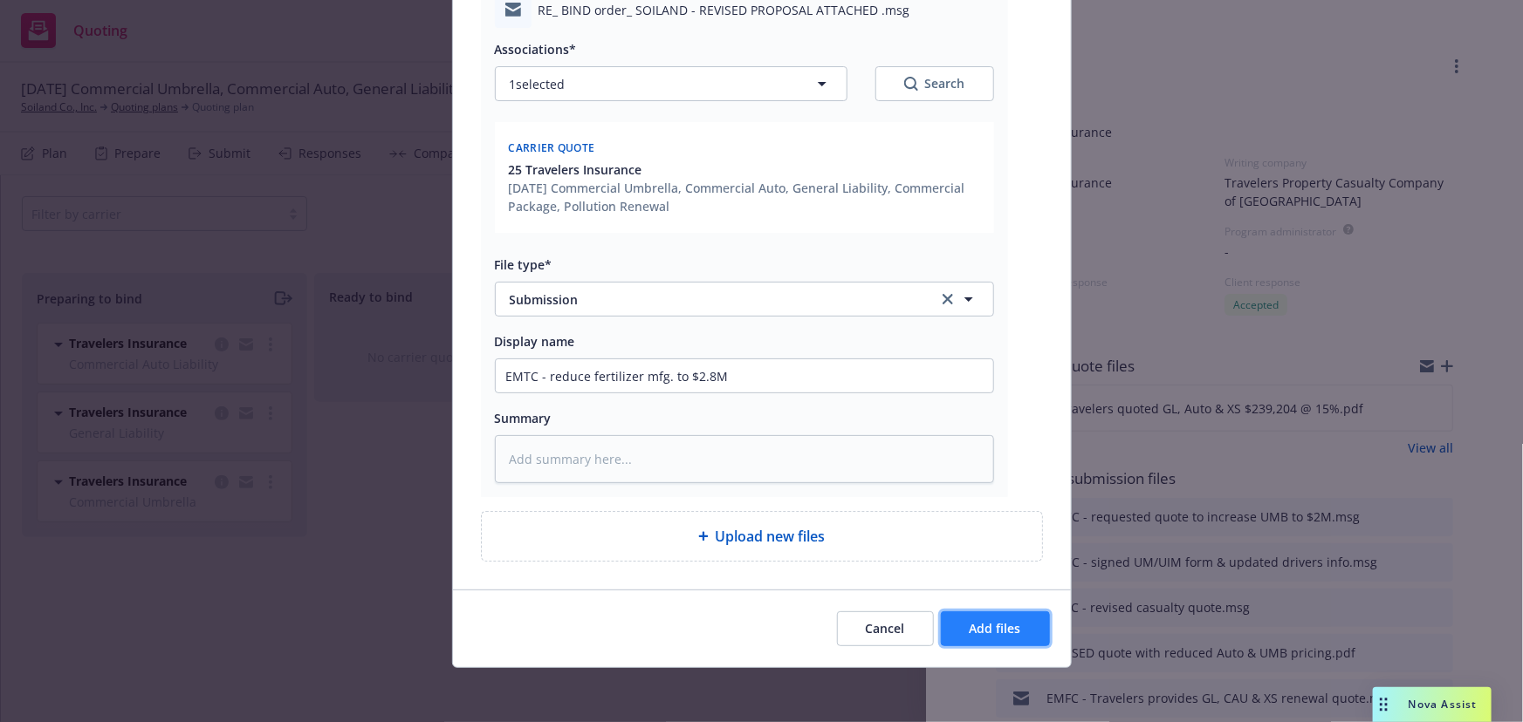
click at [1019, 631] on button "Add files" at bounding box center [995, 629] width 109 height 35
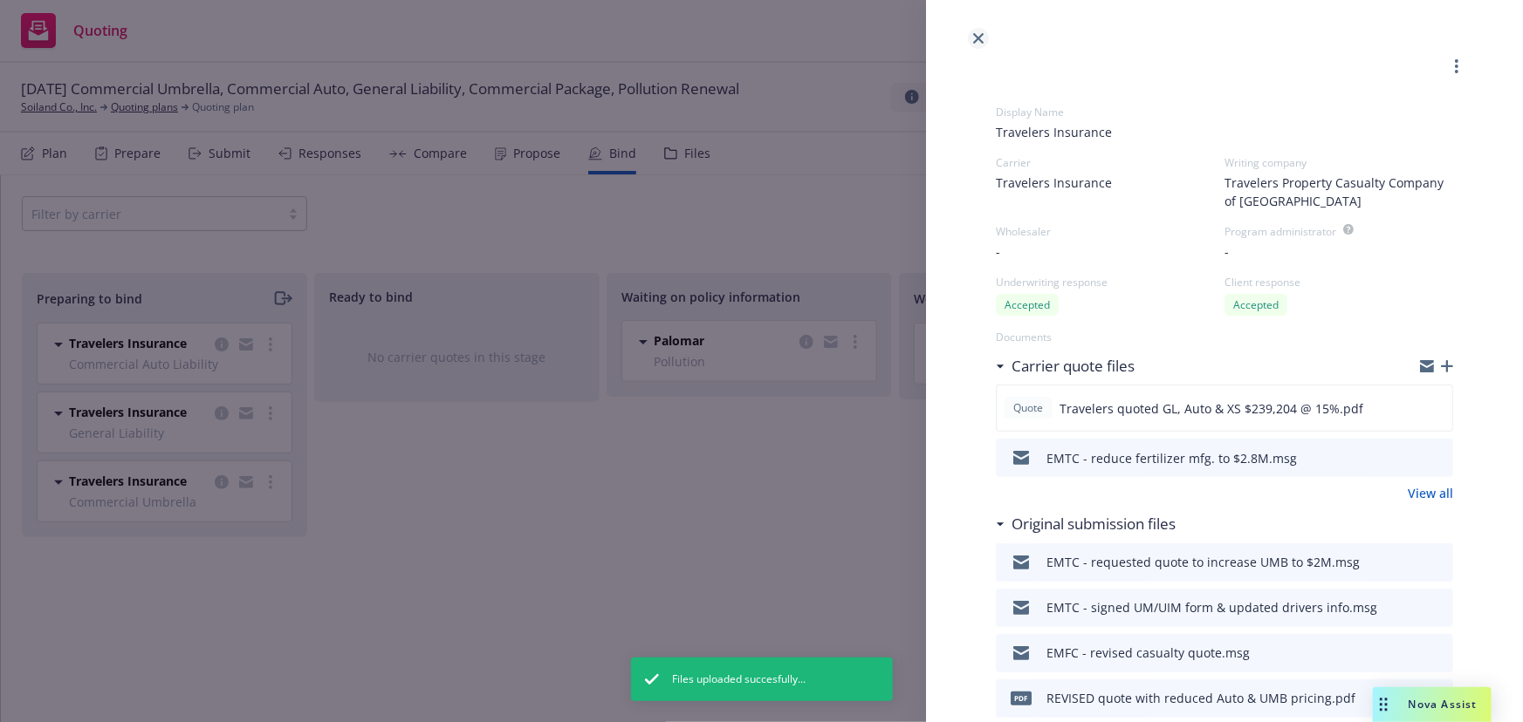
click at [982, 36] on icon "close" at bounding box center [978, 38] width 10 height 10
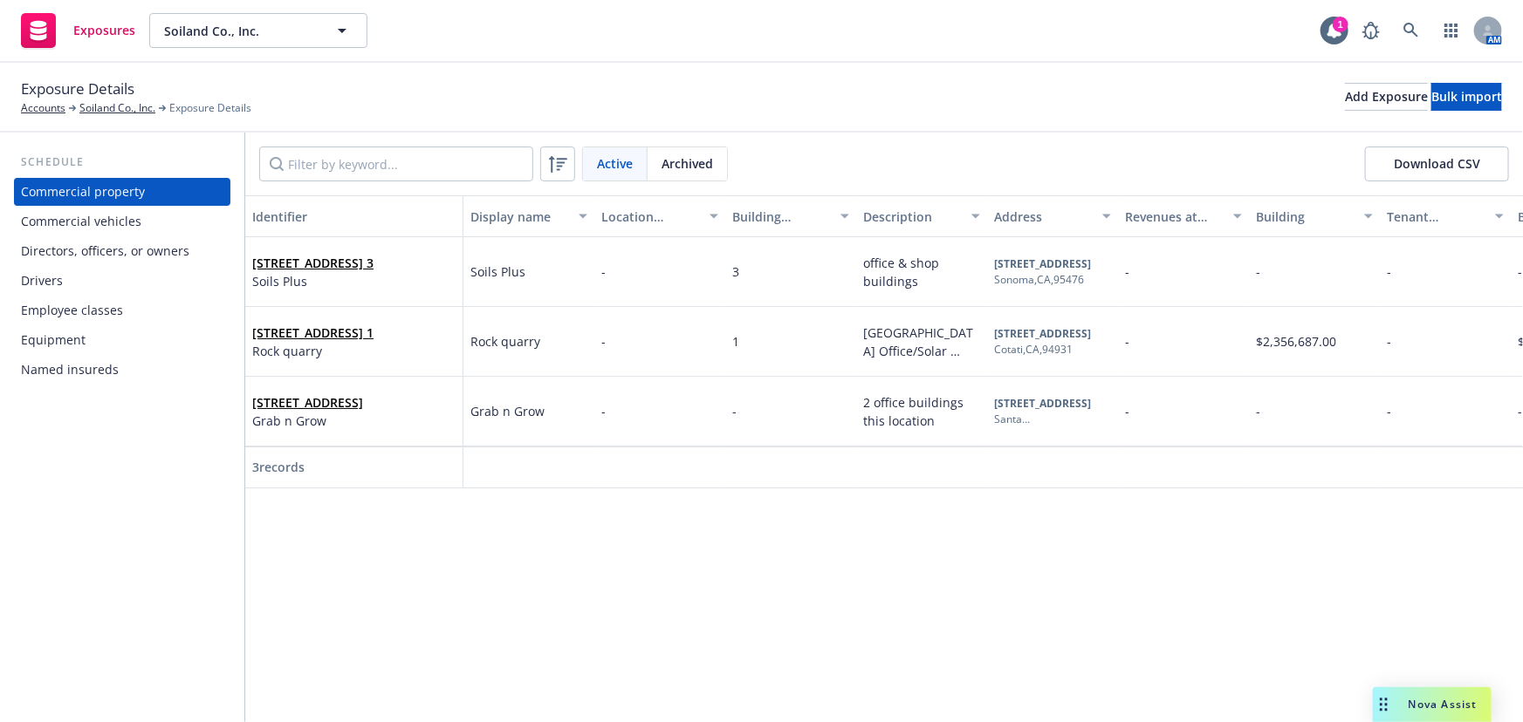
click at [97, 246] on div "Directors, officers, or owners" at bounding box center [105, 251] width 168 height 28
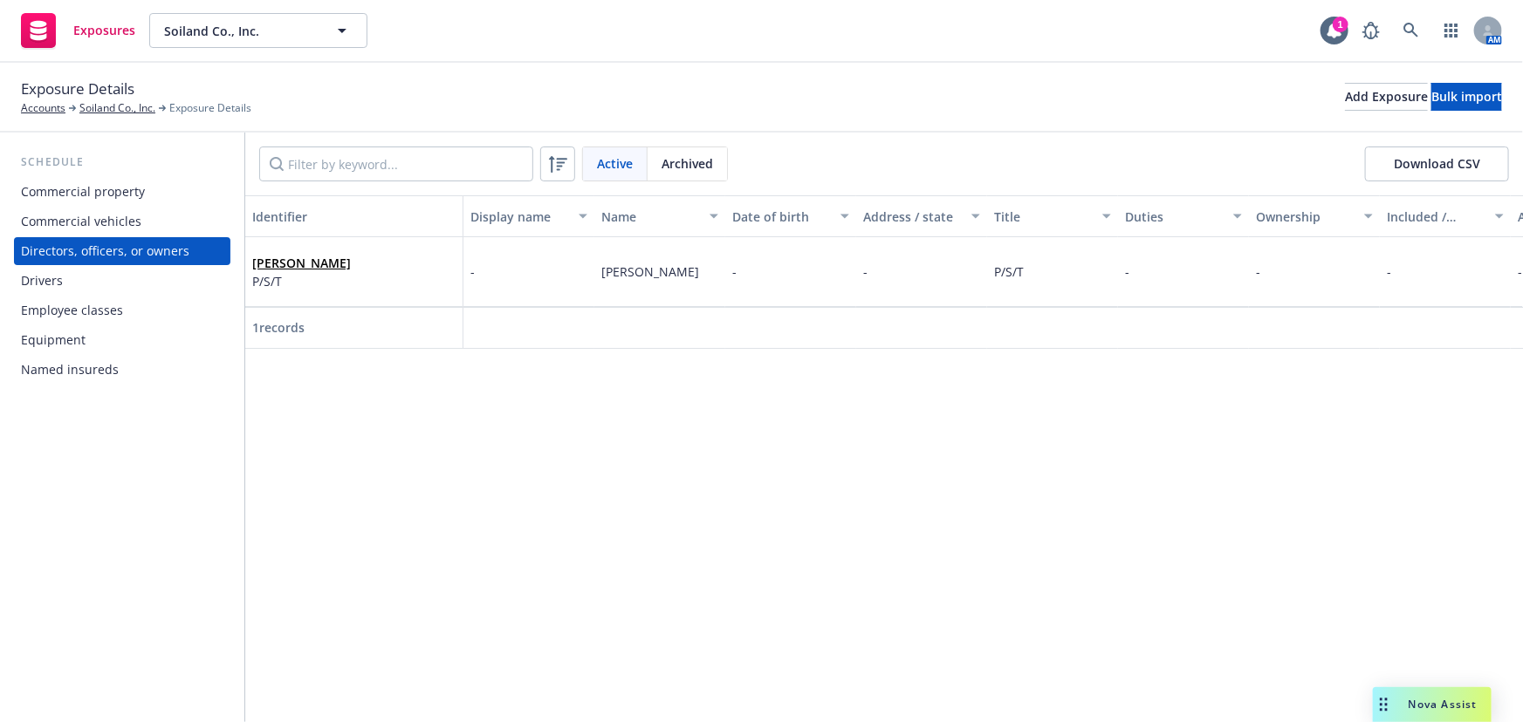
click at [43, 285] on div "Drivers" at bounding box center [42, 281] width 42 height 28
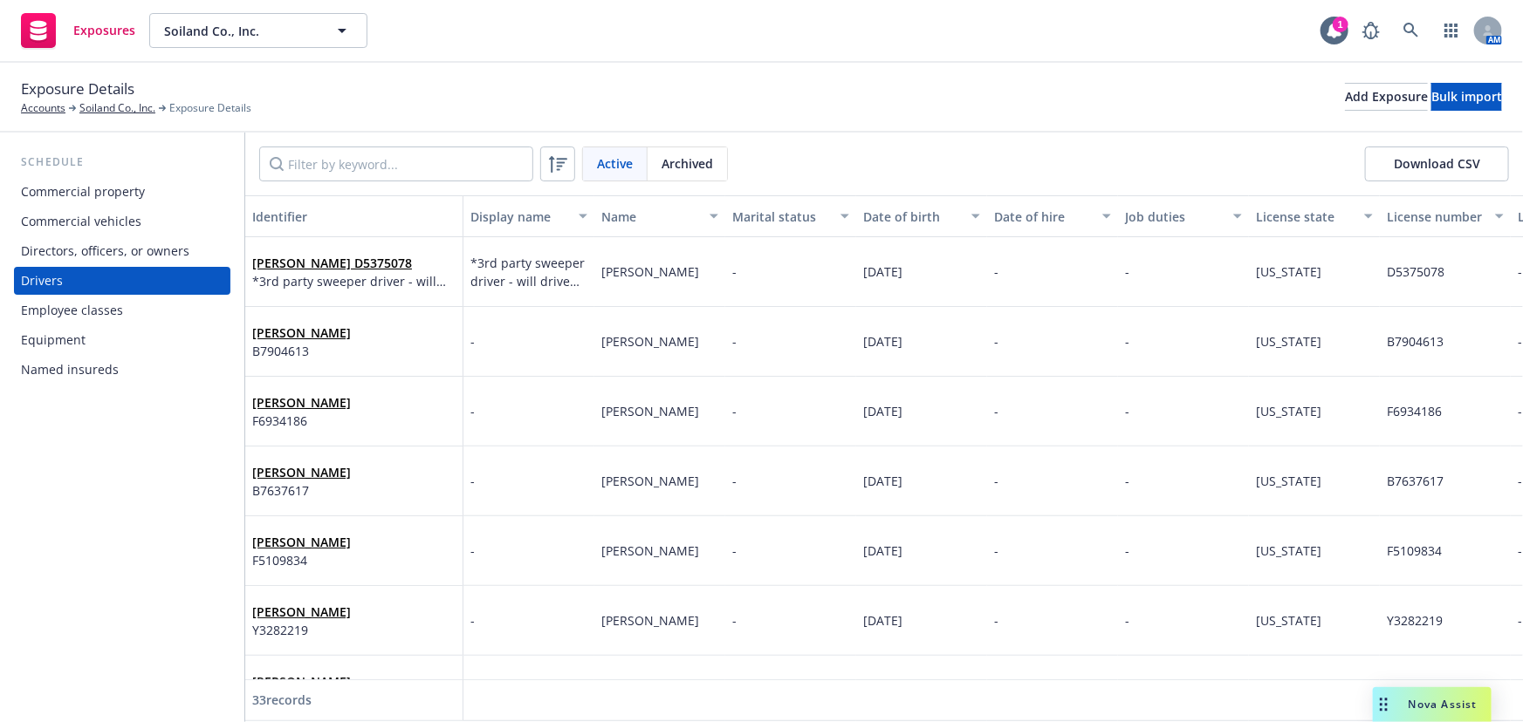
click at [38, 305] on div "Employee classes" at bounding box center [72, 311] width 102 height 28
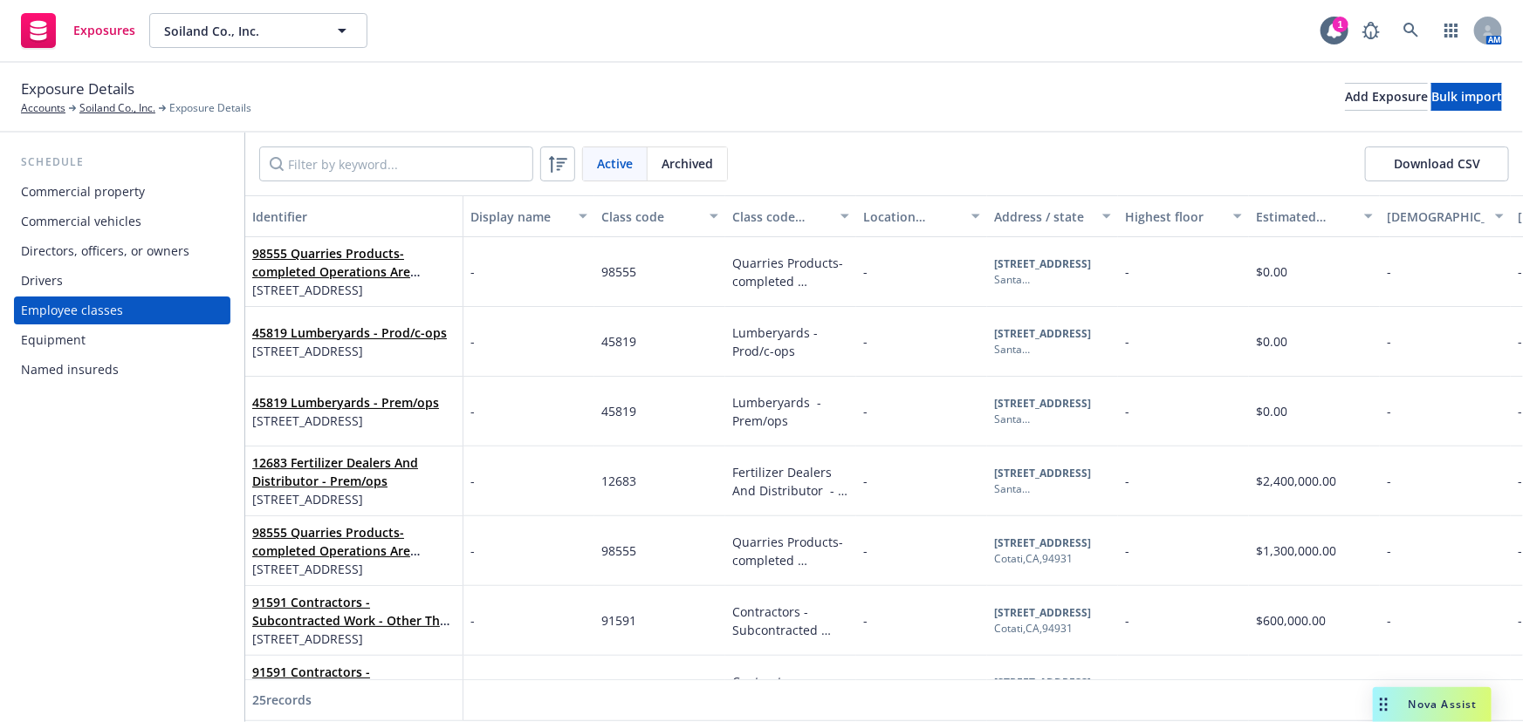
click at [44, 366] on div "Named insureds" at bounding box center [70, 370] width 98 height 28
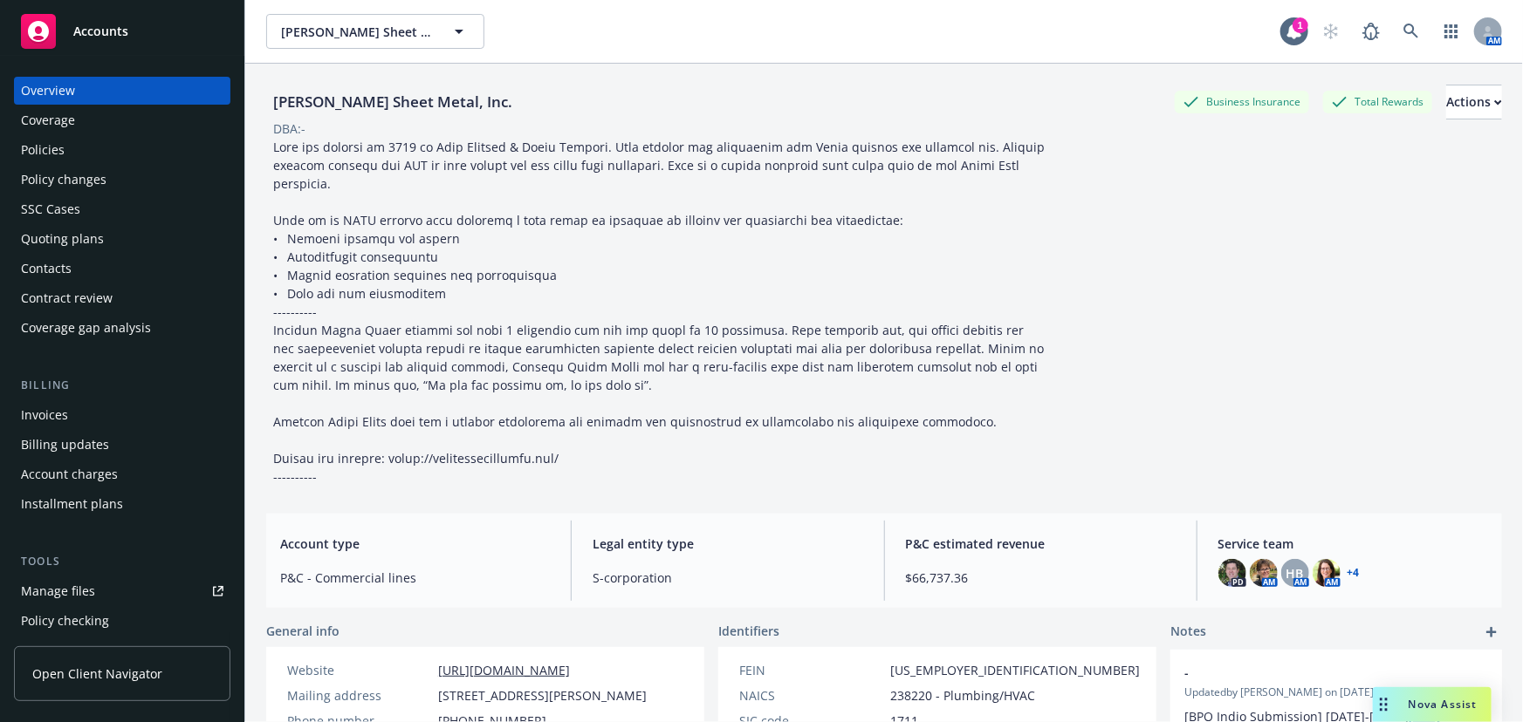
click at [119, 35] on span "Accounts" at bounding box center [100, 31] width 55 height 14
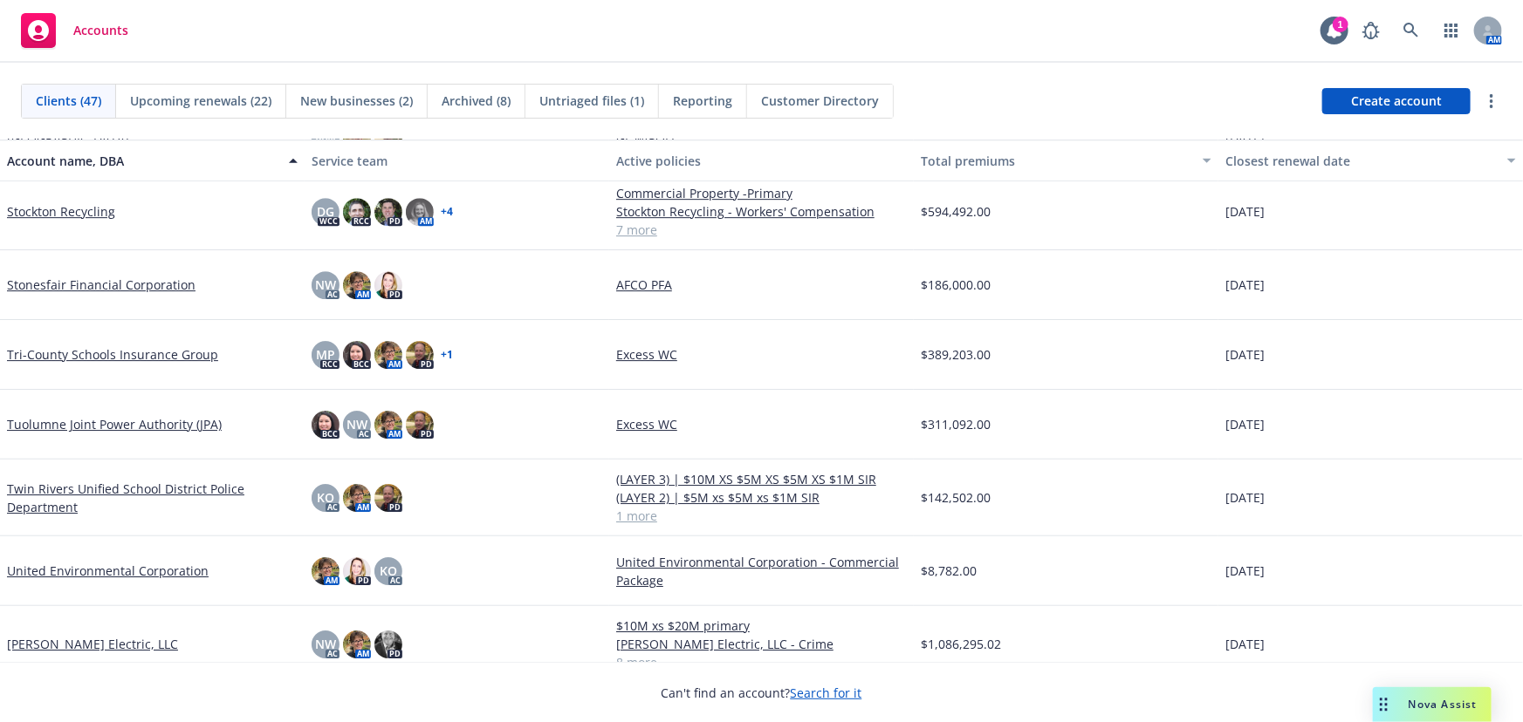
scroll to position [2820, 0]
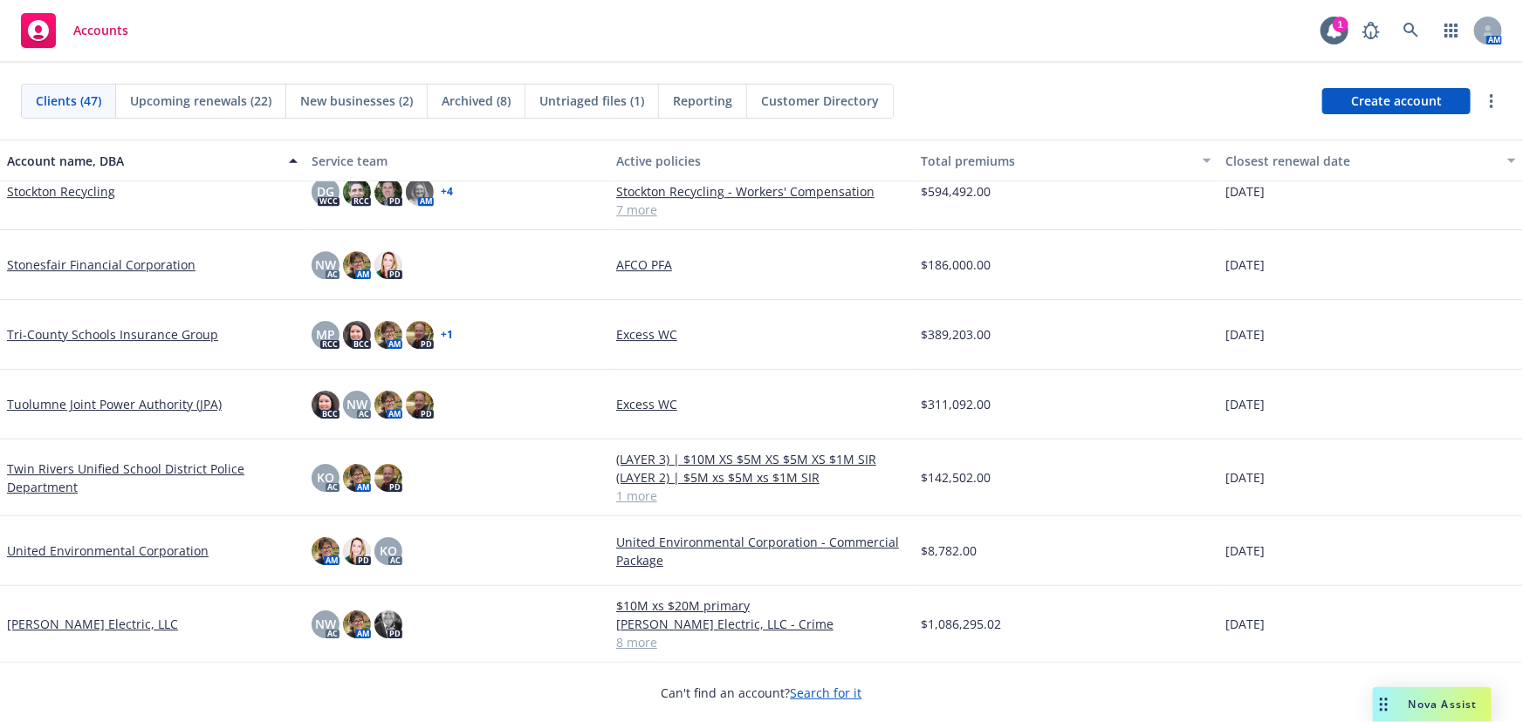
click at [70, 619] on link "W. Bradley Electric, LLC" at bounding box center [92, 624] width 171 height 18
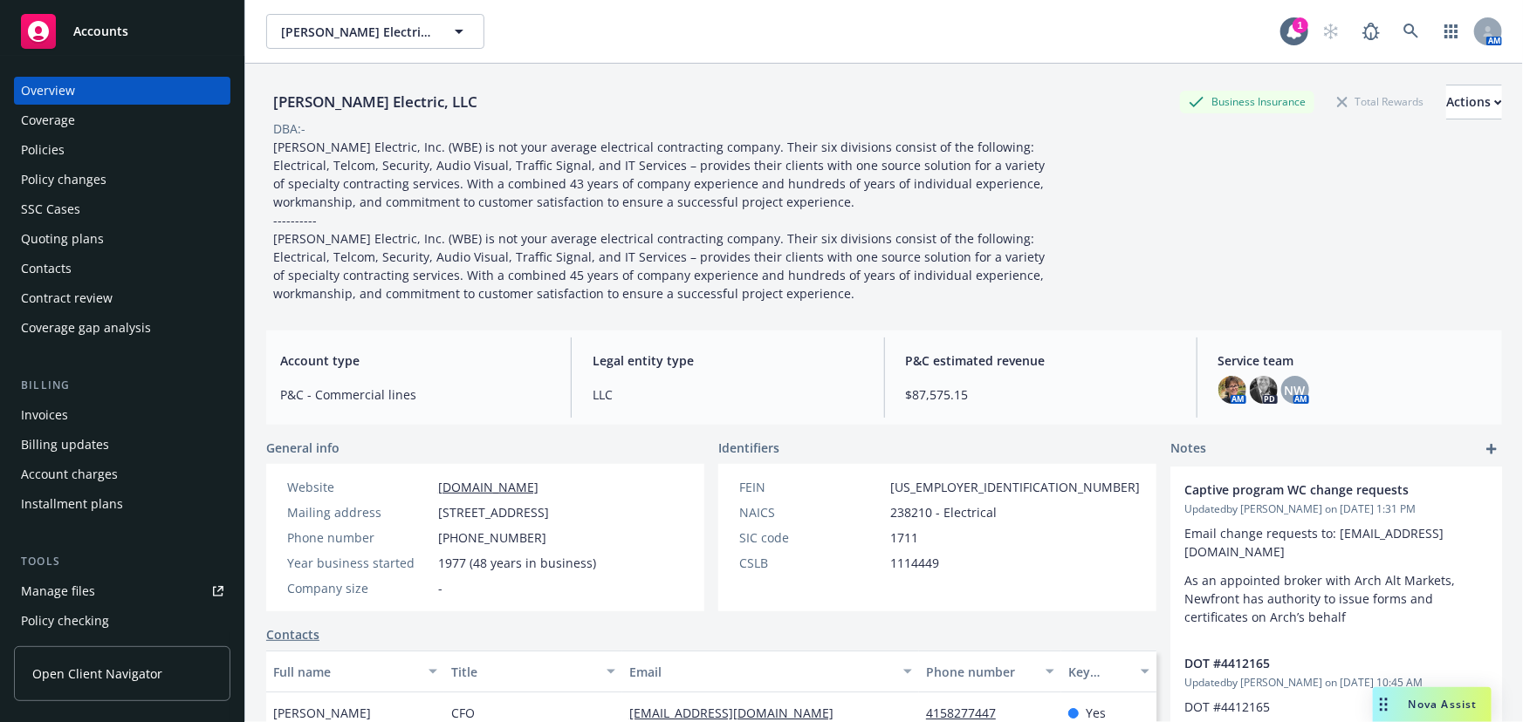
click at [50, 143] on div "Policies" at bounding box center [43, 150] width 44 height 28
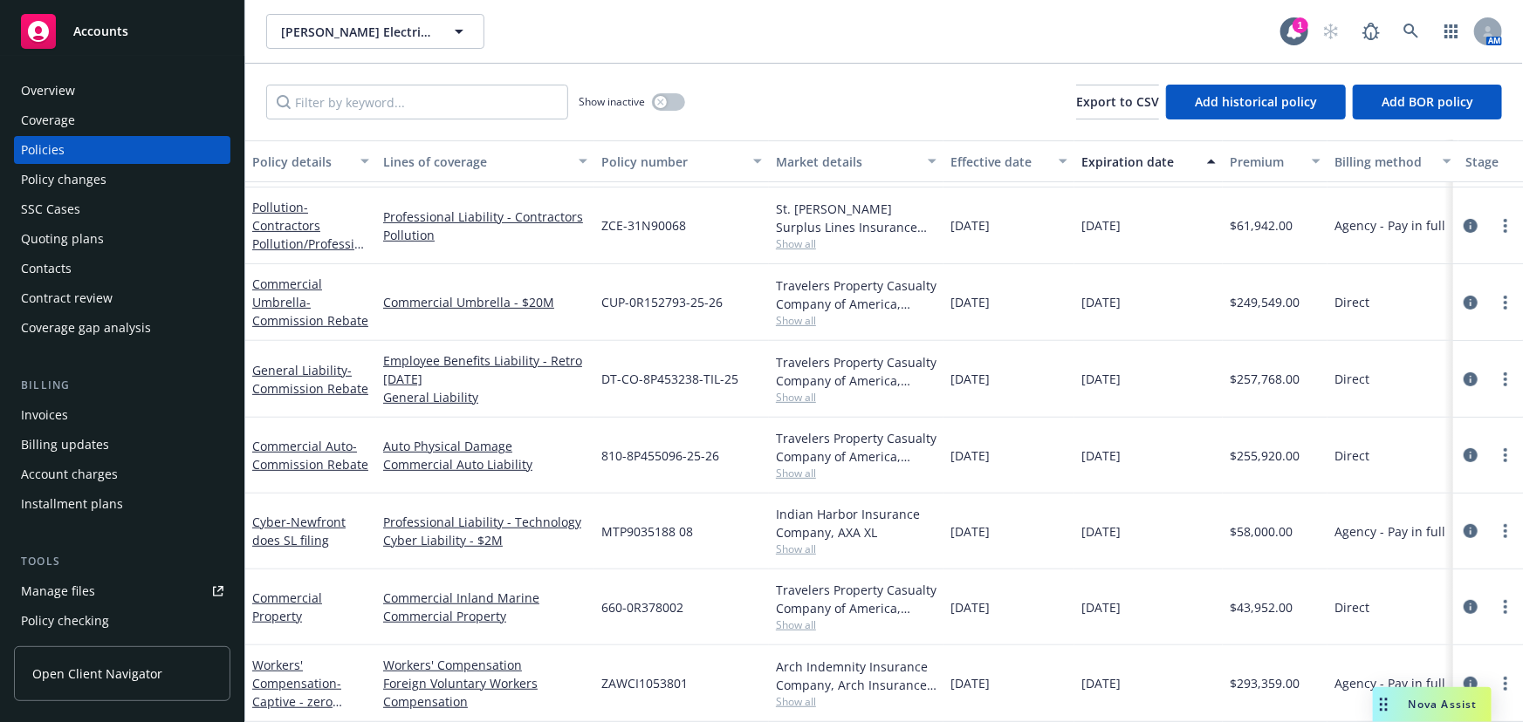
scroll to position [291, 0]
click at [1460, 597] on link "circleInformation" at bounding box center [1470, 607] width 21 height 21
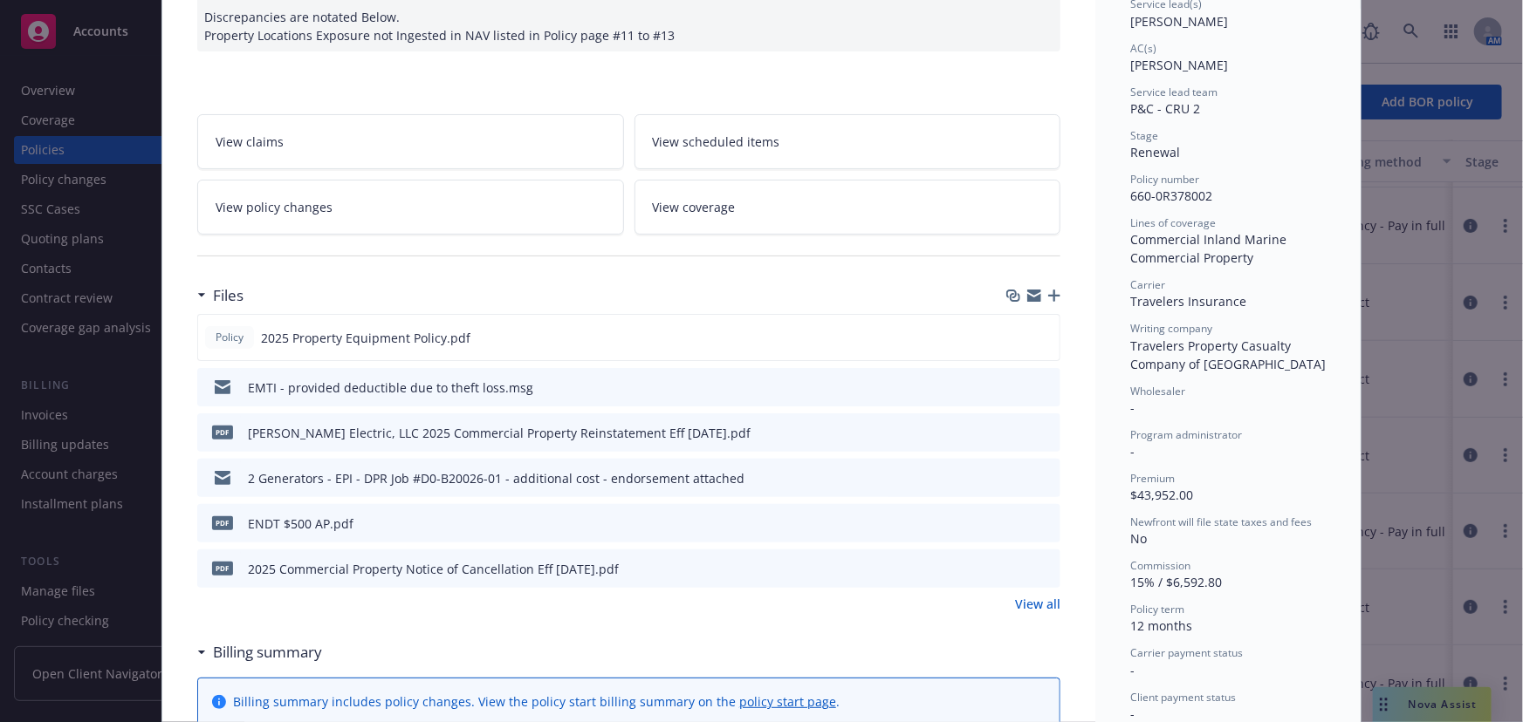
scroll to position [317, 0]
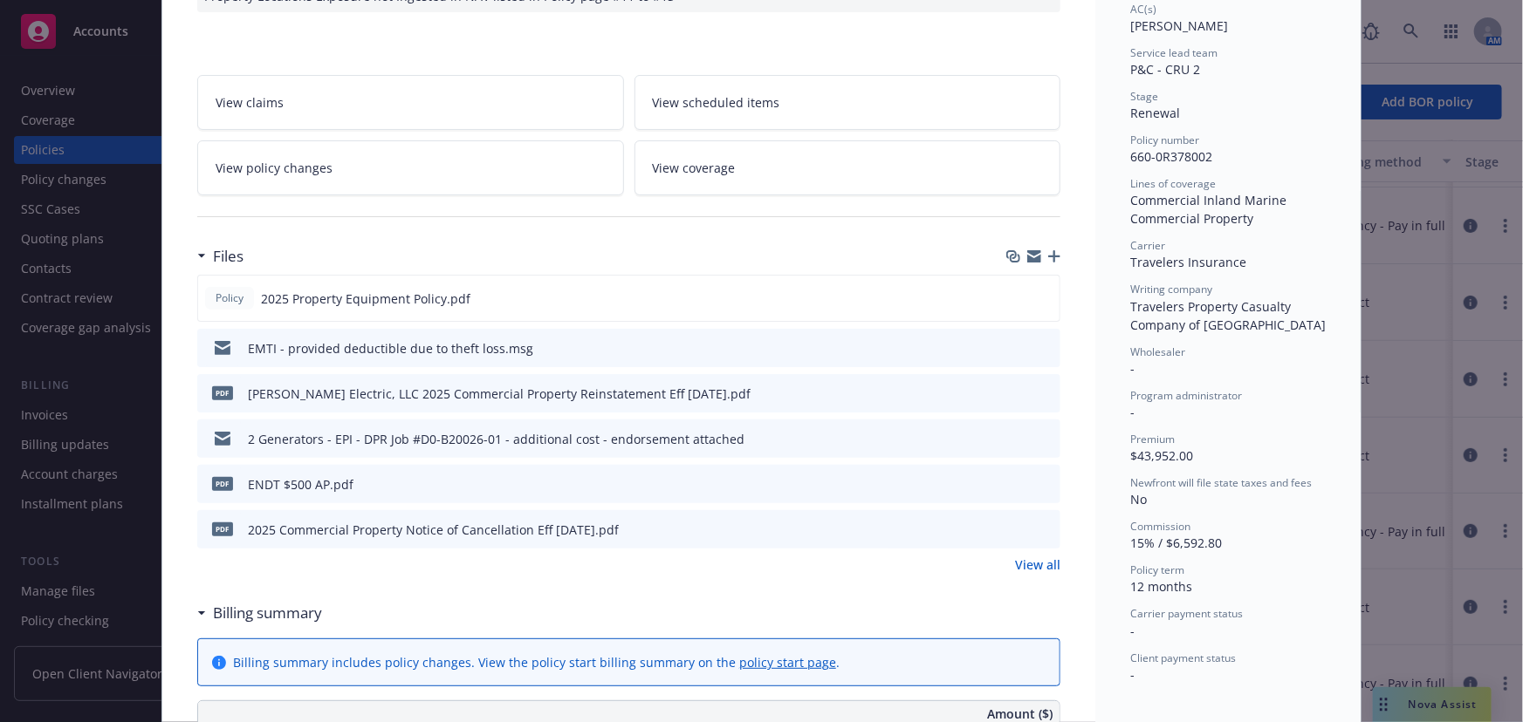
click at [1037, 556] on link "View all" at bounding box center [1037, 565] width 45 height 18
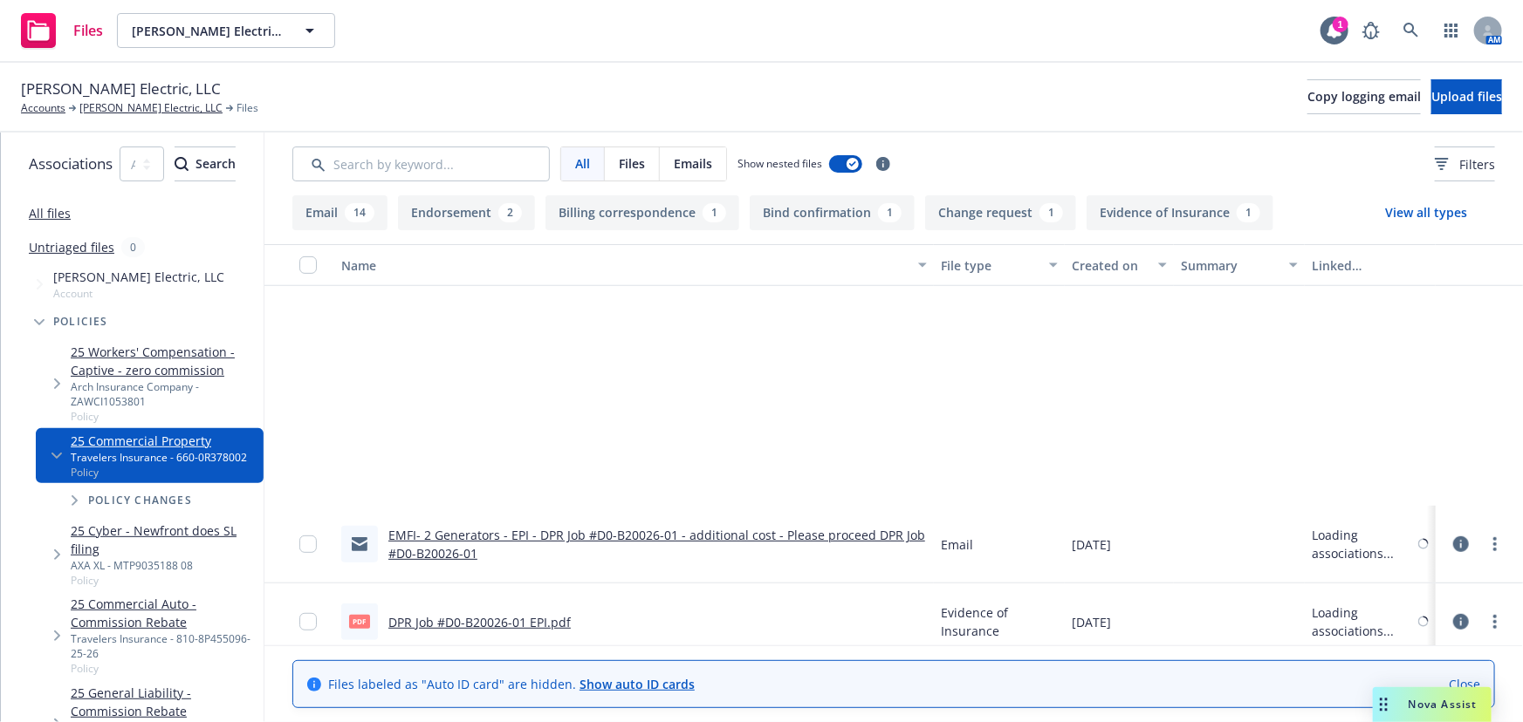
scroll to position [872, 0]
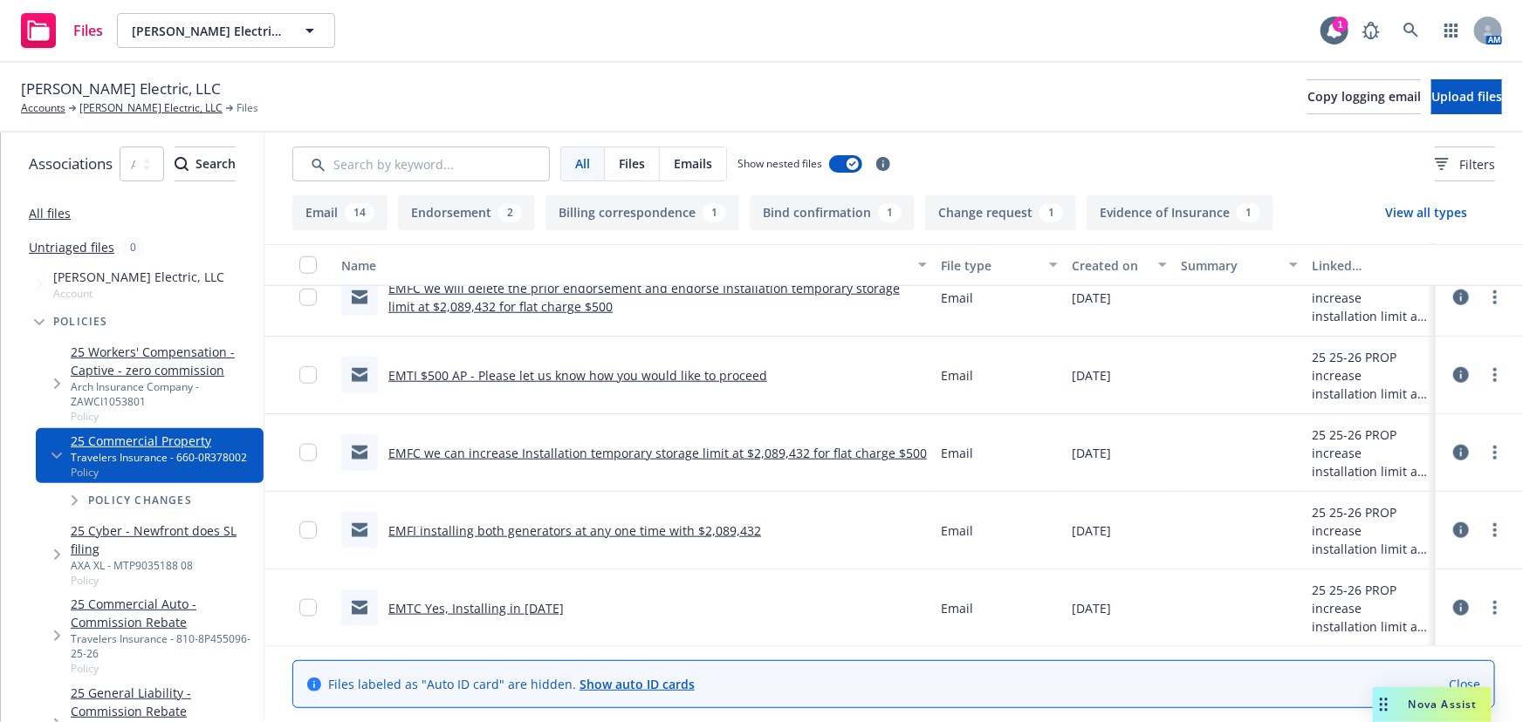
click at [564, 605] on link "EMTC Yes, Installing in [DATE]" at bounding box center [475, 608] width 175 height 17
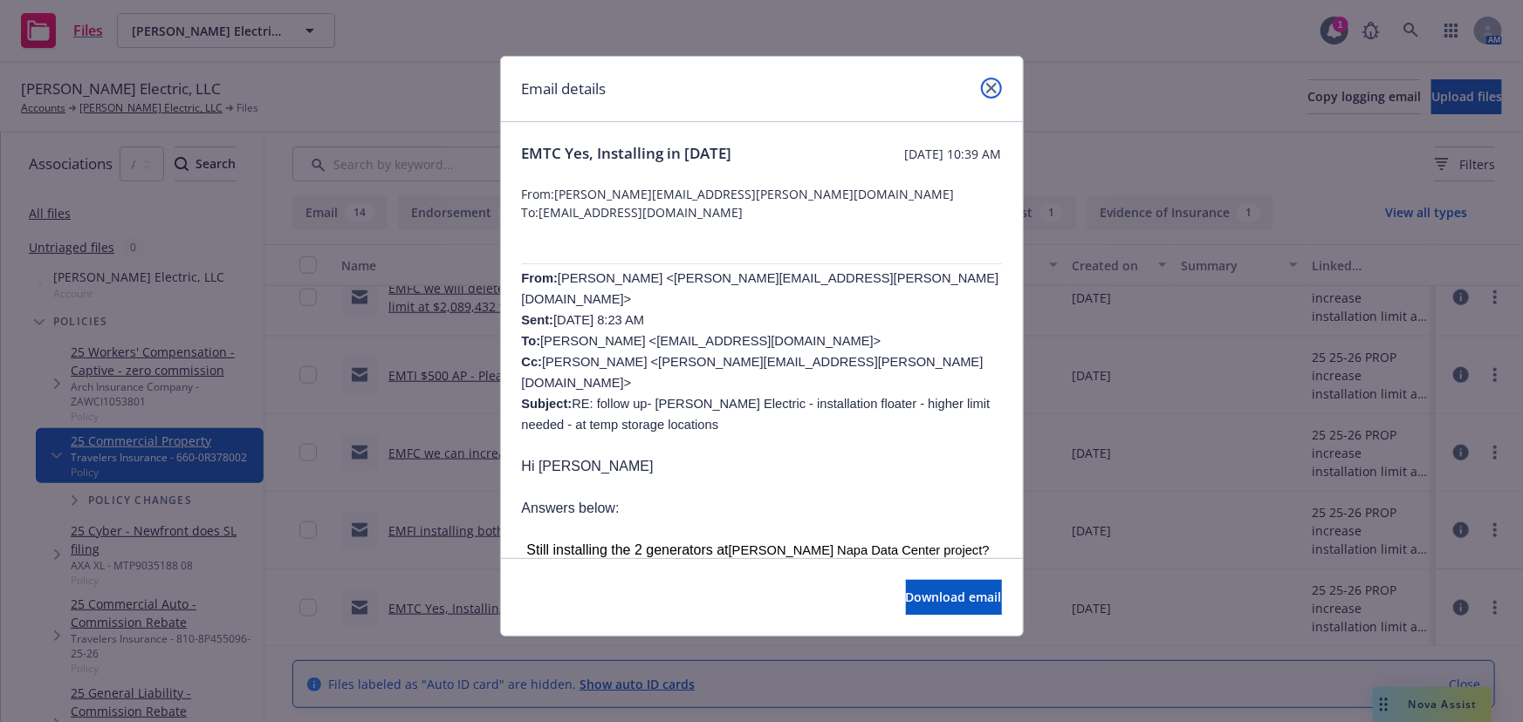
click at [996, 88] on link "close" at bounding box center [991, 88] width 21 height 21
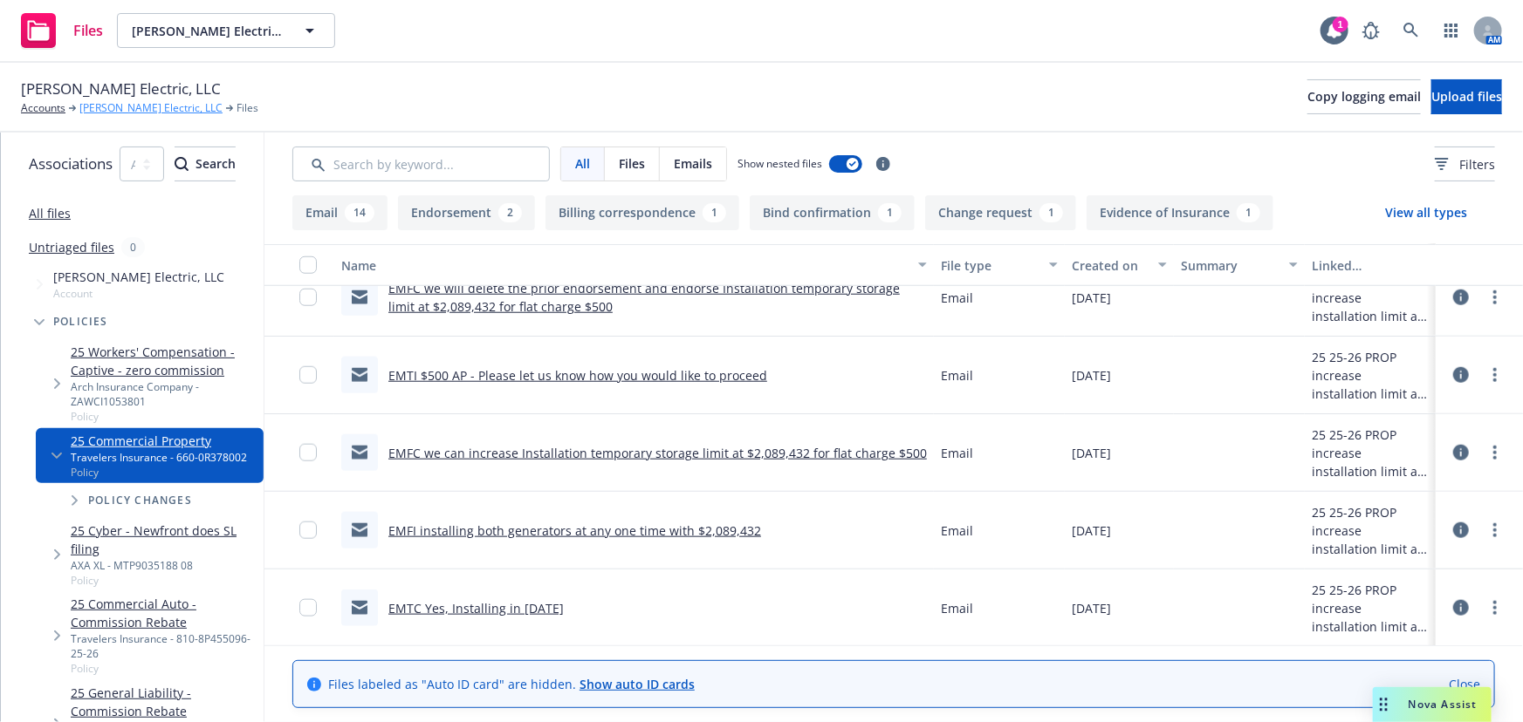
click at [115, 106] on link "W. Bradley Electric, LLC" at bounding box center [150, 108] width 143 height 16
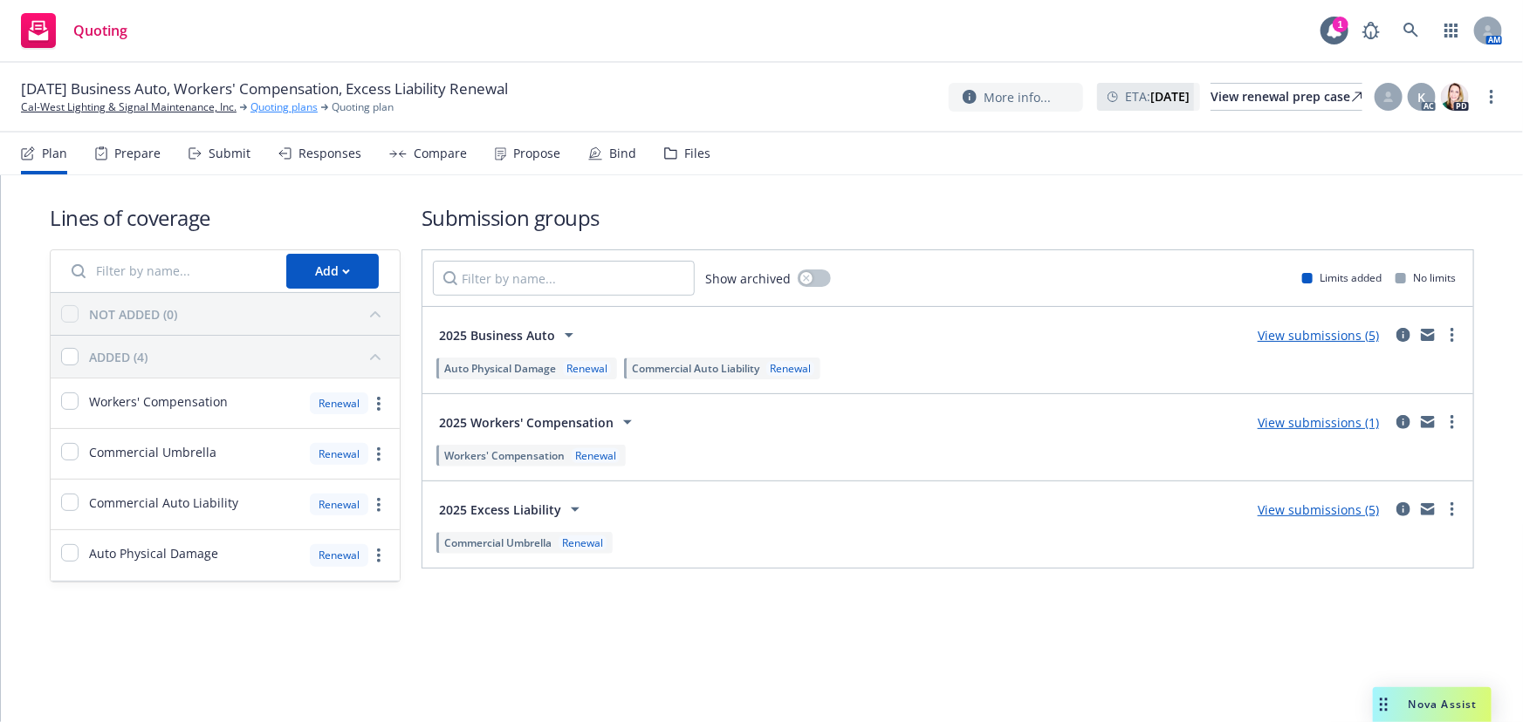
click at [291, 104] on link "Quoting plans" at bounding box center [283, 107] width 67 height 16
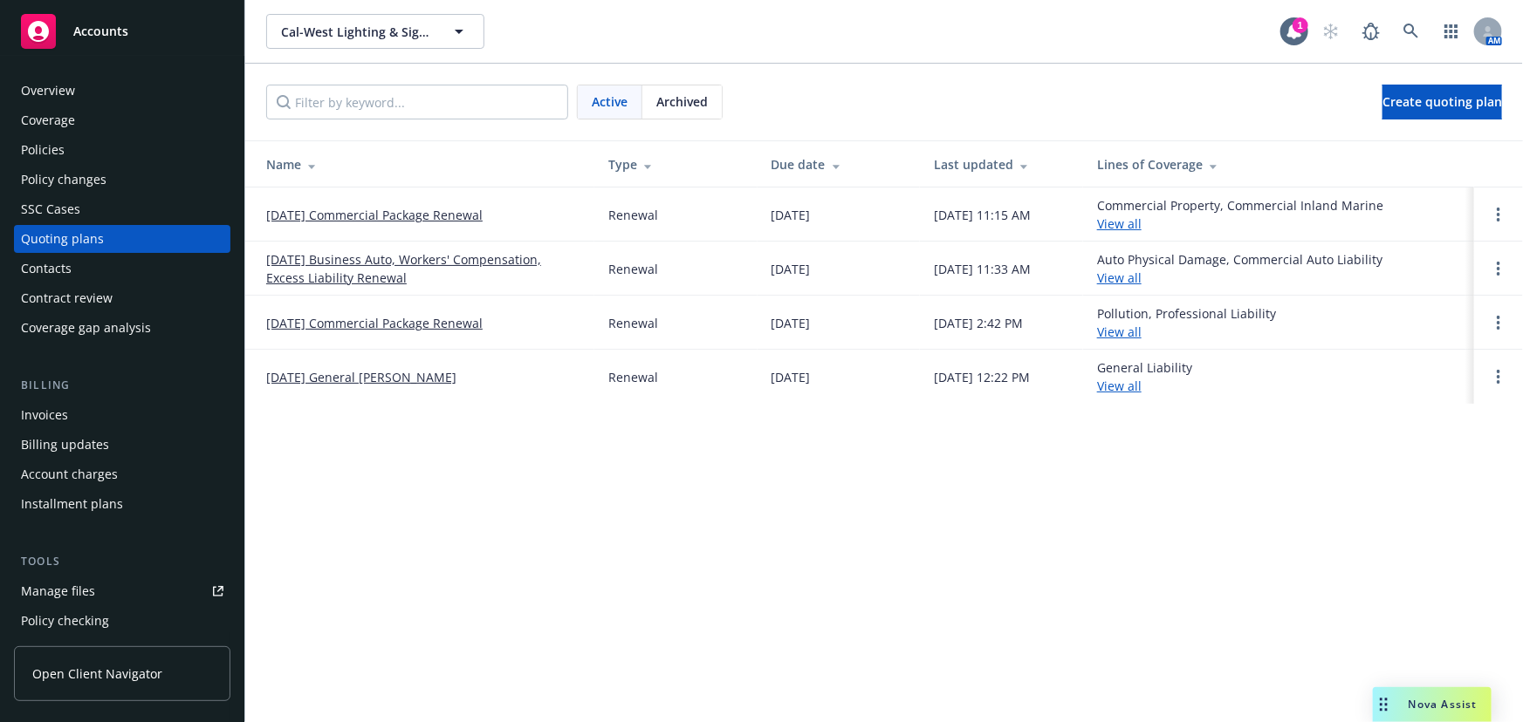
click at [421, 380] on link "[DATE] General [PERSON_NAME]" at bounding box center [361, 377] width 190 height 18
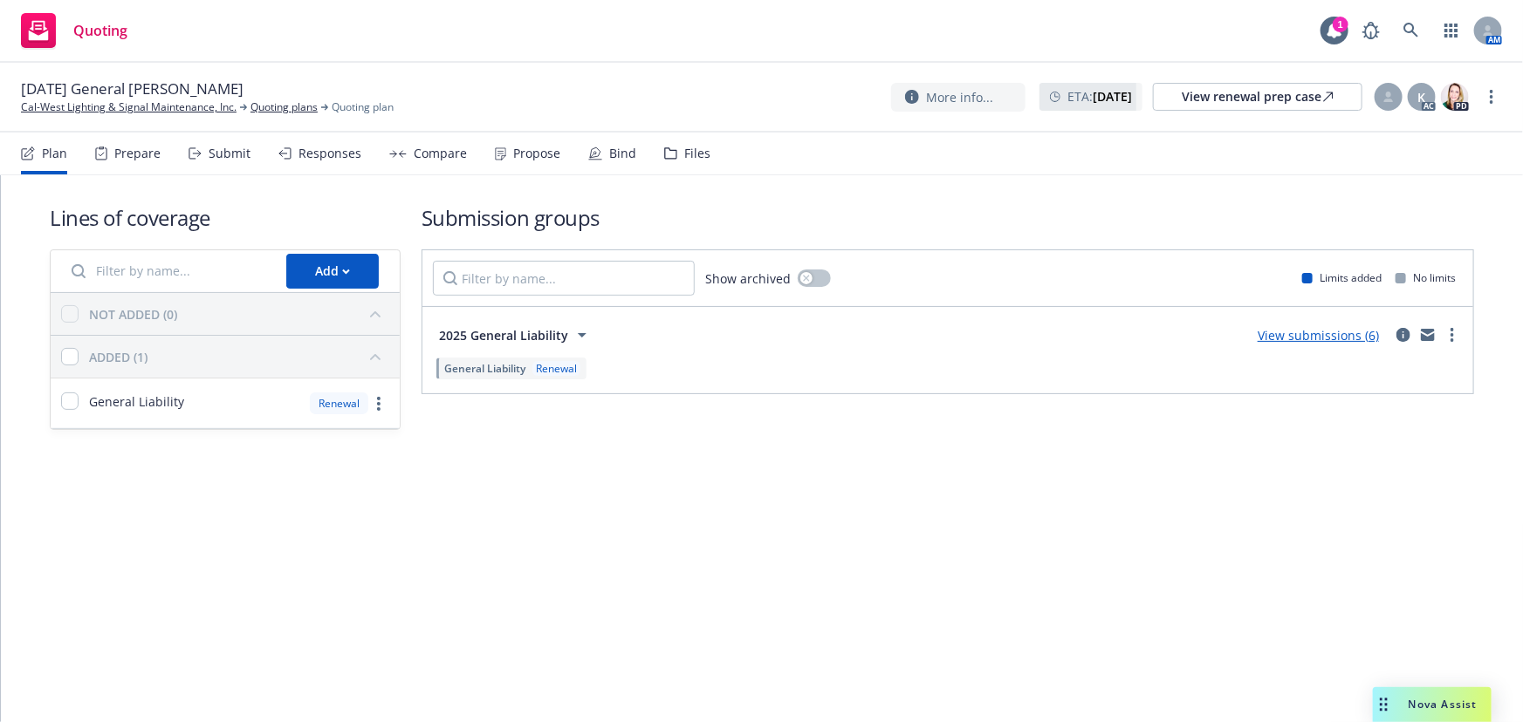
click at [1313, 338] on link "View submissions (6)" at bounding box center [1317, 335] width 121 height 17
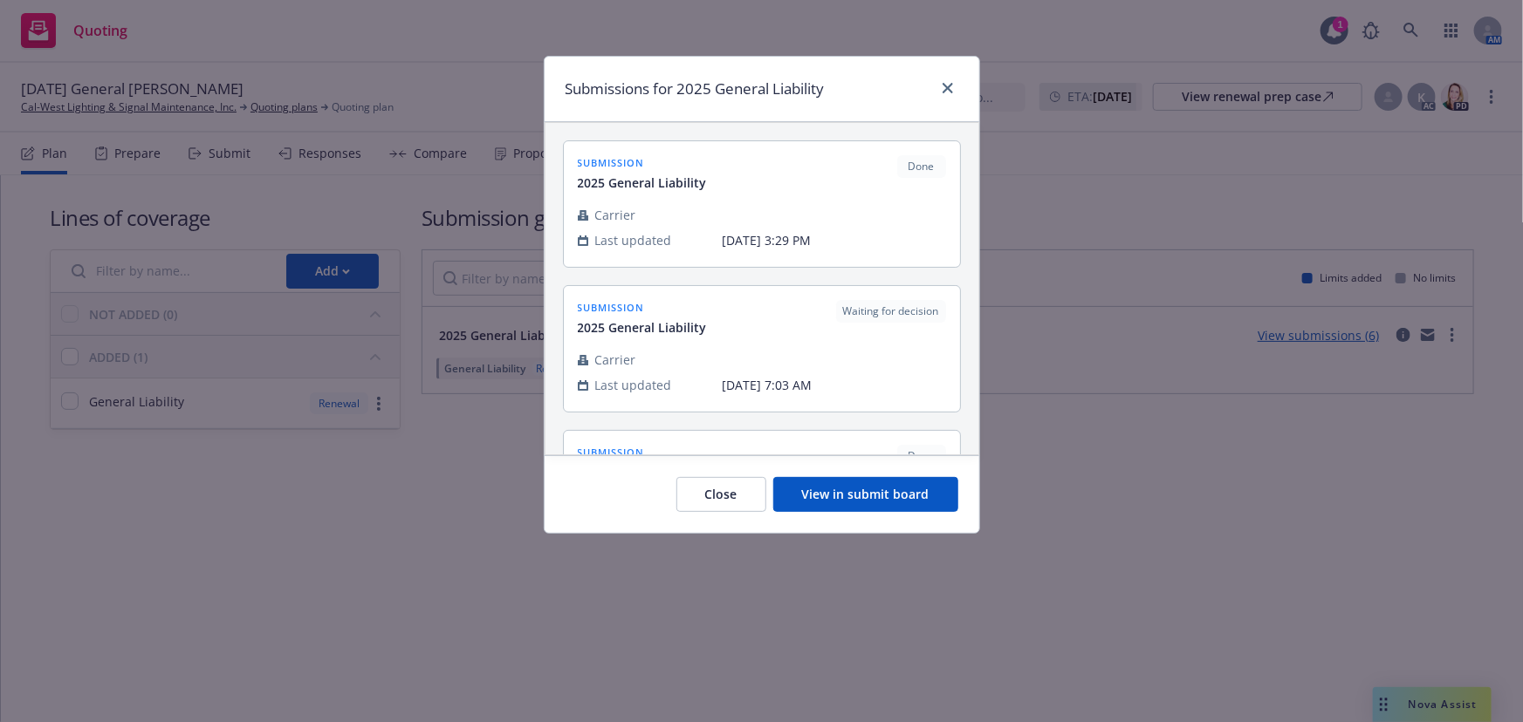
click at [866, 496] on button "View in submit board" at bounding box center [865, 494] width 185 height 35
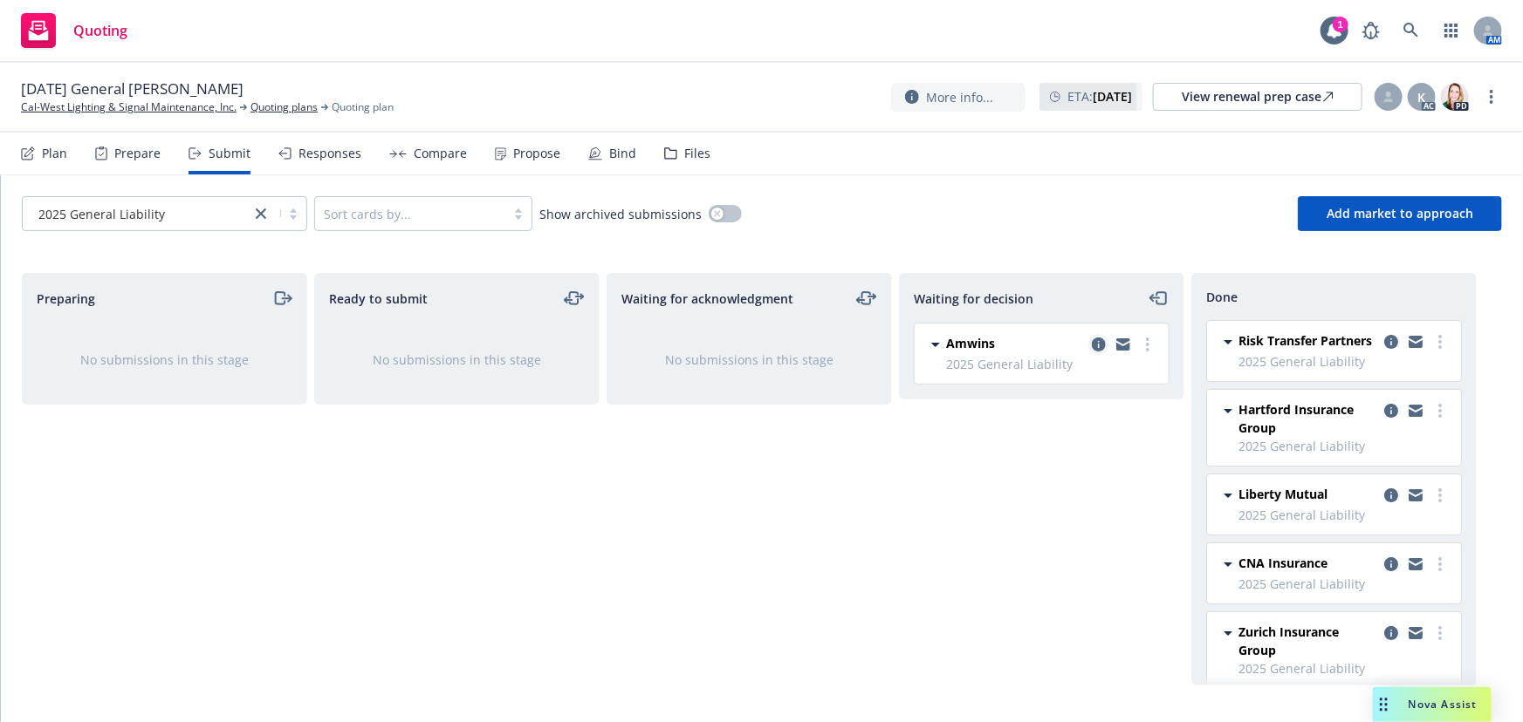
click at [1100, 343] on icon "copy logging email" at bounding box center [1098, 345] width 14 height 14
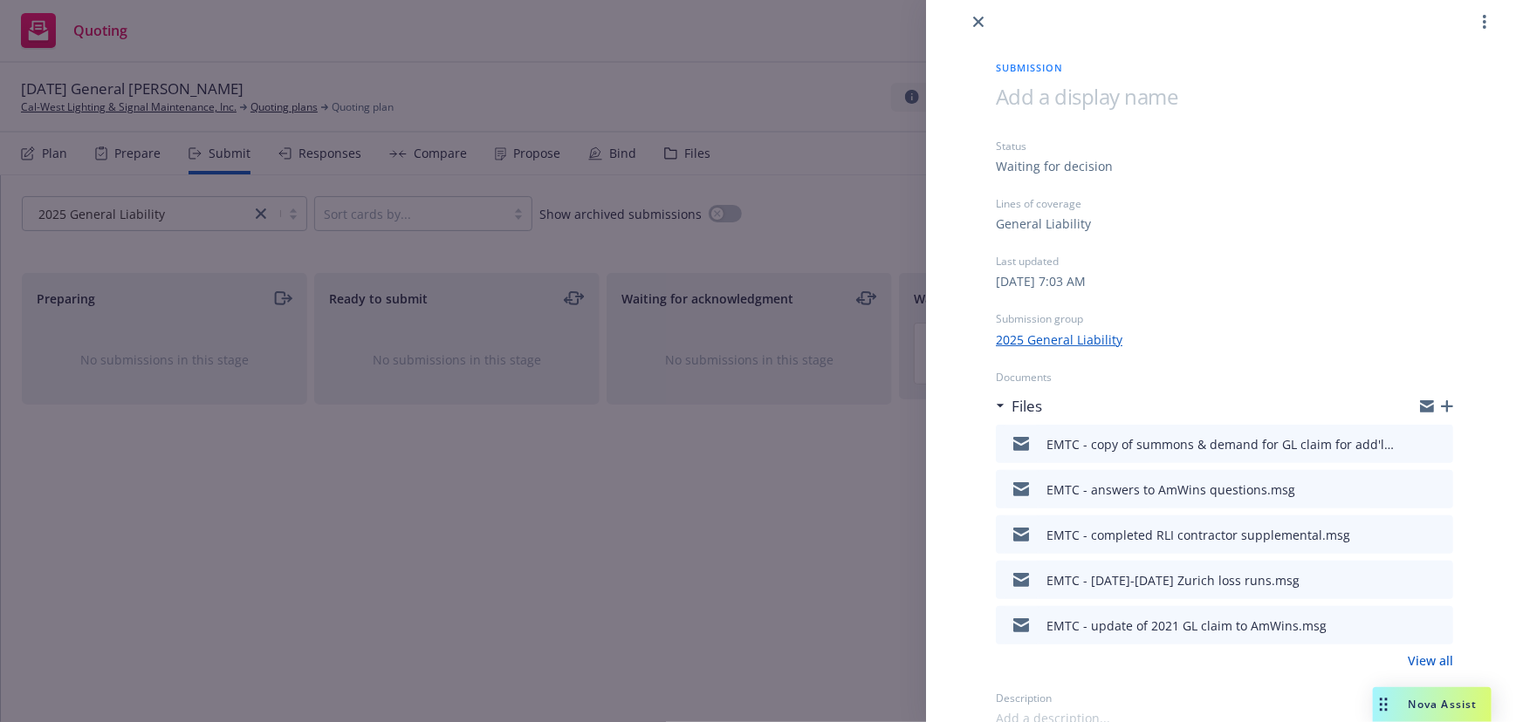
scroll to position [21, 0]
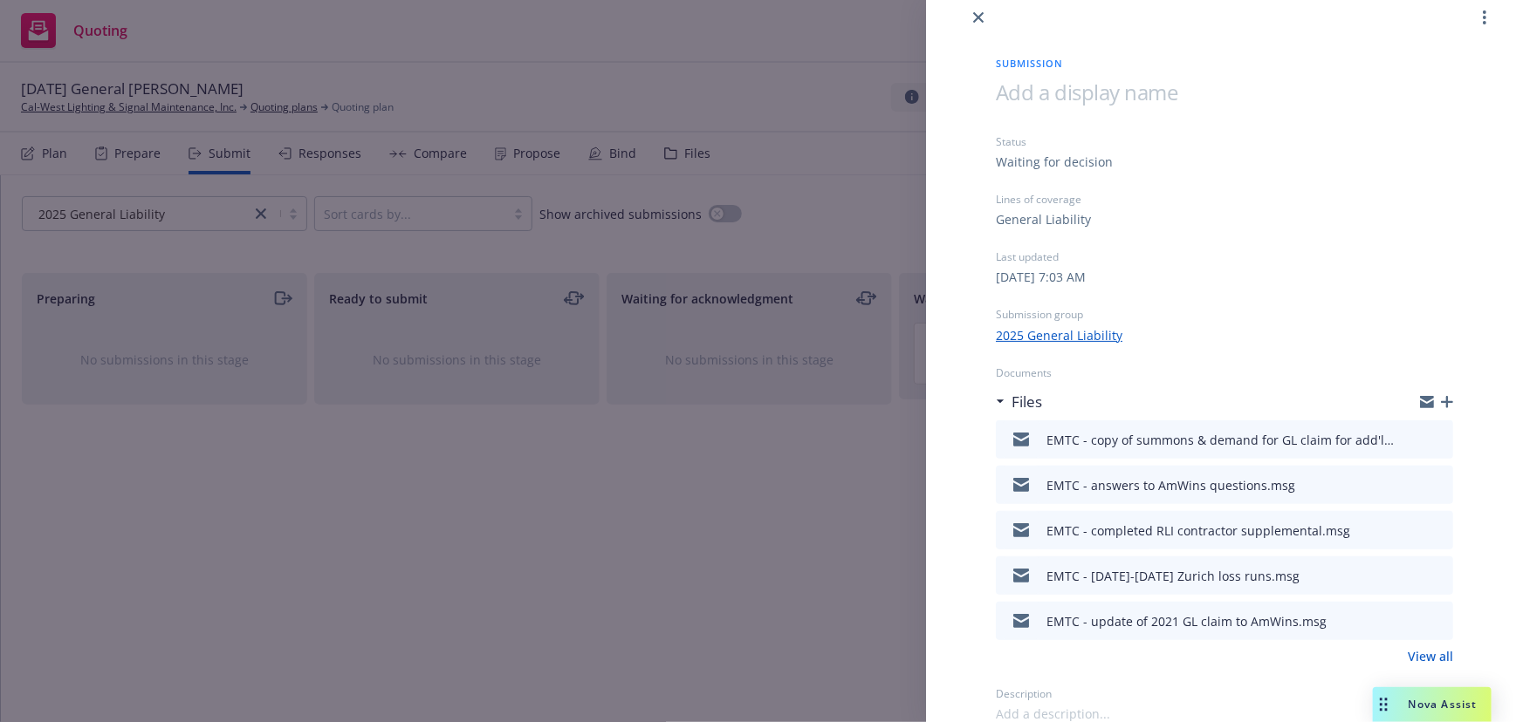
drag, startPoint x: 977, startPoint y: 19, endPoint x: 981, endPoint y: 35, distance: 16.1
click at [977, 20] on icon "close" at bounding box center [978, 17] width 10 height 10
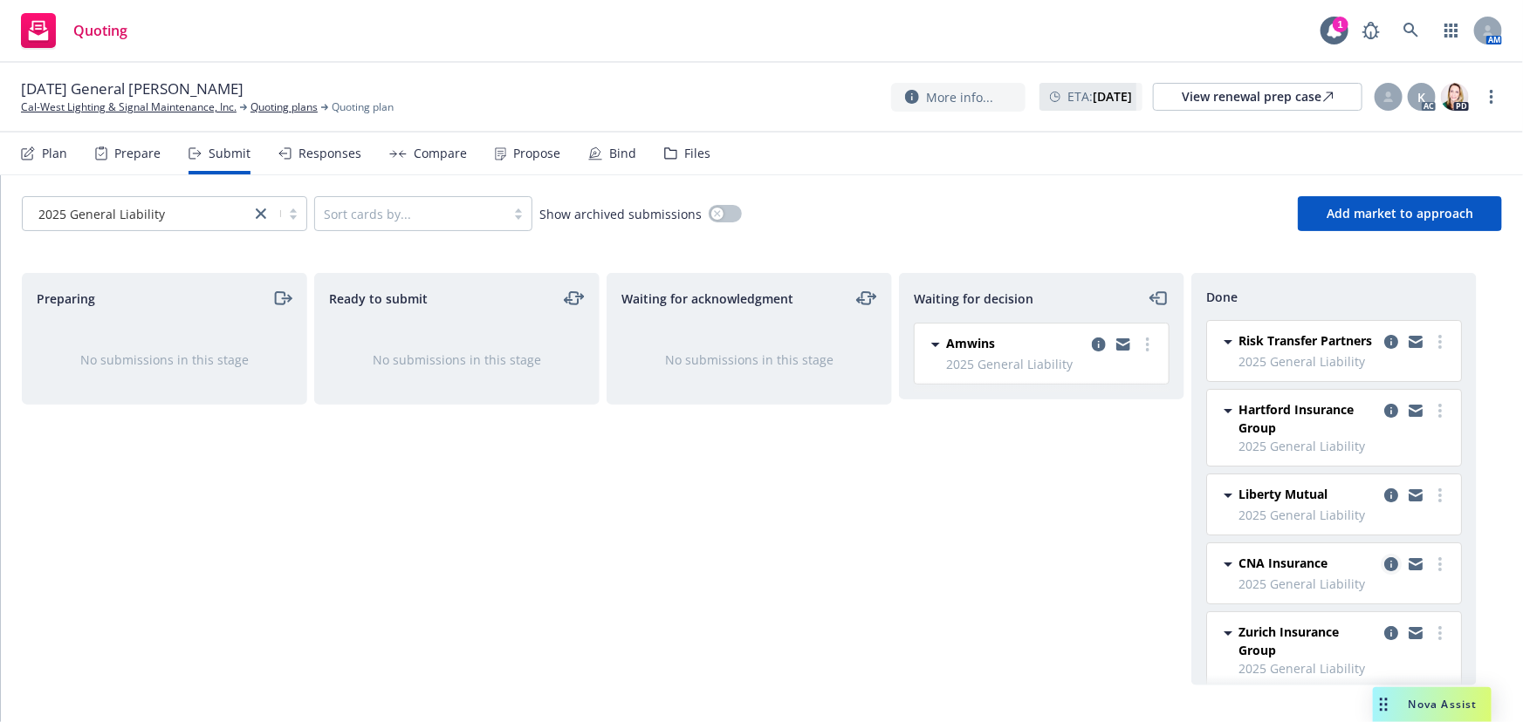
click at [1384, 571] on icon "copy logging email" at bounding box center [1391, 565] width 14 height 14
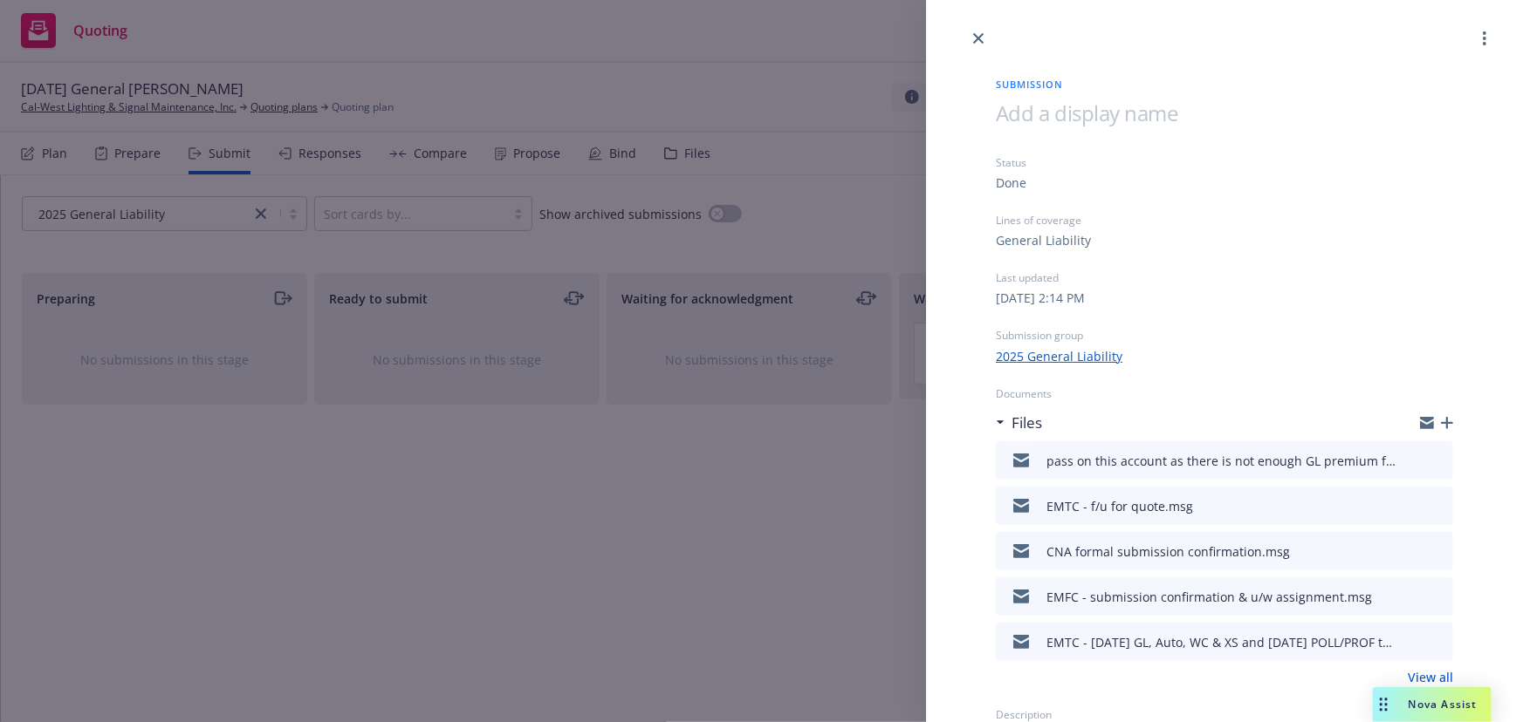
click at [1400, 644] on icon "download file" at bounding box center [1407, 640] width 14 height 14
click at [982, 34] on icon "close" at bounding box center [978, 38] width 10 height 10
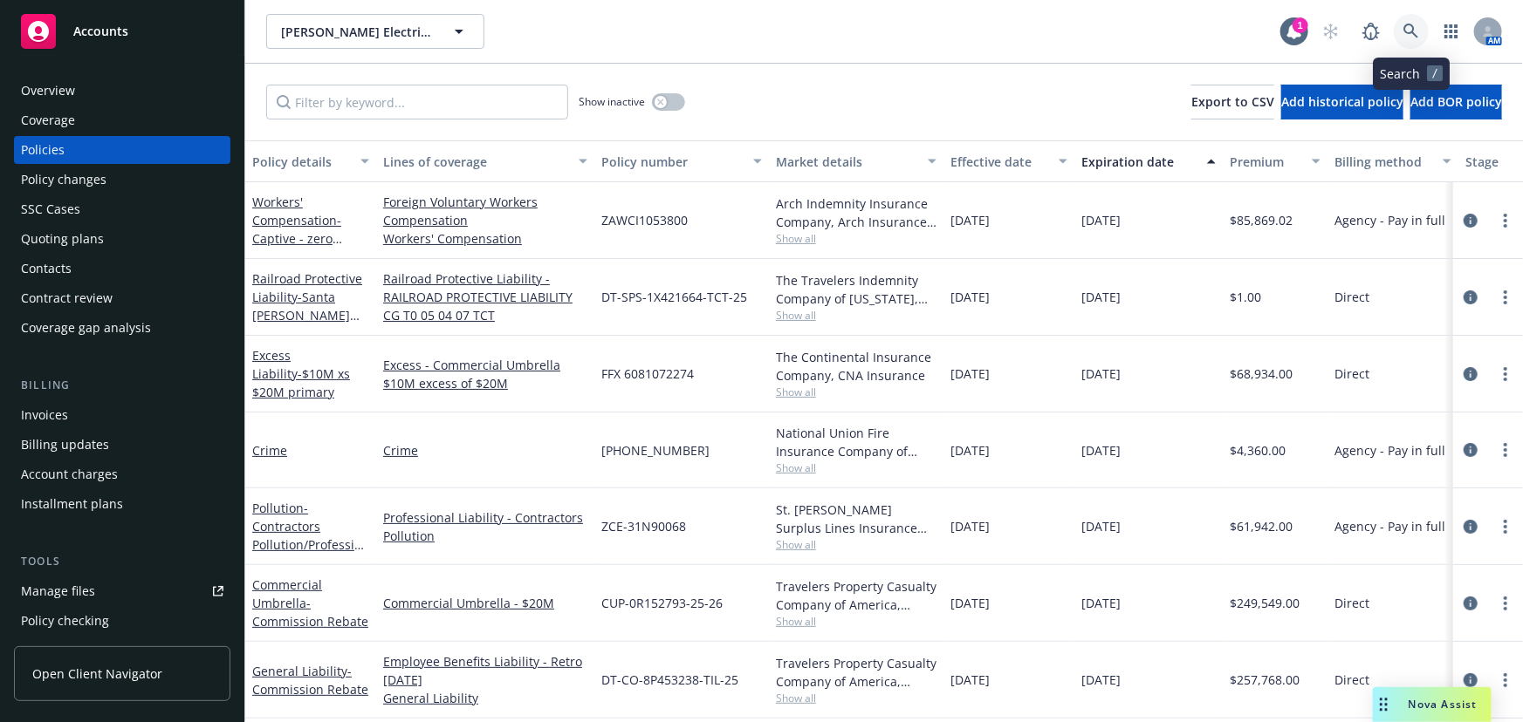
click at [1404, 27] on icon at bounding box center [1410, 31] width 15 height 15
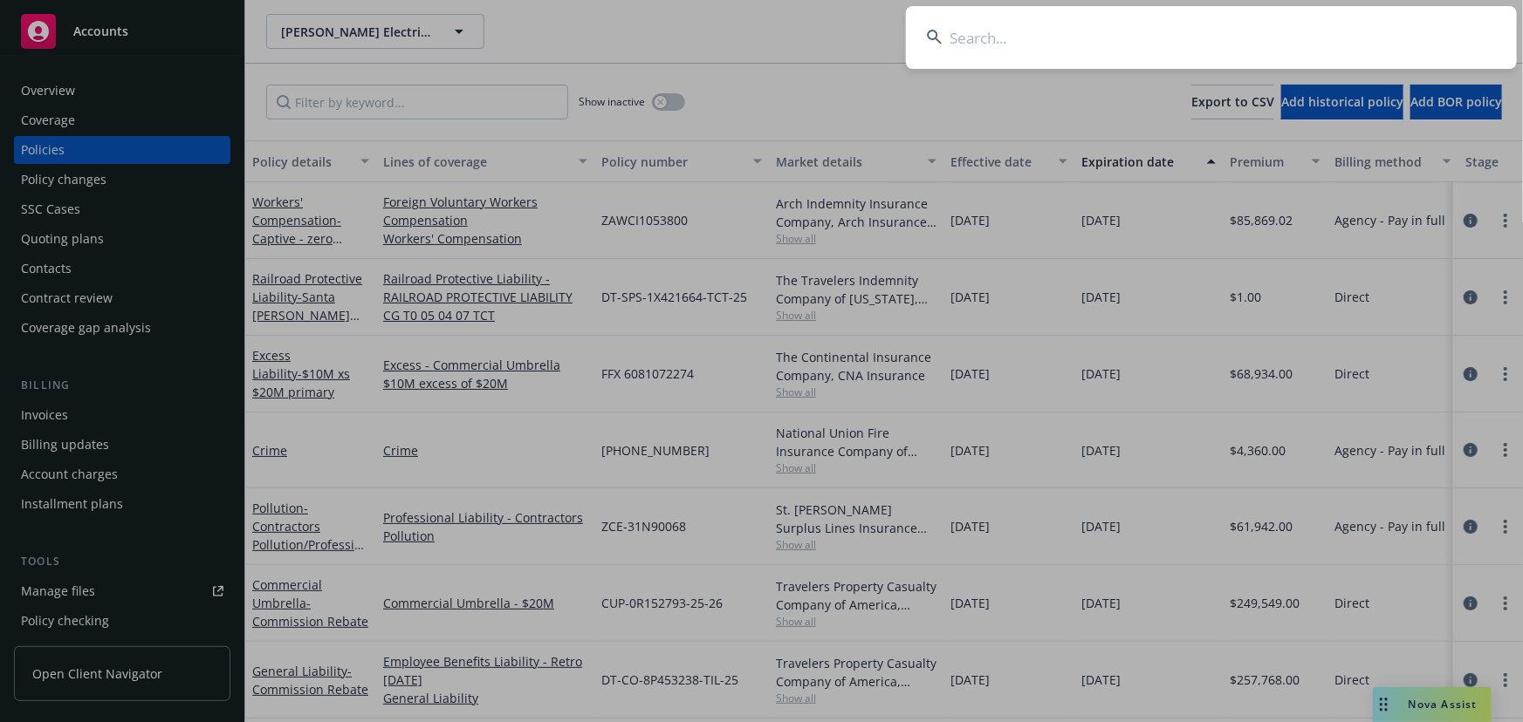
click at [1064, 53] on input at bounding box center [1211, 37] width 611 height 63
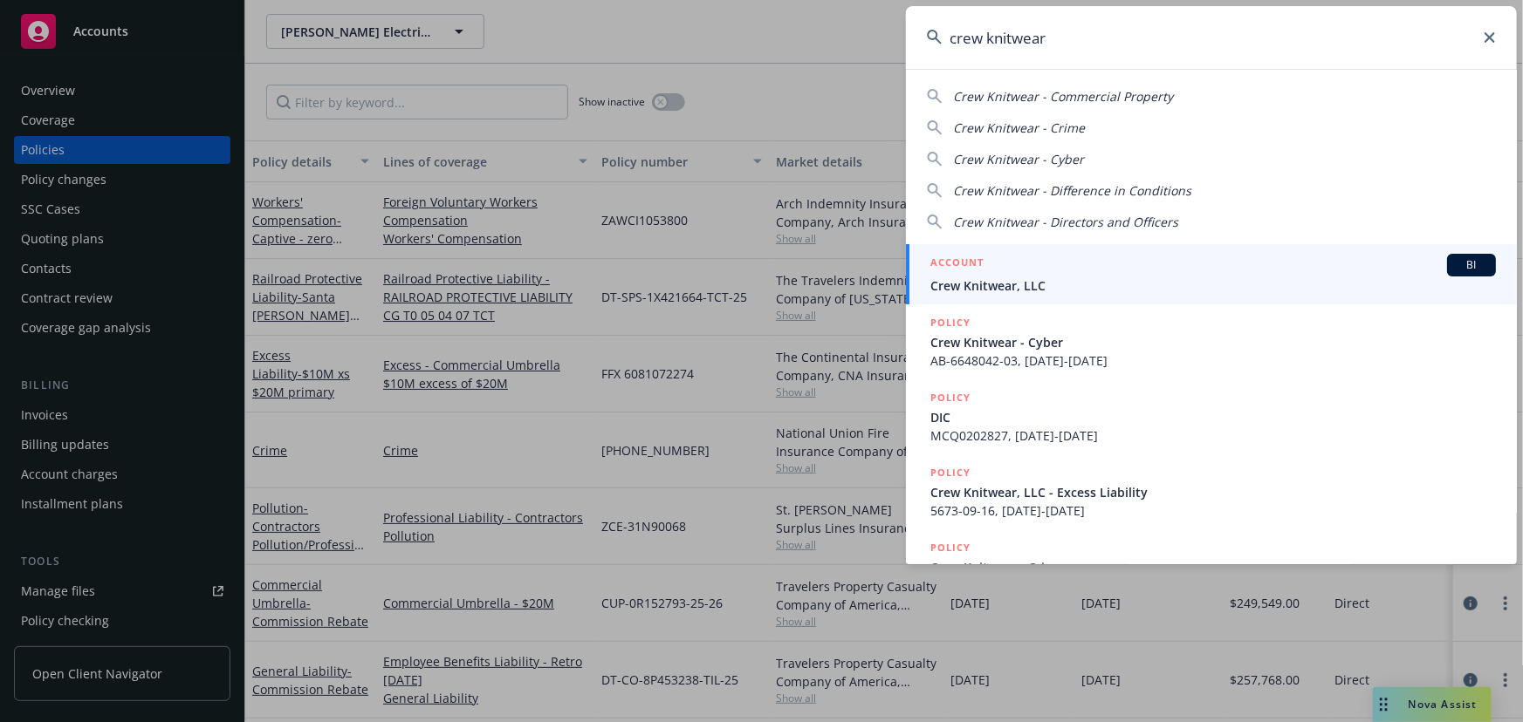
type input "crew knitwear"
click at [1019, 286] on span "Crew Knitwear, LLC" at bounding box center [1212, 286] width 565 height 18
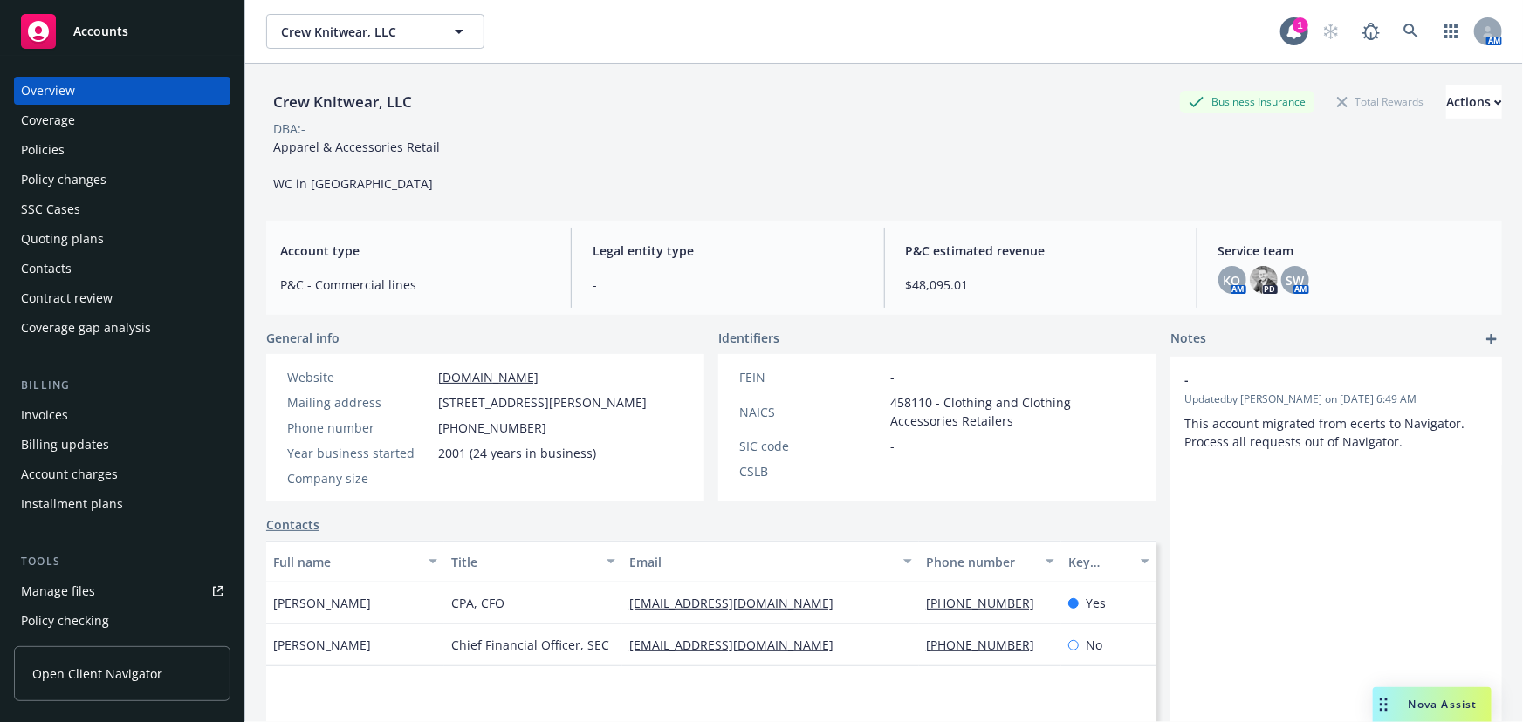
click at [68, 158] on div "Policies" at bounding box center [122, 150] width 202 height 28
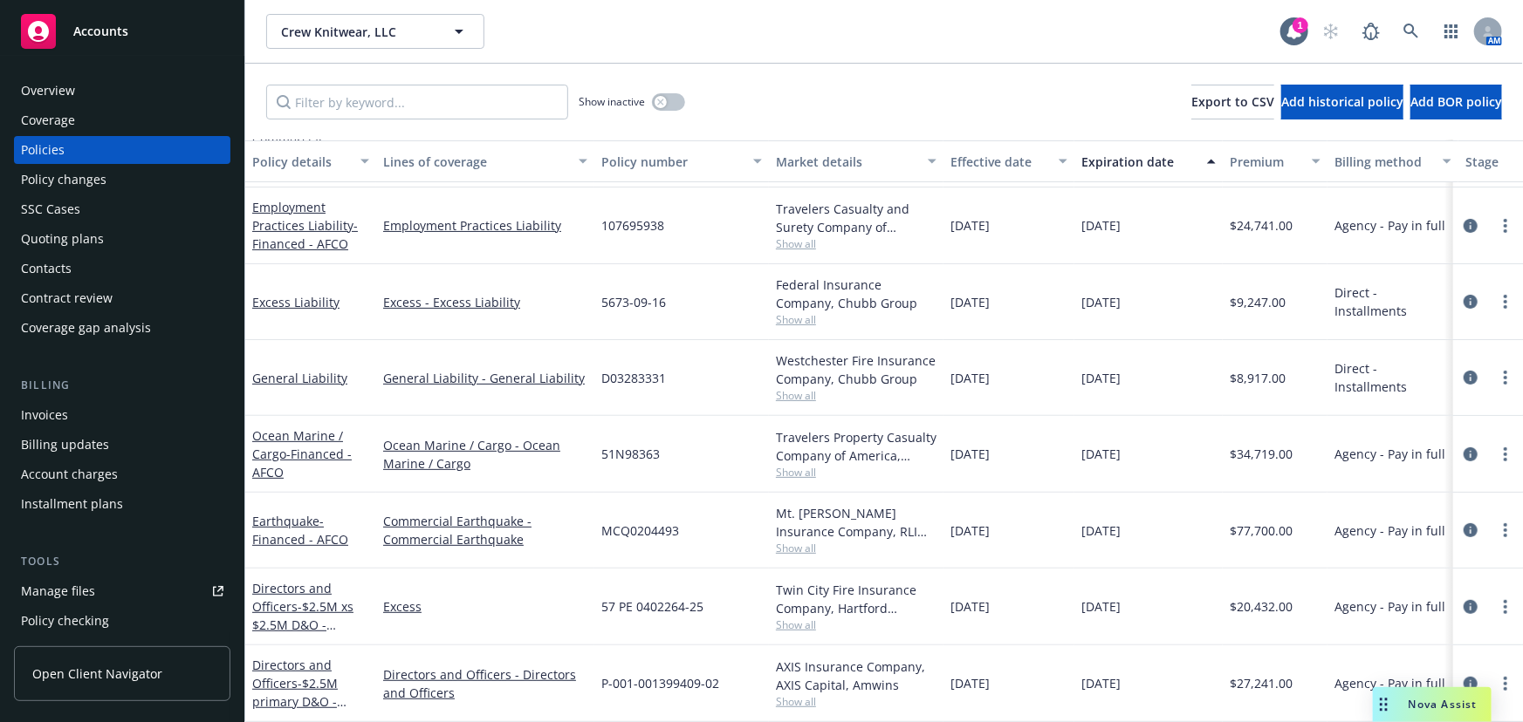
scroll to position [221, 0]
drag, startPoint x: 596, startPoint y: 366, endPoint x: 672, endPoint y: 374, distance: 76.4
click at [672, 374] on div "D03283331" at bounding box center [681, 378] width 174 height 76
copy span "D03283331"
click at [1463, 371] on icon "circleInformation" at bounding box center [1470, 378] width 14 height 14
